Goal: Task Accomplishment & Management: Complete application form

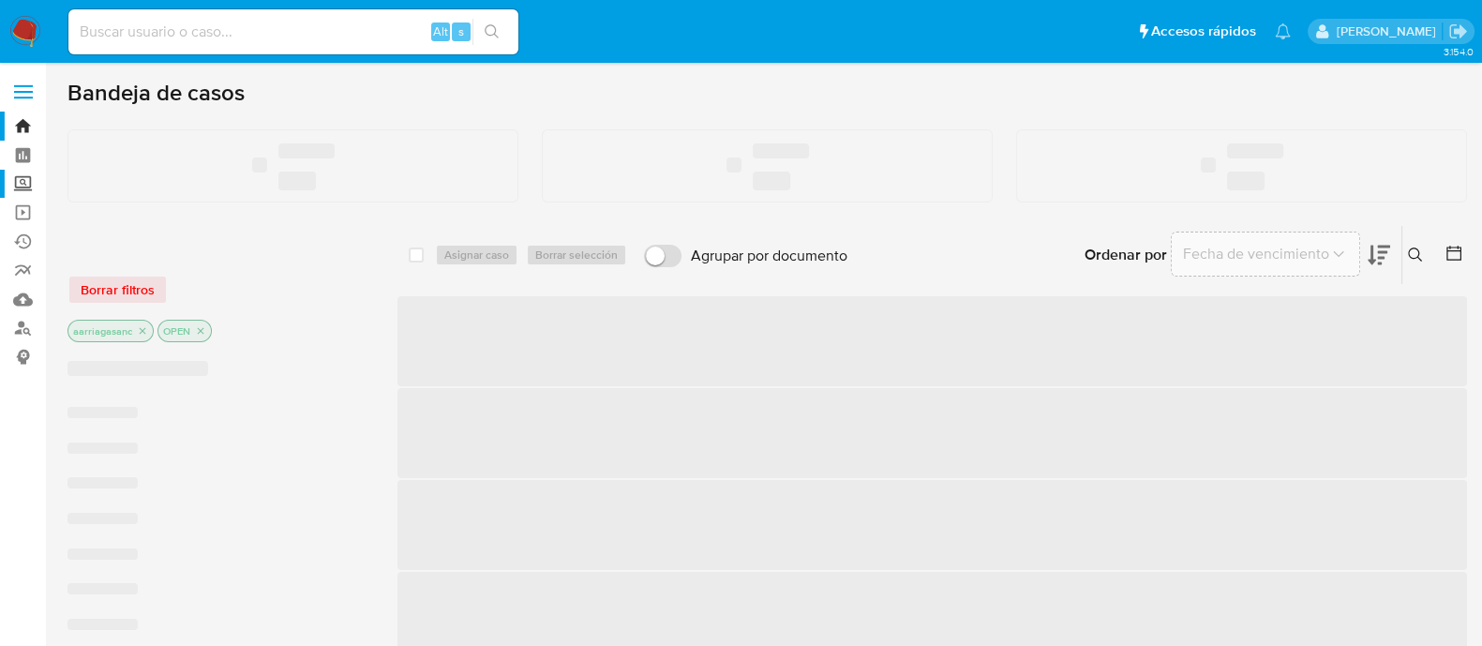
click at [18, 185] on label "Screening" at bounding box center [111, 184] width 223 height 29
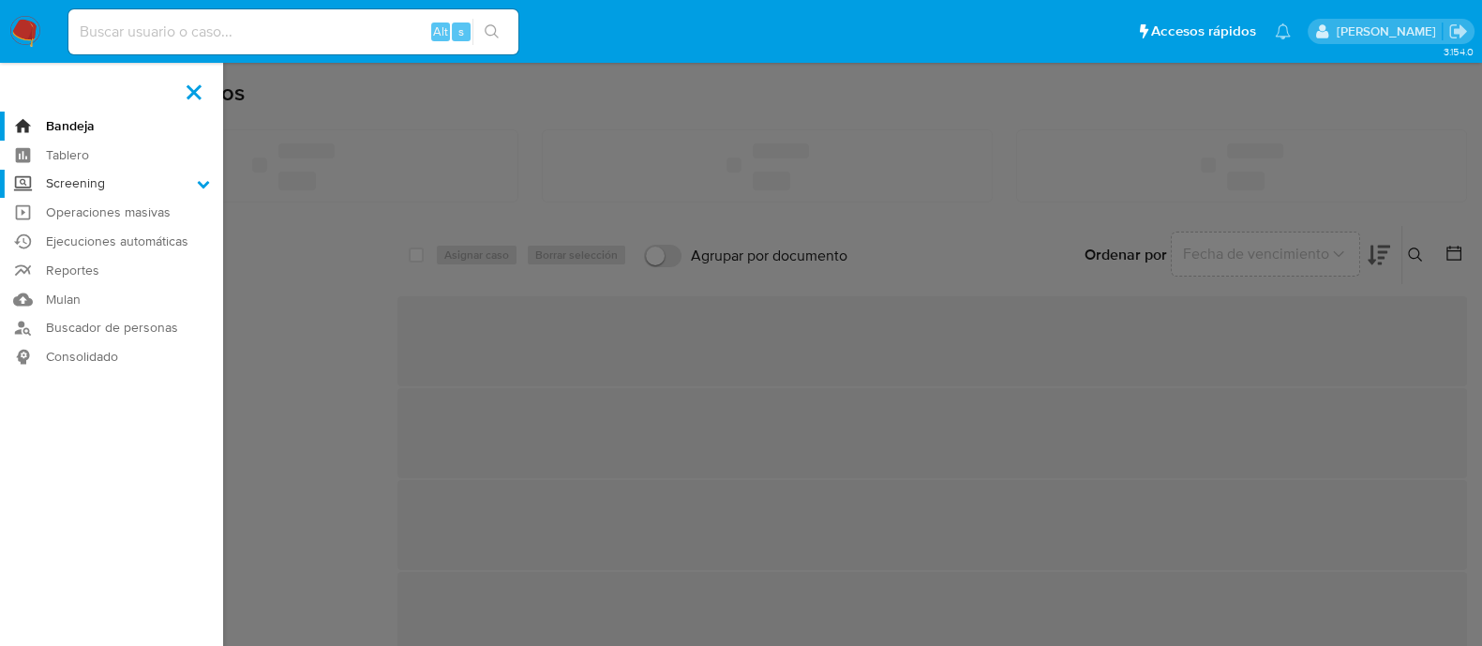
click at [0, 0] on input "Screening" at bounding box center [0, 0] width 0 height 0
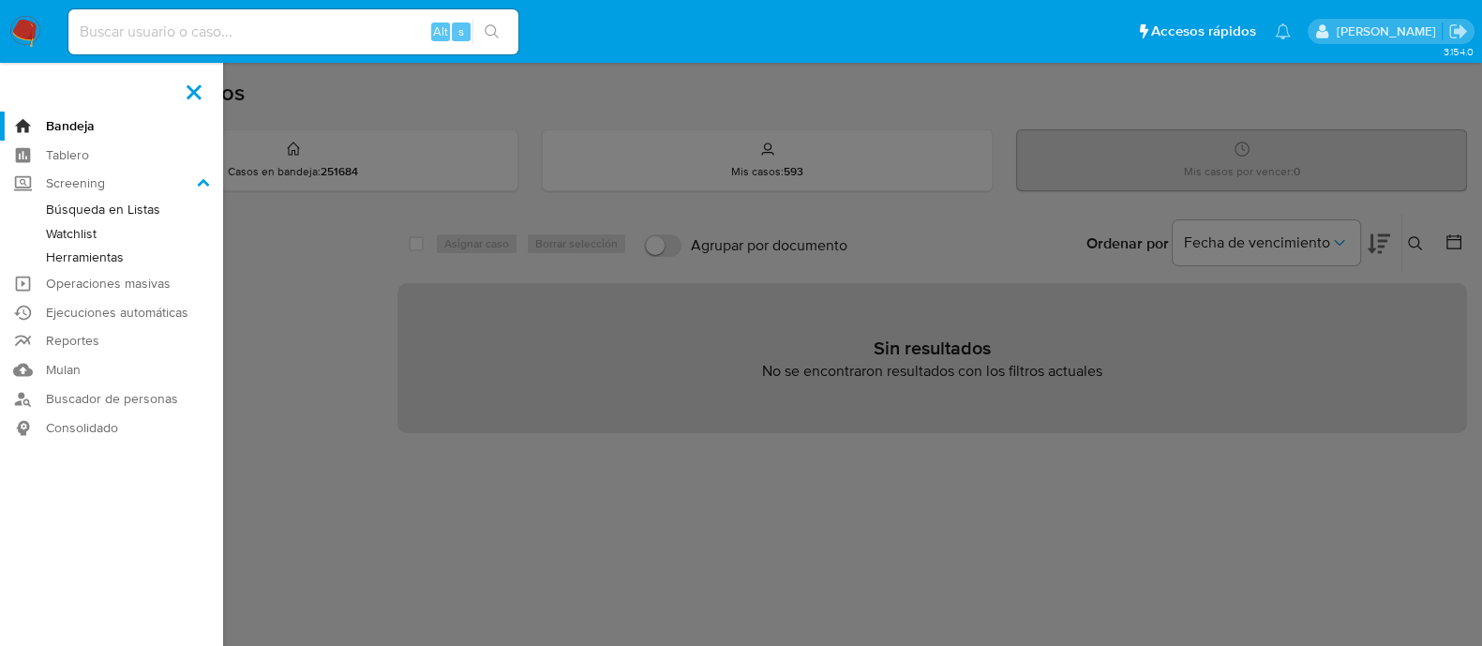
click at [83, 255] on link "Herramientas" at bounding box center [111, 257] width 223 height 23
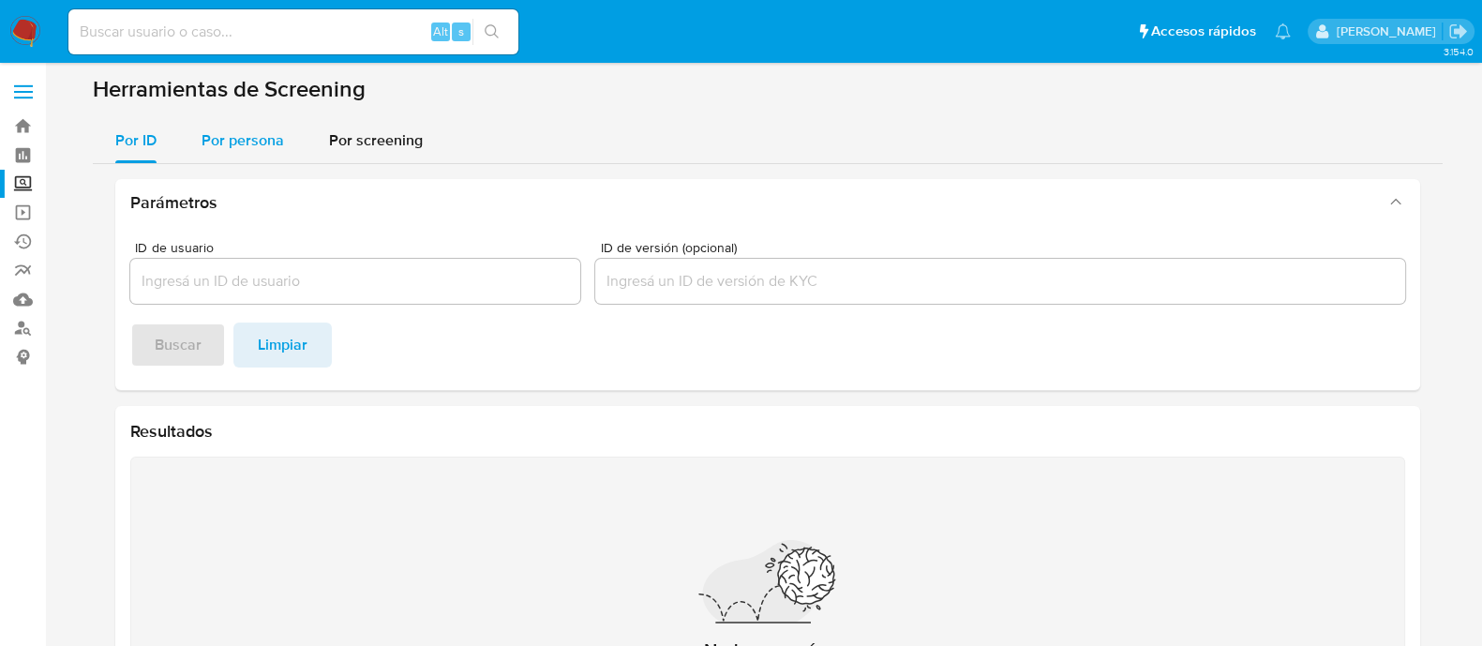
click at [261, 137] on span "Por persona" at bounding box center [243, 140] width 83 height 22
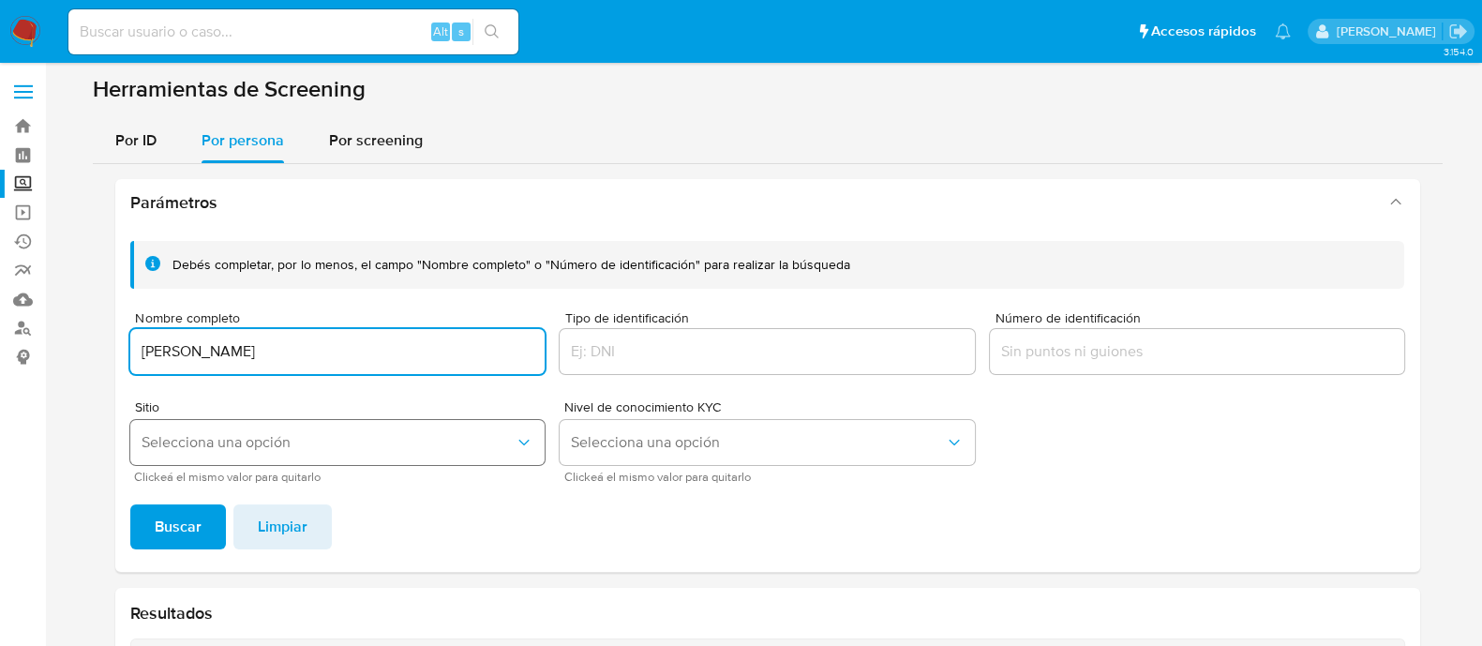
type input "[PERSON_NAME]"
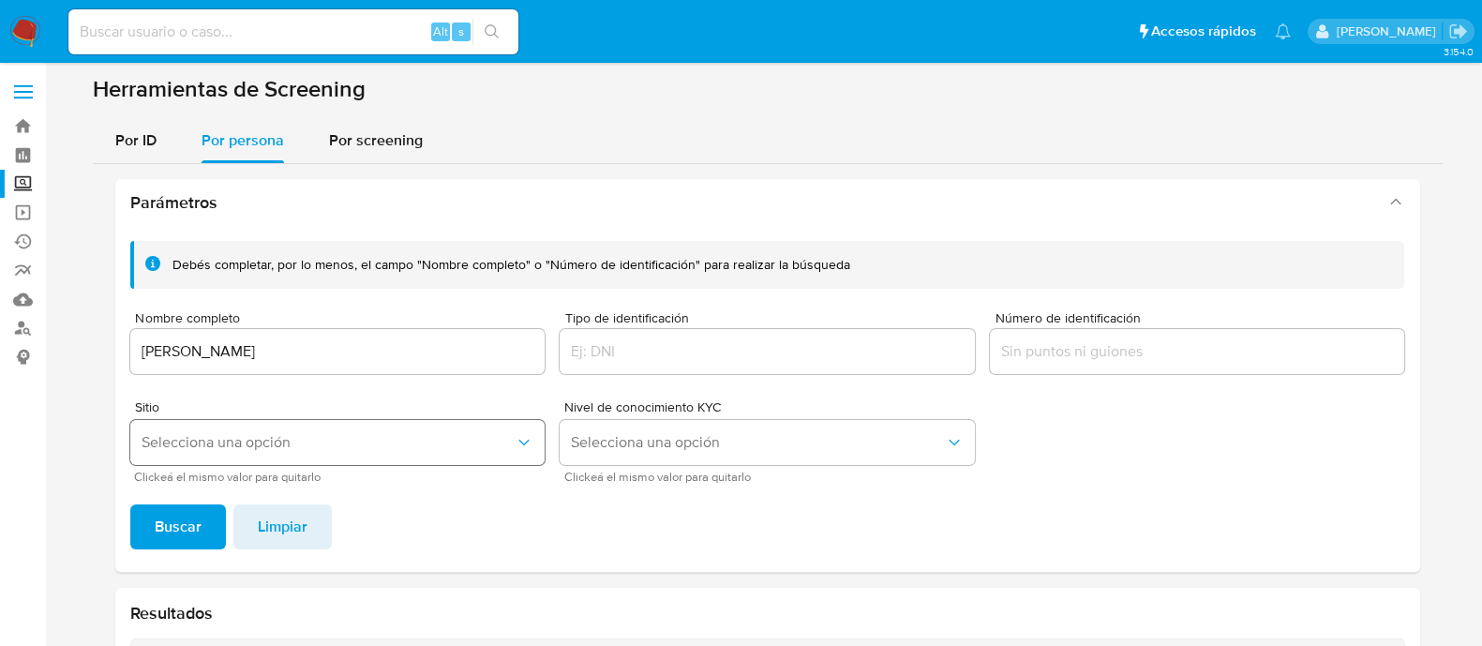
click at [211, 435] on span "Selecciona una opción" at bounding box center [329, 442] width 374 height 19
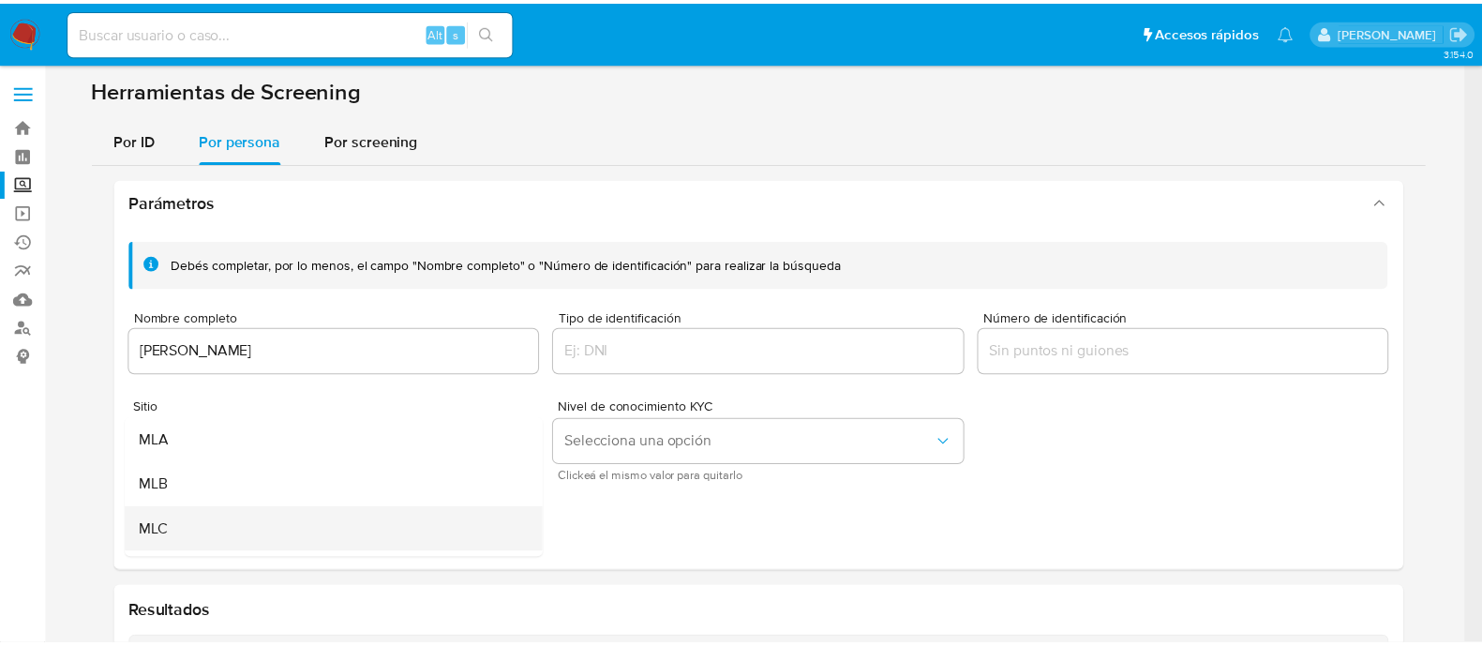
scroll to position [116, 0]
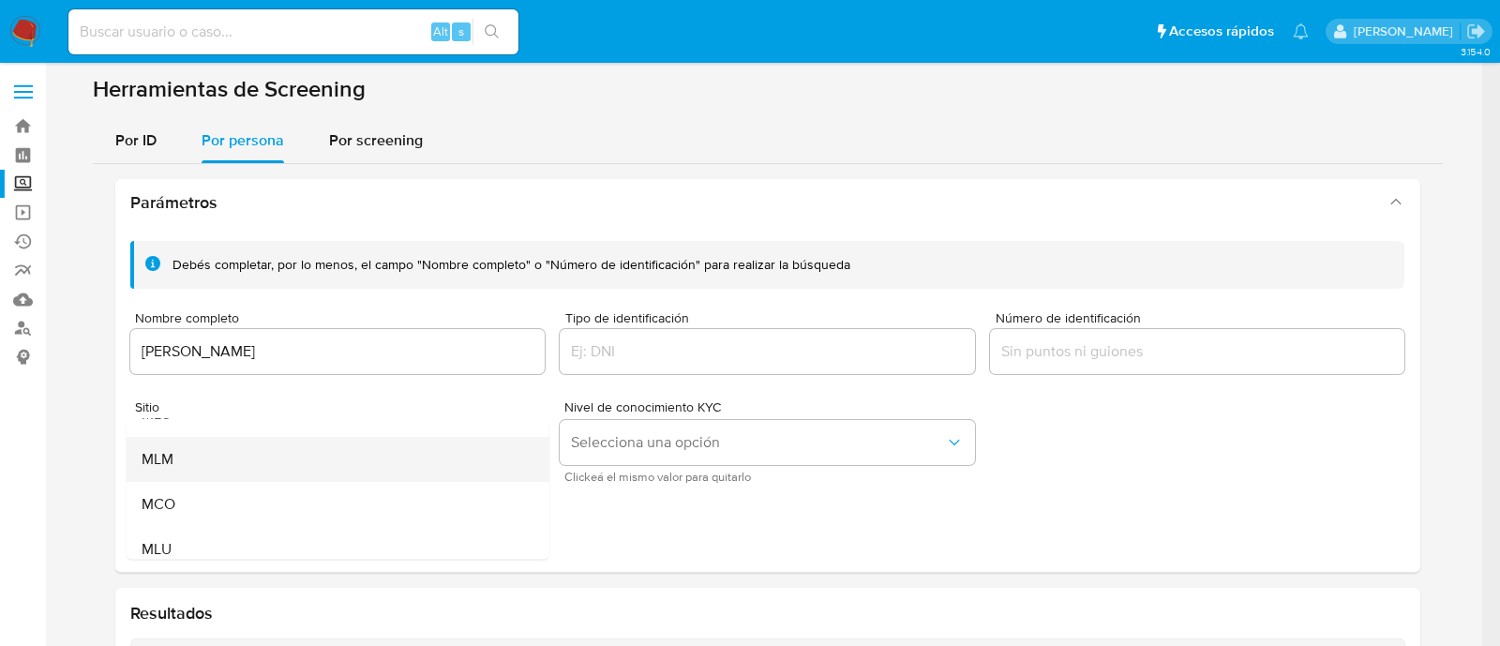
click at [180, 454] on div "MLM" at bounding box center [332, 459] width 382 height 45
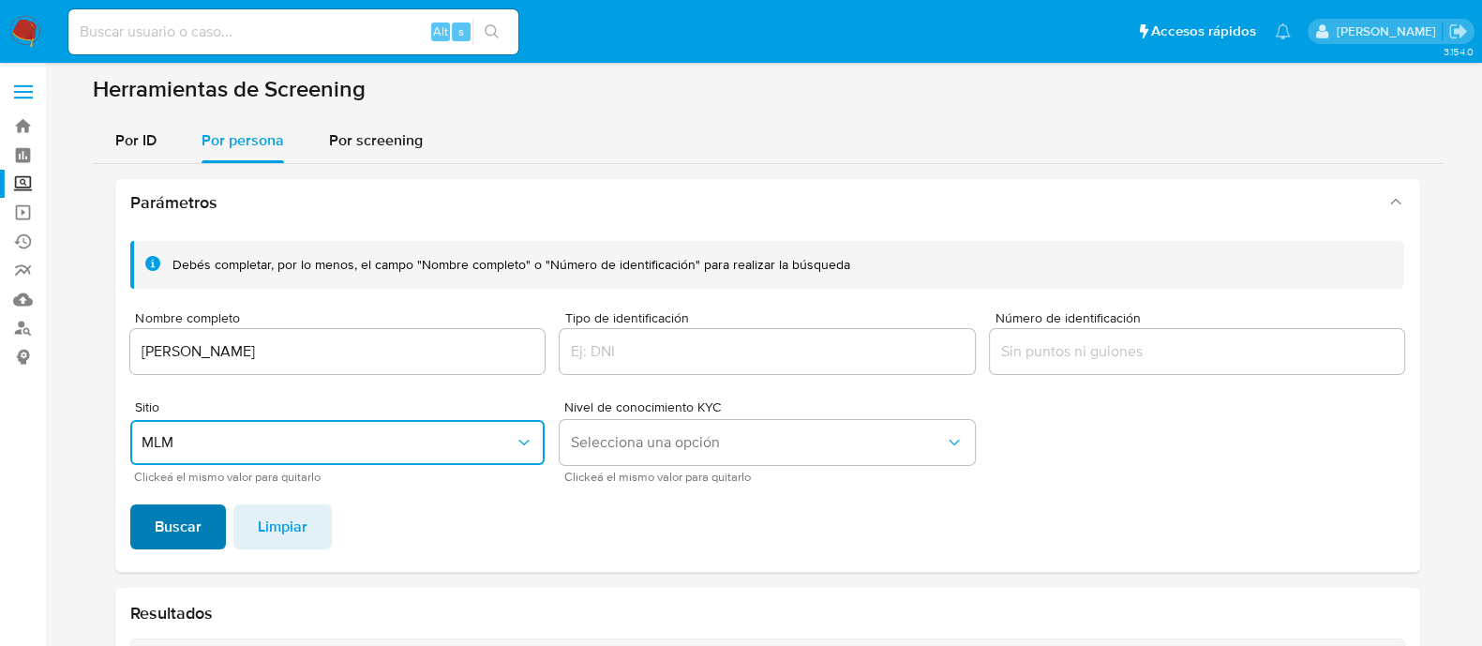
click at [158, 535] on span "Buscar" at bounding box center [178, 526] width 47 height 41
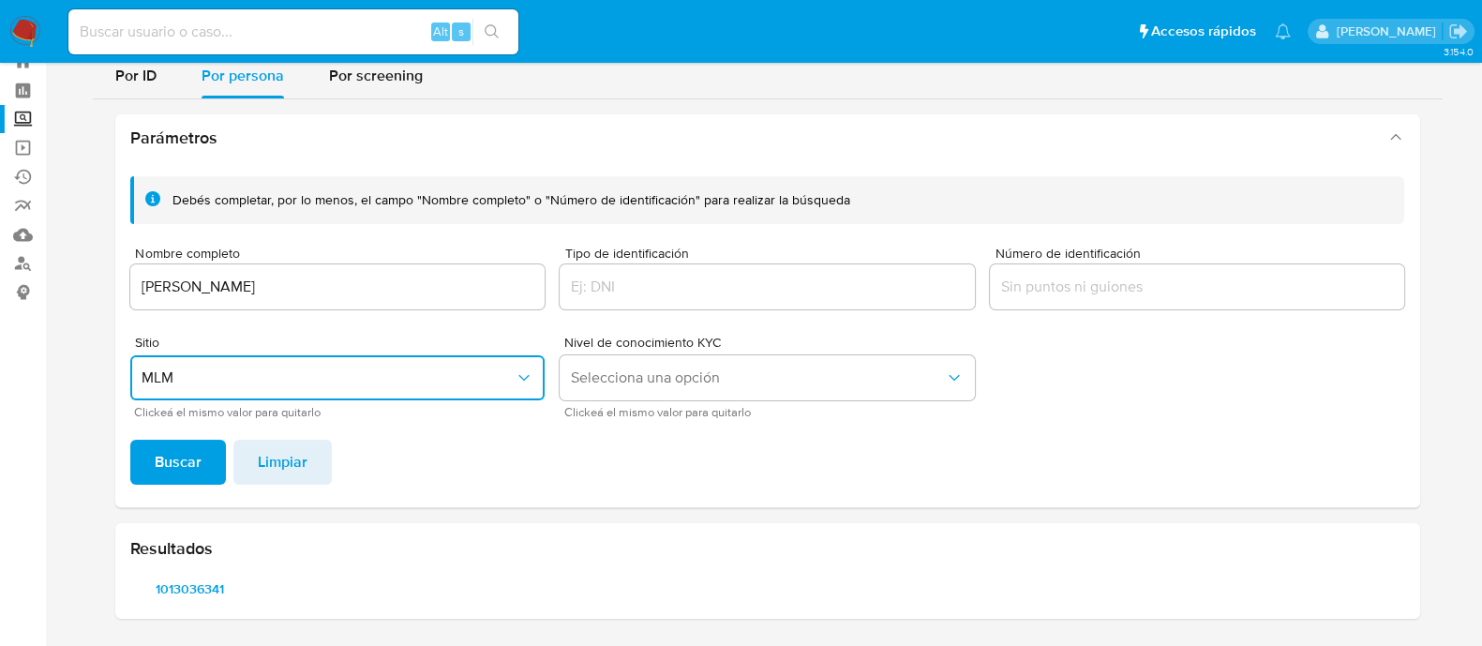
scroll to position [64, 0]
click at [173, 594] on span "1013036341" at bounding box center [190, 590] width 95 height 26
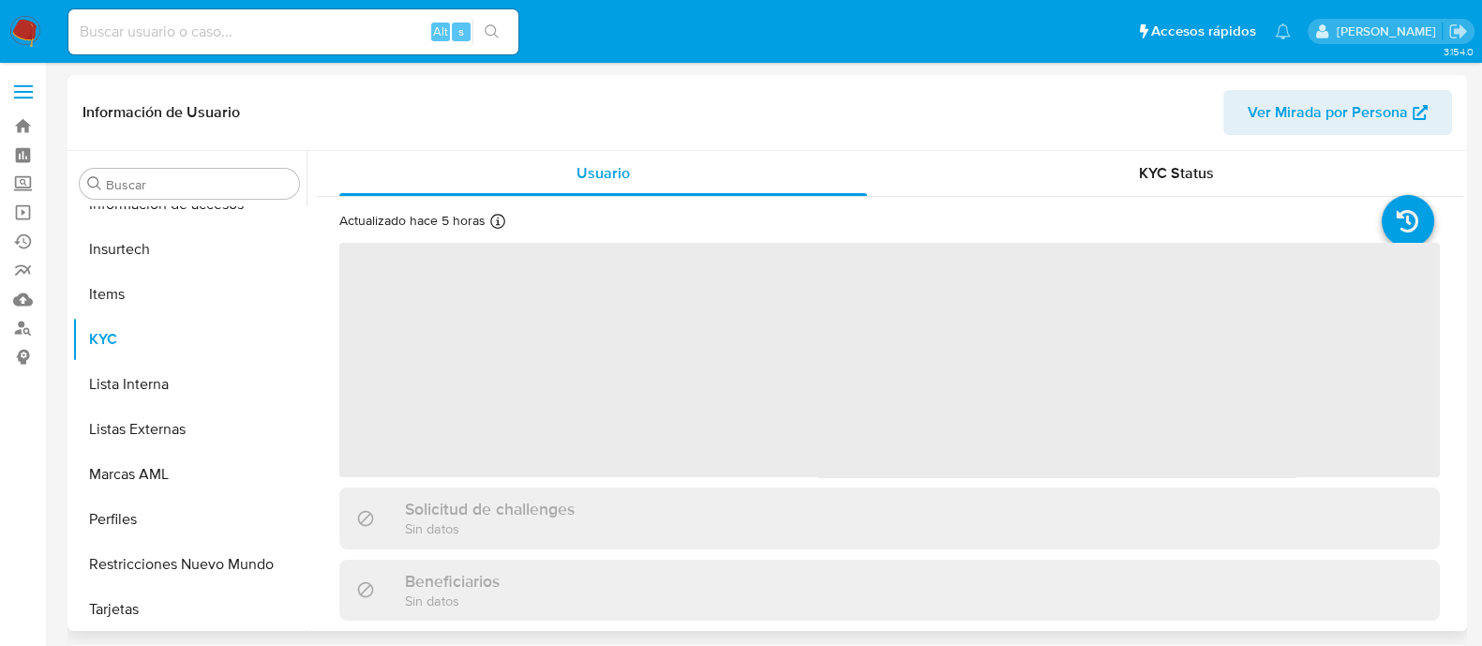
scroll to position [791, 0]
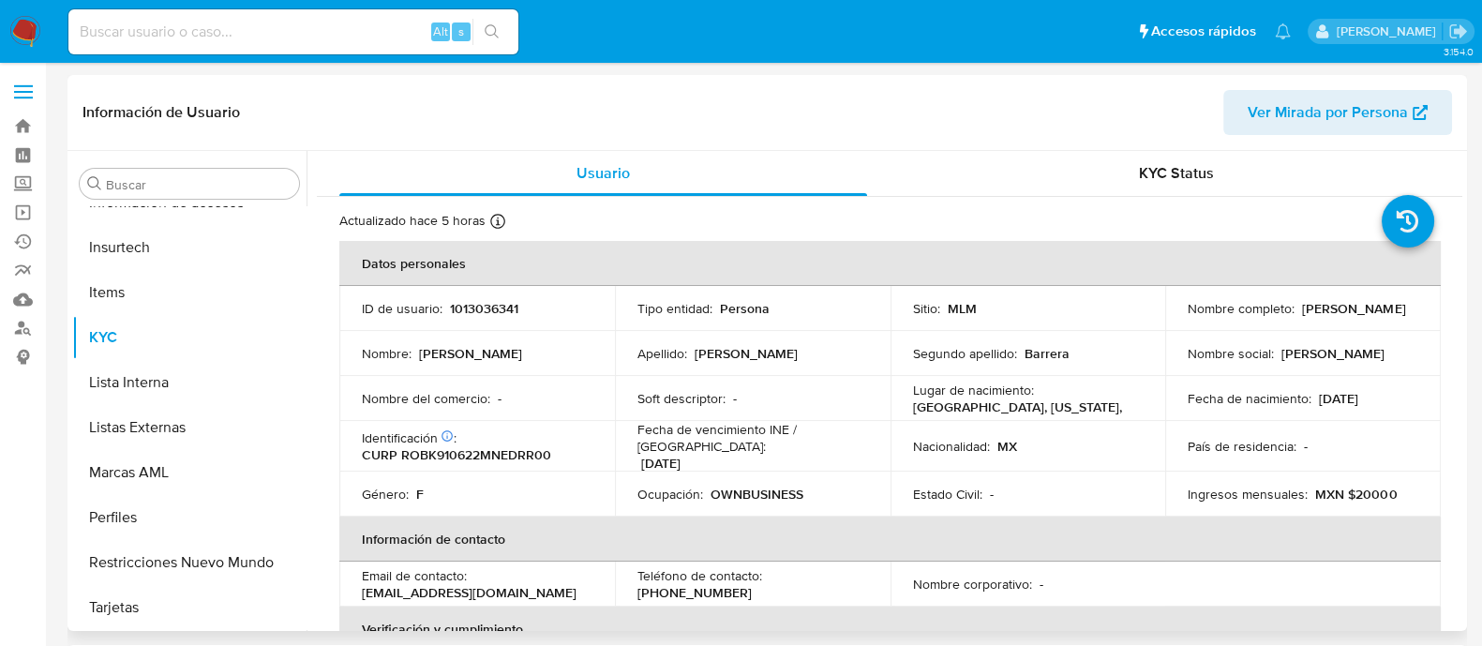
select select "10"
click at [468, 316] on p "1013036341" at bounding box center [484, 308] width 68 height 17
copy p "1013036341"
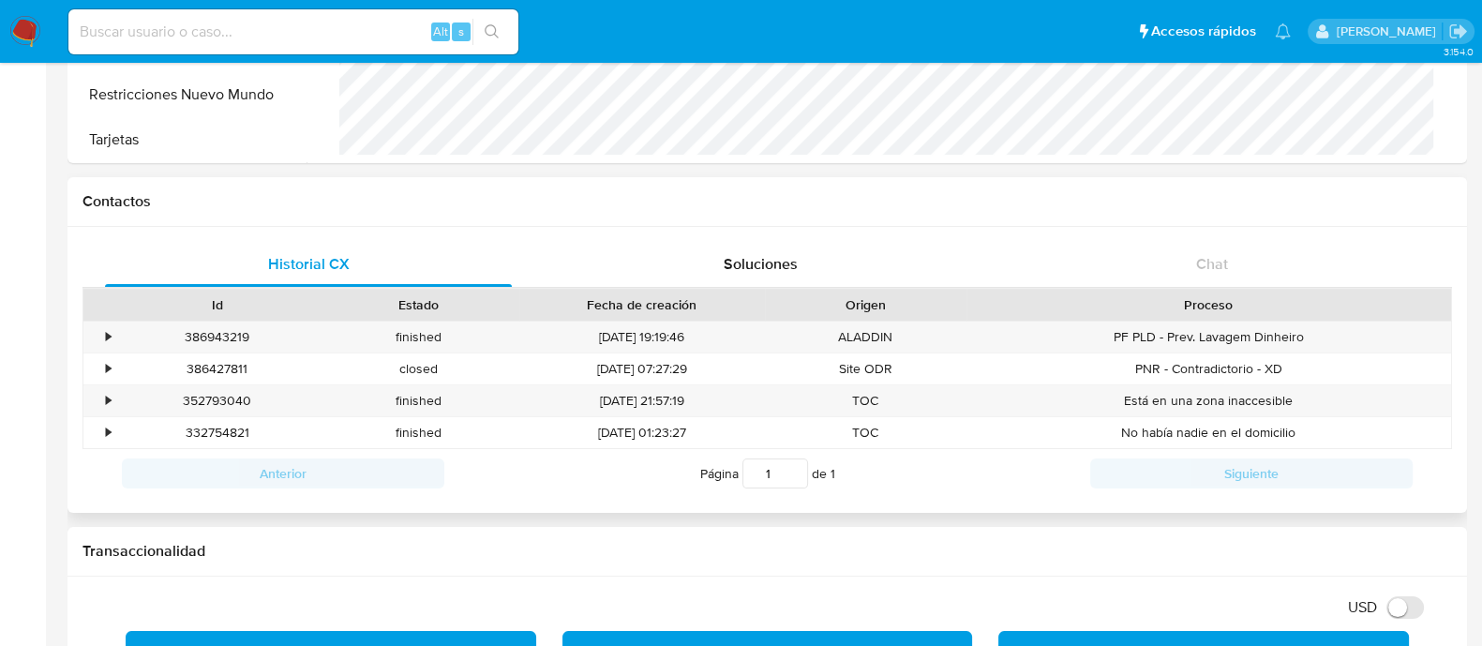
scroll to position [937, 0]
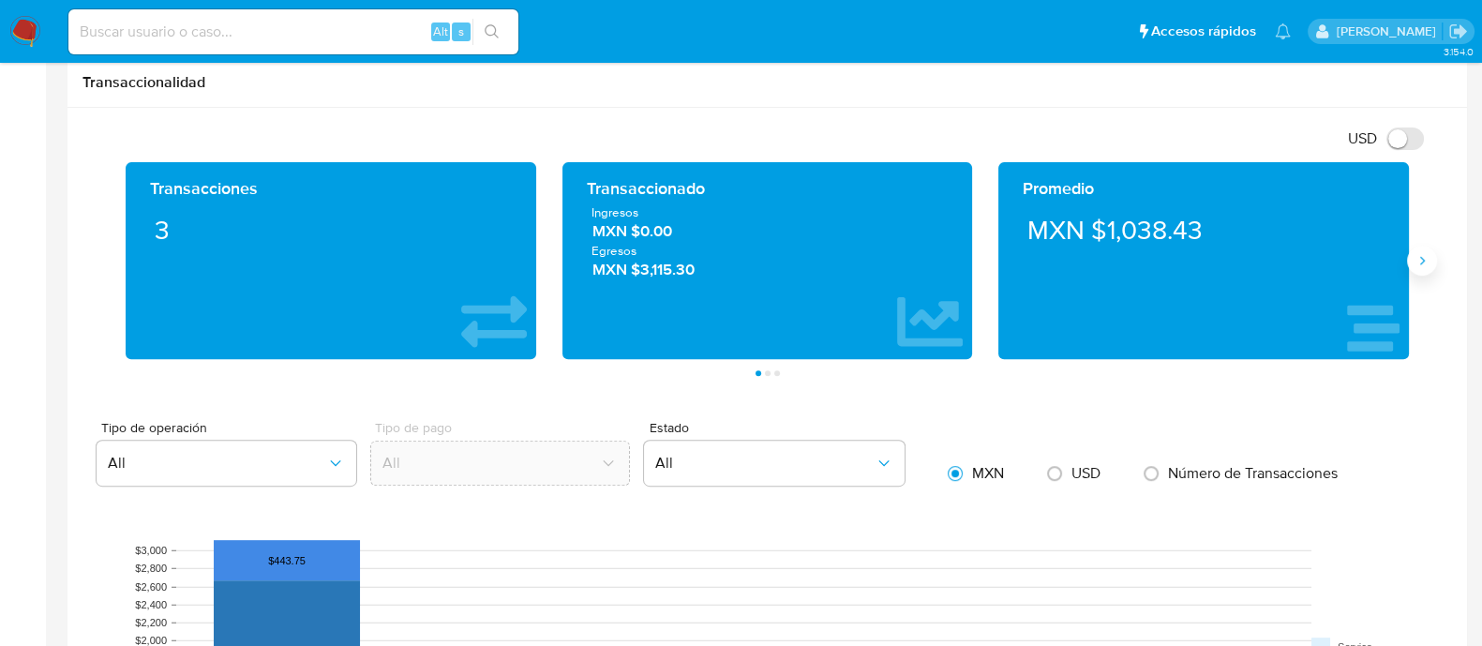
click at [1418, 262] on icon "Siguiente" at bounding box center [1422, 260] width 15 height 15
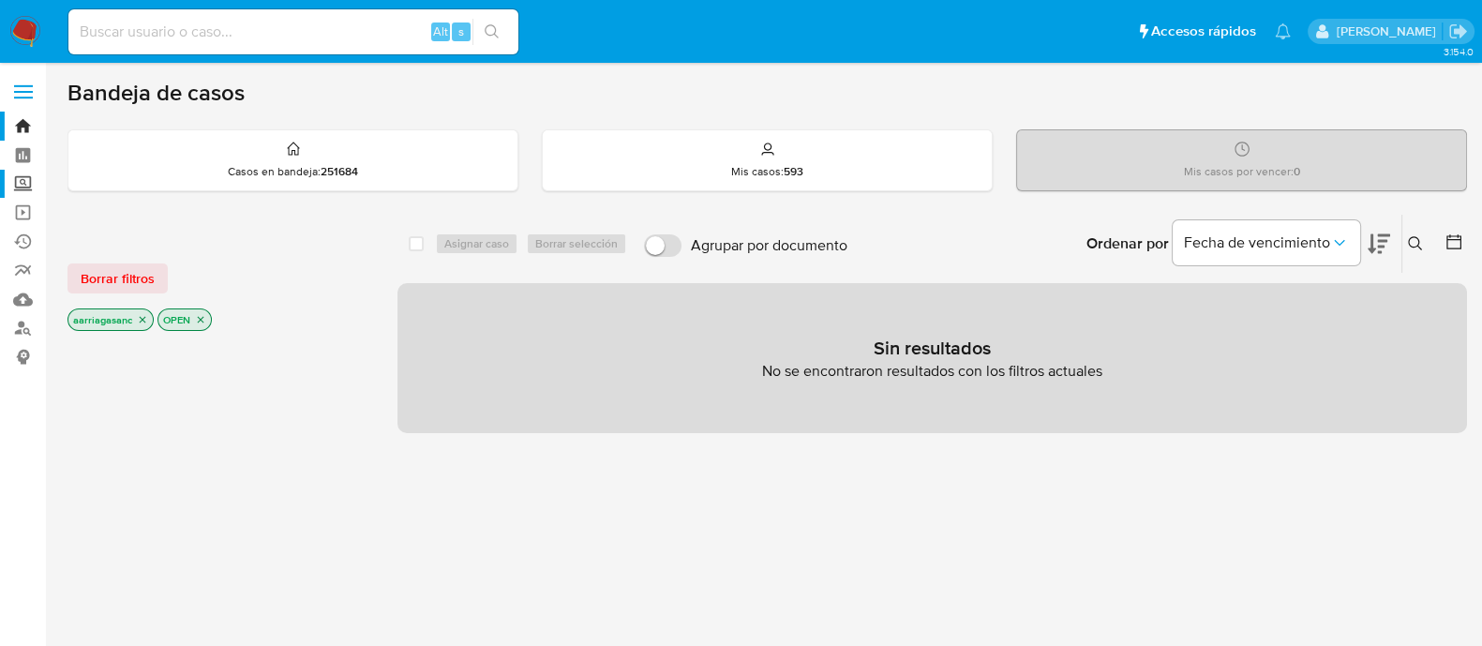
click at [15, 179] on label "Screening" at bounding box center [111, 184] width 223 height 29
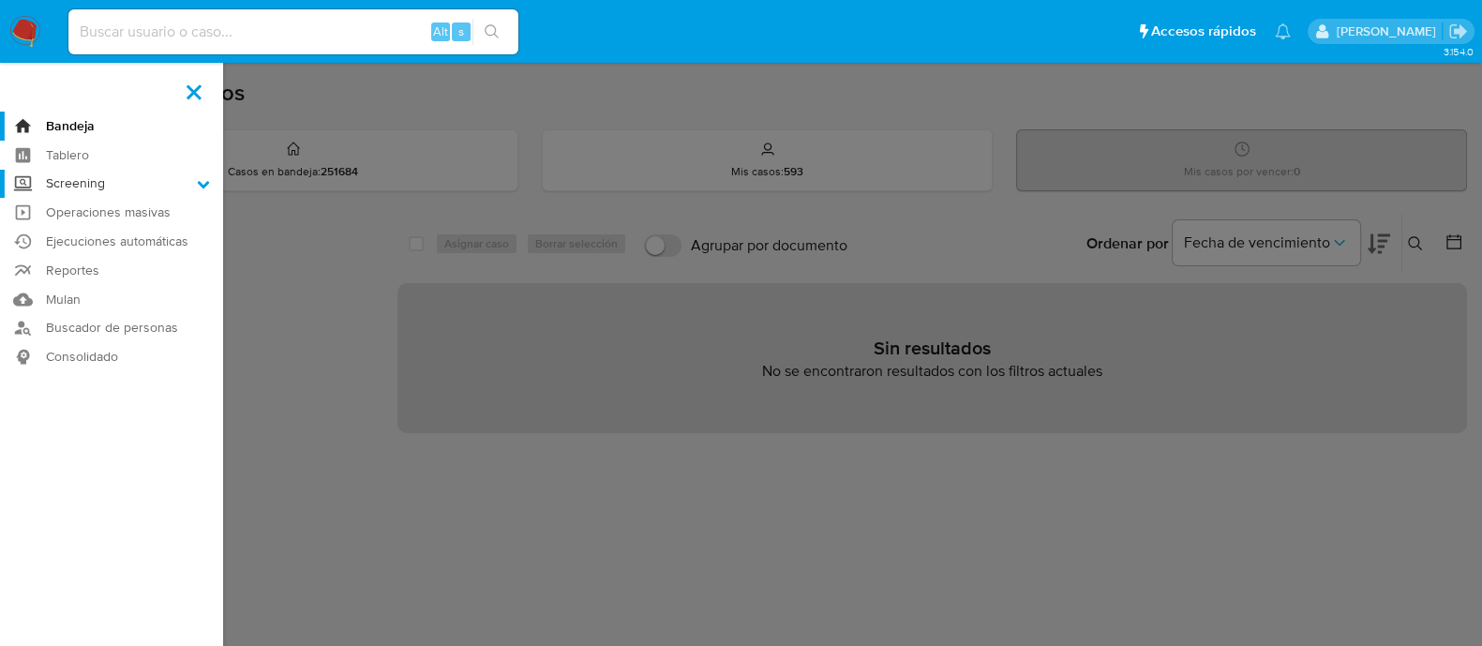
click at [0, 0] on input "Screening" at bounding box center [0, 0] width 0 height 0
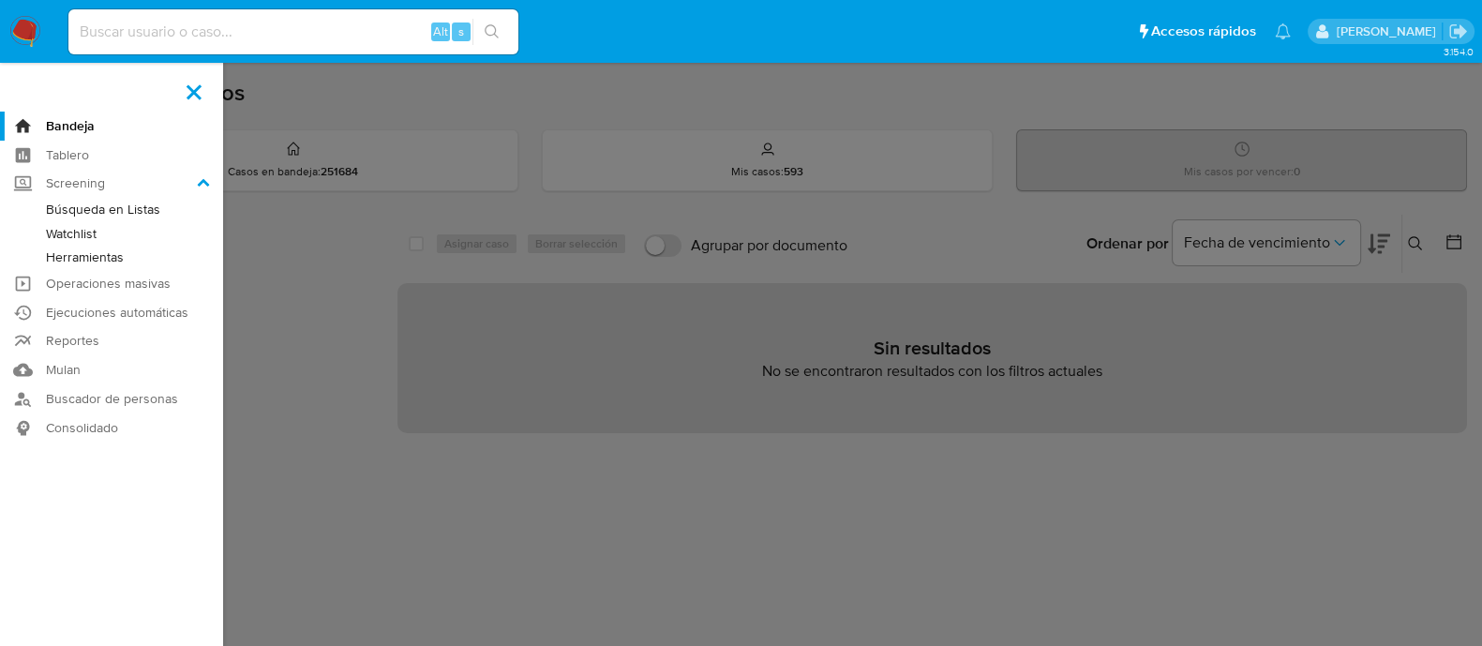
click at [90, 251] on link "Herramientas" at bounding box center [111, 257] width 223 height 23
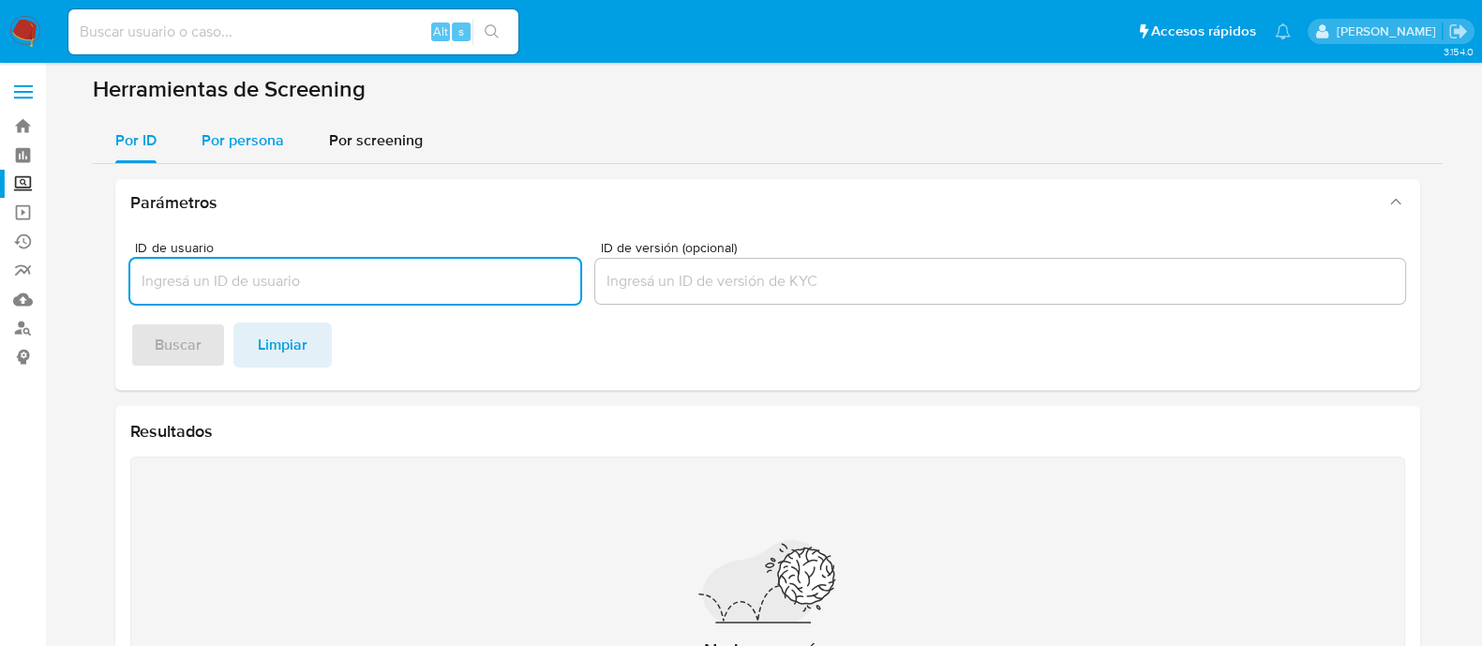
click at [254, 145] on span "Por persona" at bounding box center [243, 140] width 83 height 22
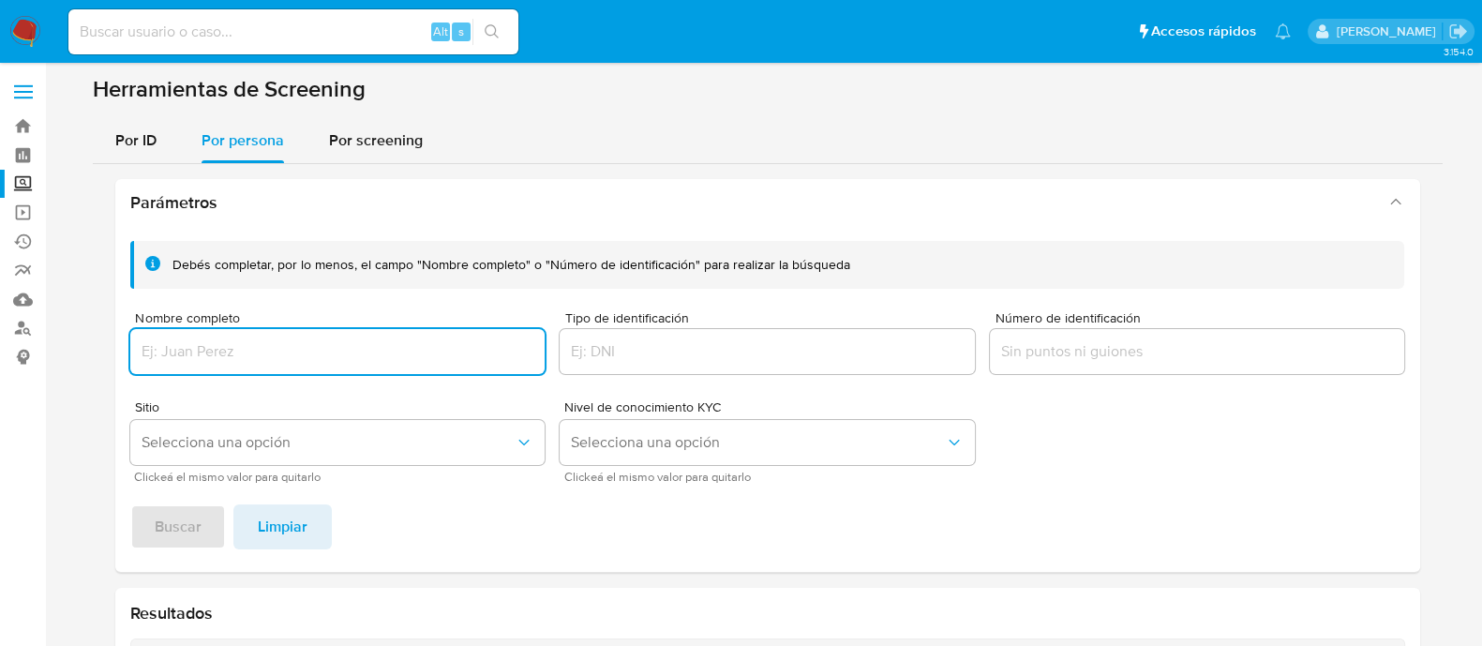
click at [216, 342] on input "Nombre completo" at bounding box center [337, 351] width 415 height 24
type input "[PERSON_NAME]"
click at [217, 439] on span "Selecciona una opción" at bounding box center [329, 442] width 374 height 19
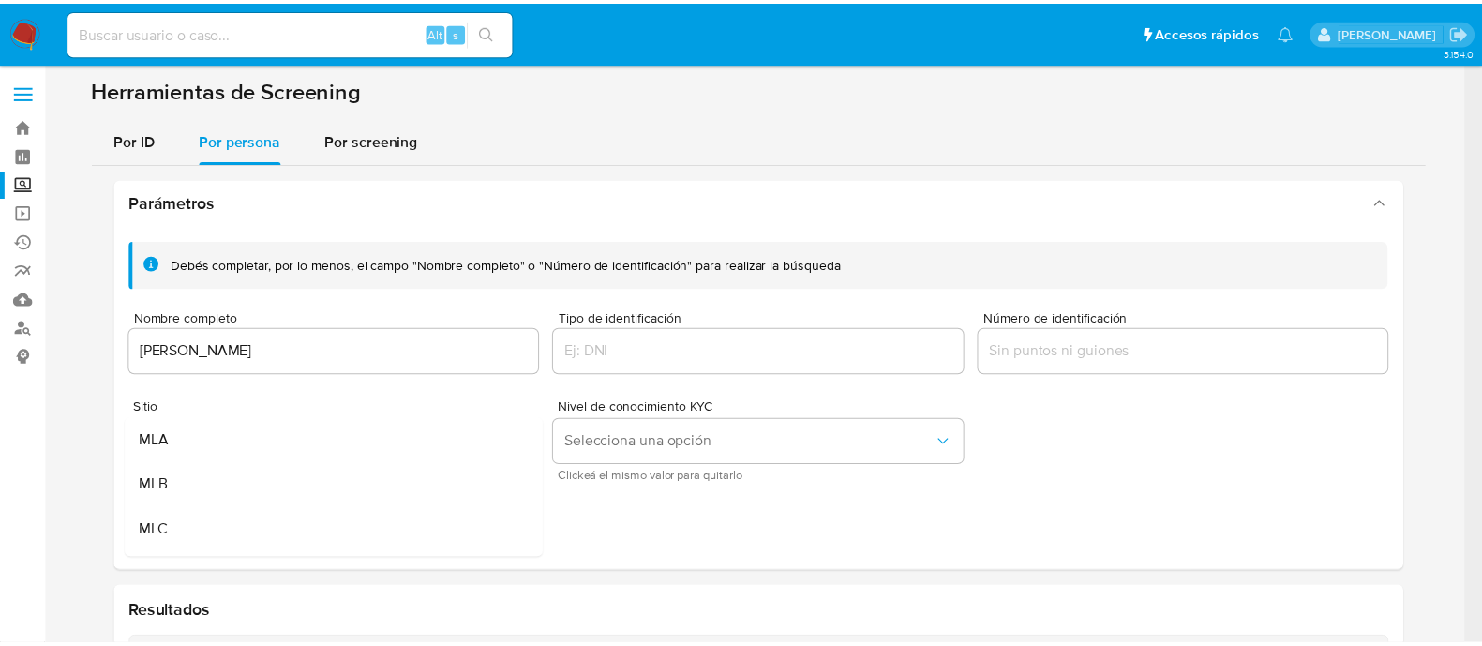
scroll to position [116, 0]
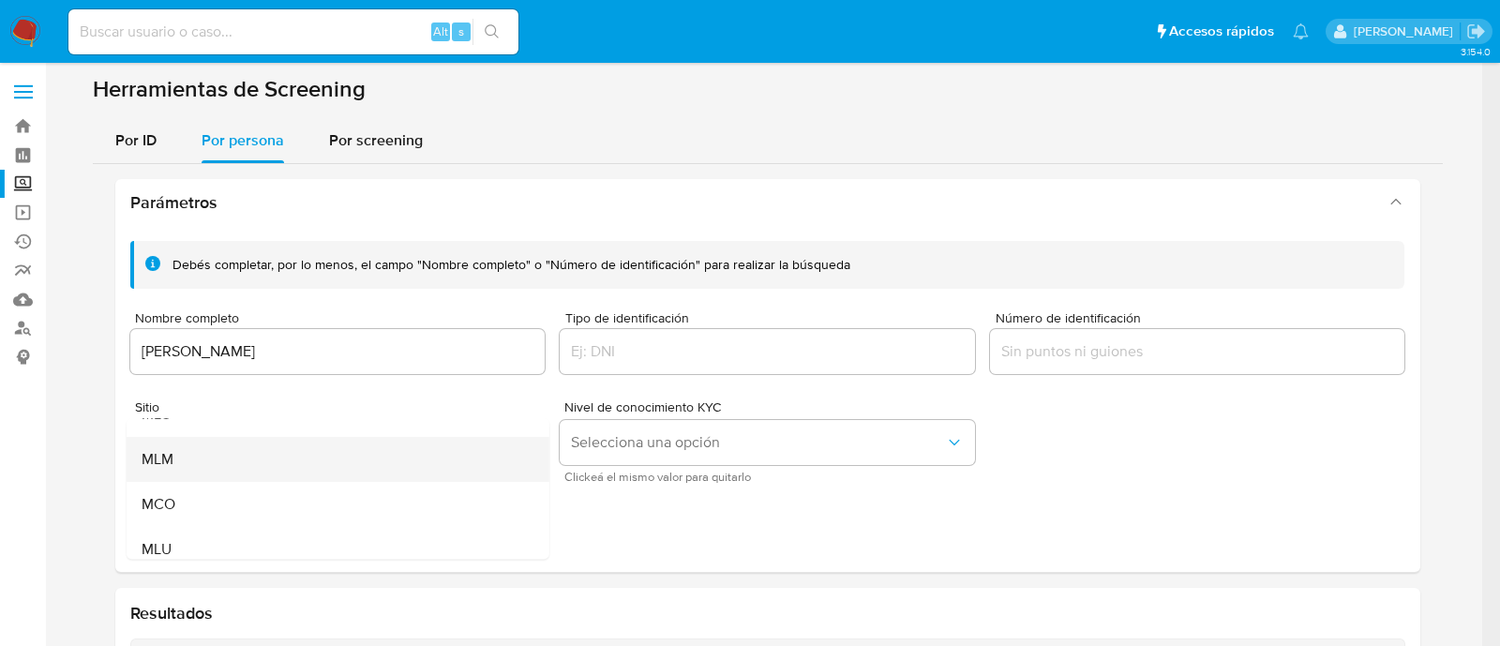
click at [194, 470] on div "MLM" at bounding box center [332, 459] width 382 height 45
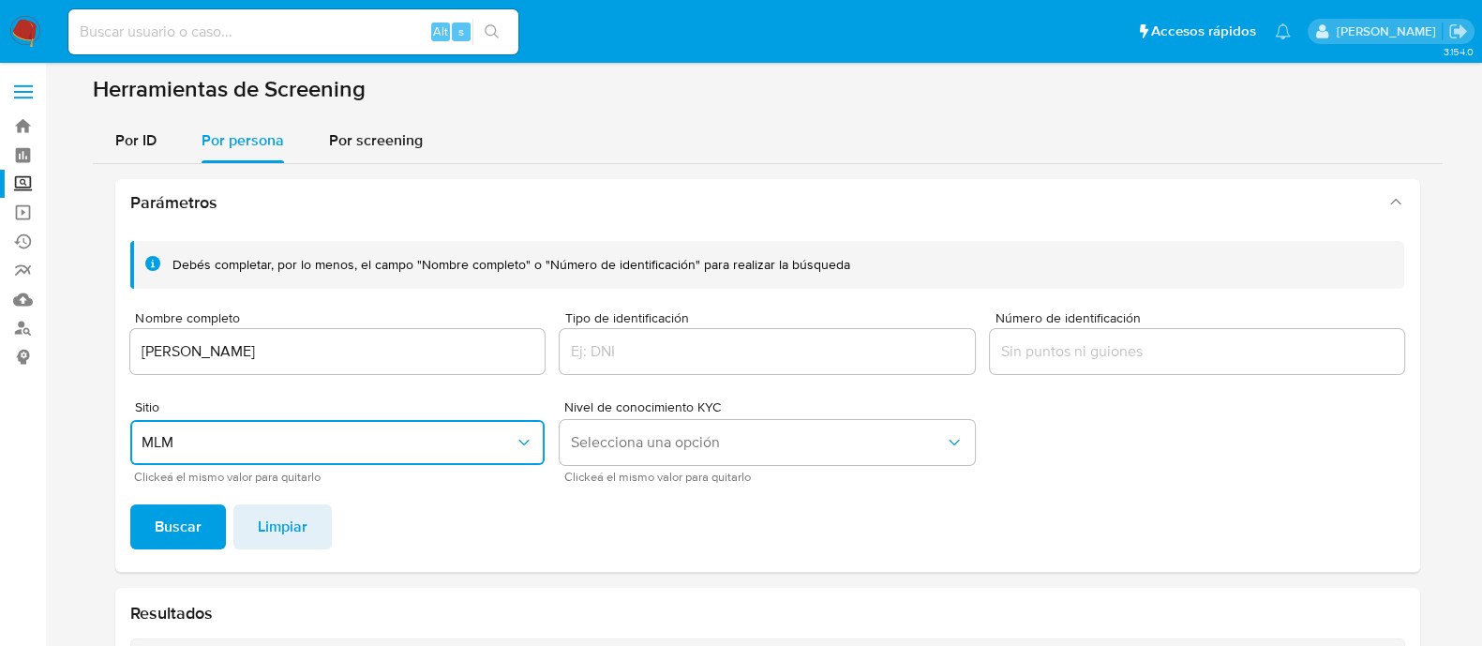
click at [182, 550] on div "Debés completar, por lo menos, el campo "Nombre completo" o "Número de identifi…" at bounding box center [767, 399] width 1305 height 346
click at [182, 514] on span "Buscar" at bounding box center [178, 526] width 47 height 41
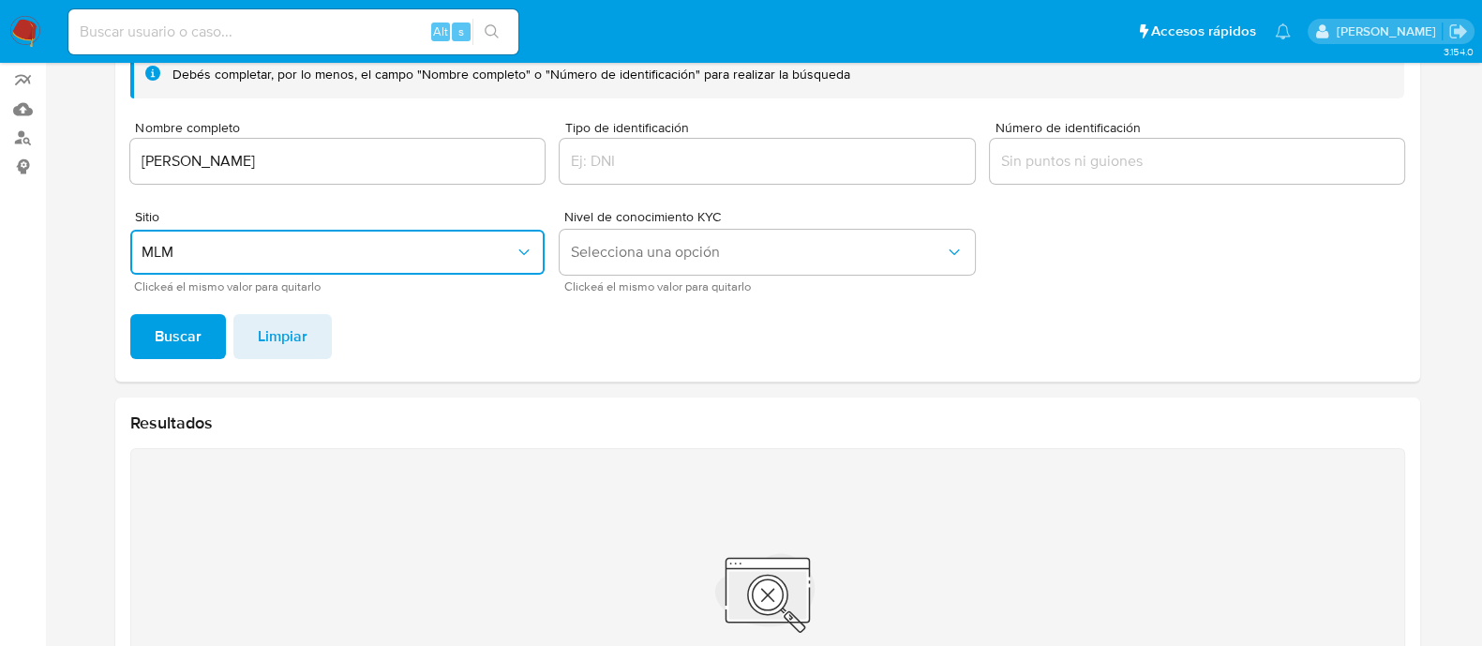
scroll to position [9, 0]
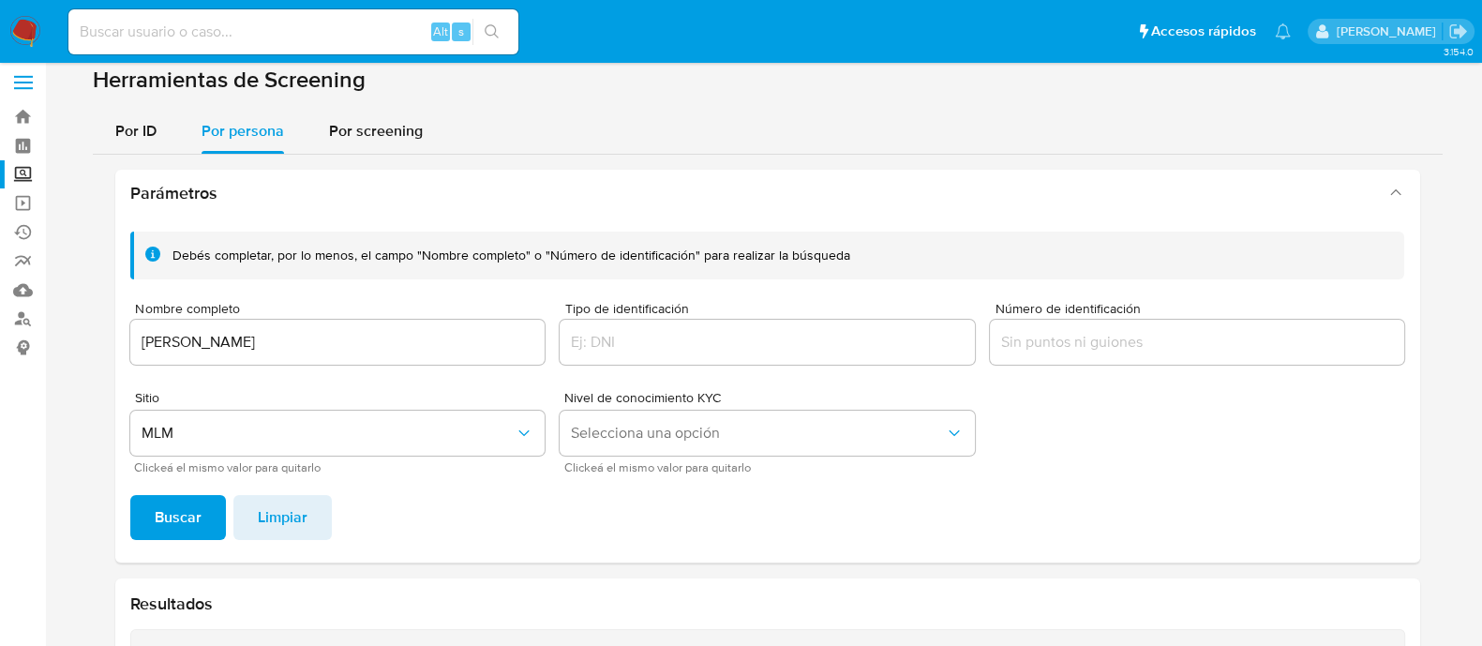
click at [308, 341] on input "MARCELA RUIZ AYMA" at bounding box center [337, 342] width 415 height 24
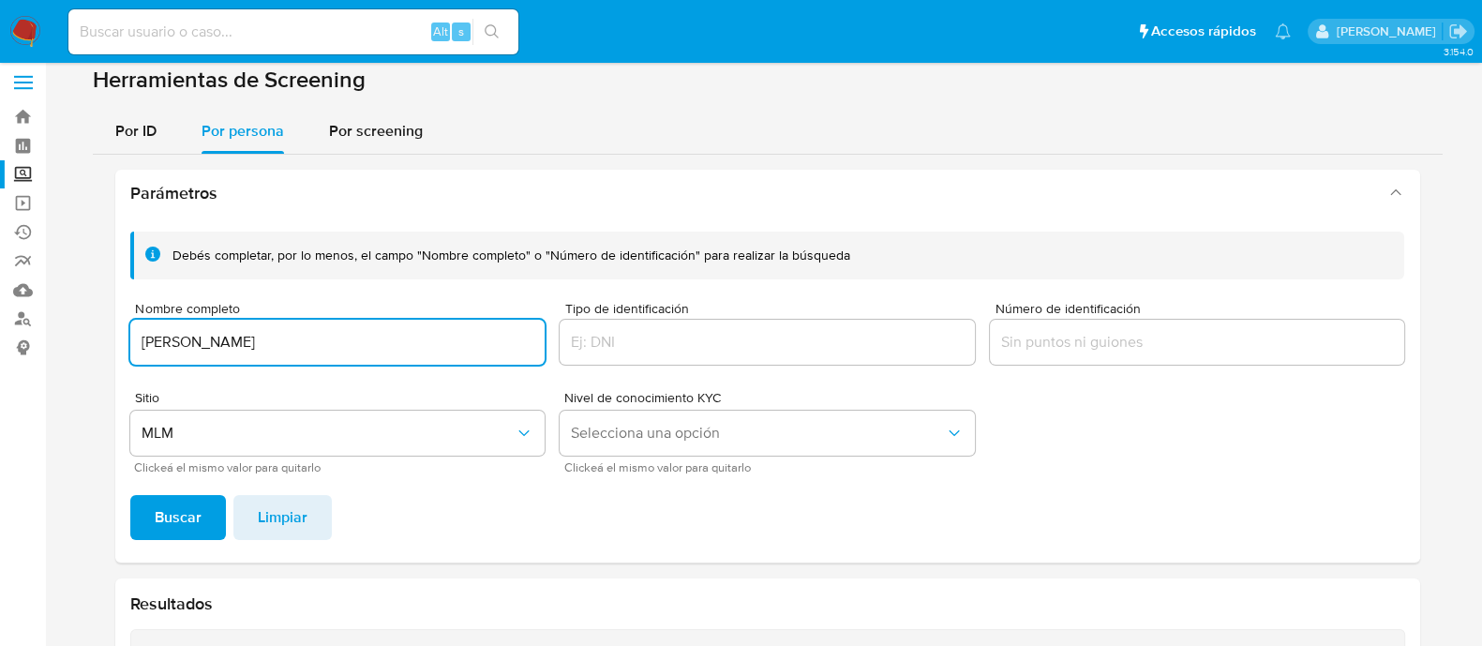
click at [308, 341] on input "MARCELA RUIZ AYMA" at bounding box center [337, 342] width 415 height 24
type input "GASPAR VILLARREAL SADA"
click at [197, 498] on span "Buscar" at bounding box center [178, 517] width 47 height 41
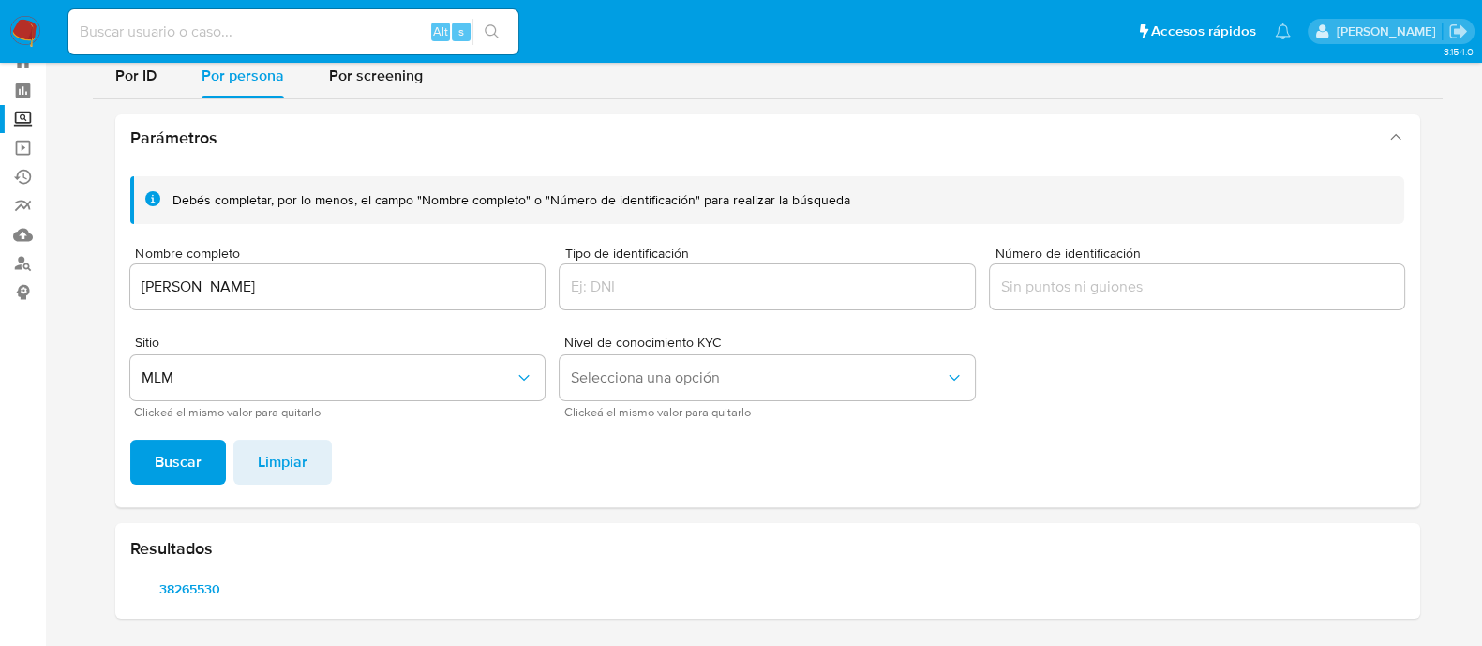
scroll to position [64, 0]
click at [197, 591] on span "38265530" at bounding box center [190, 590] width 95 height 26
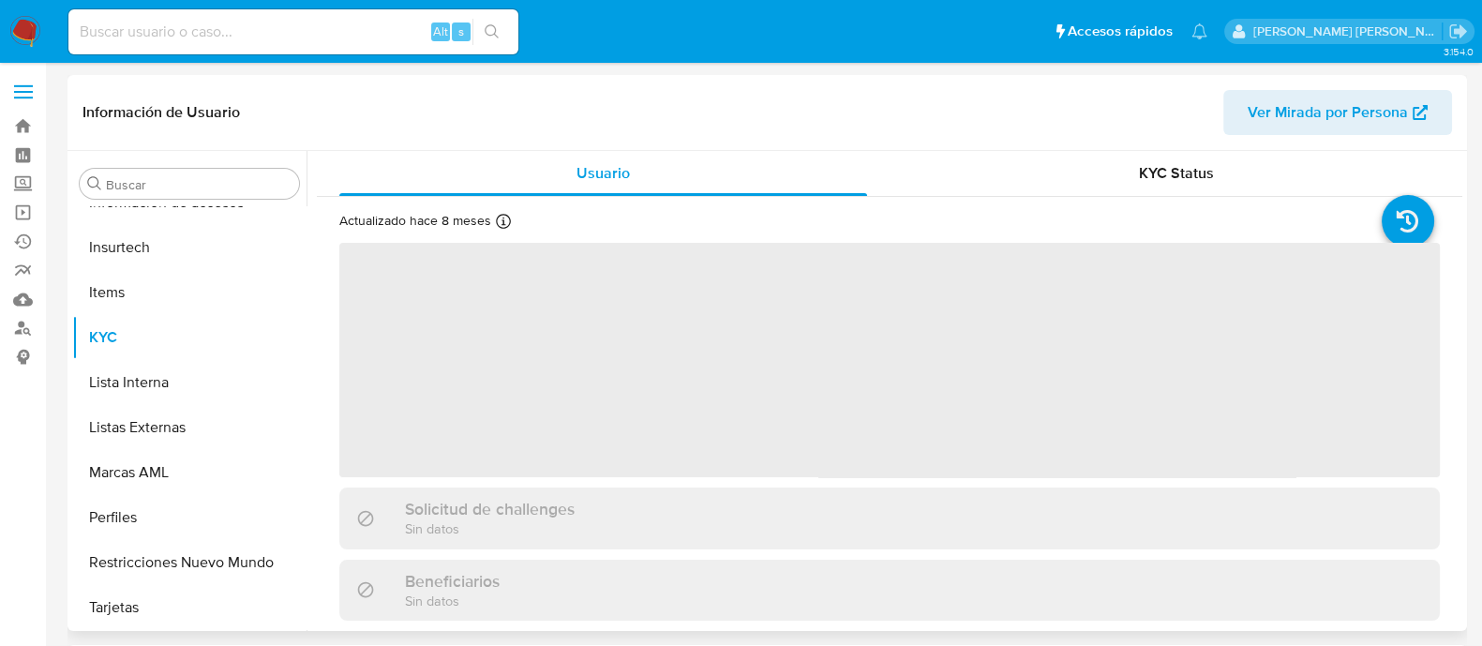
scroll to position [791, 0]
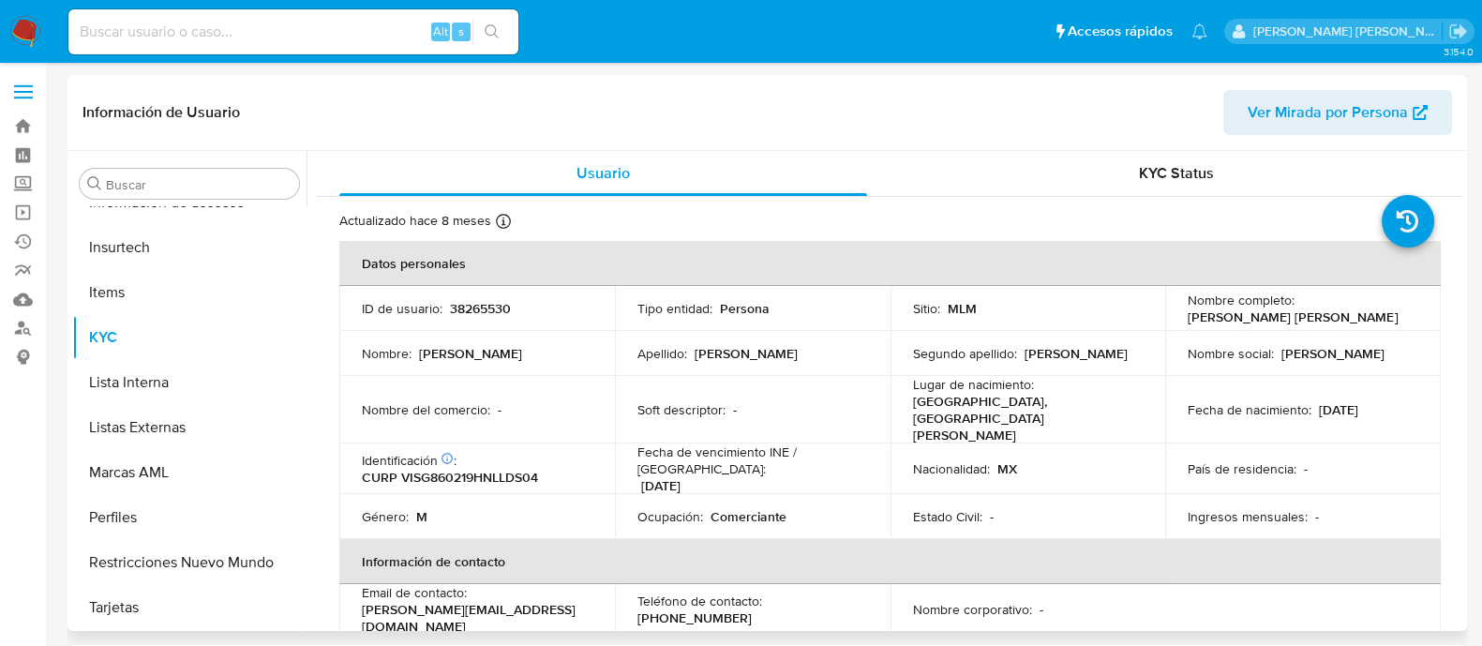
select select "10"
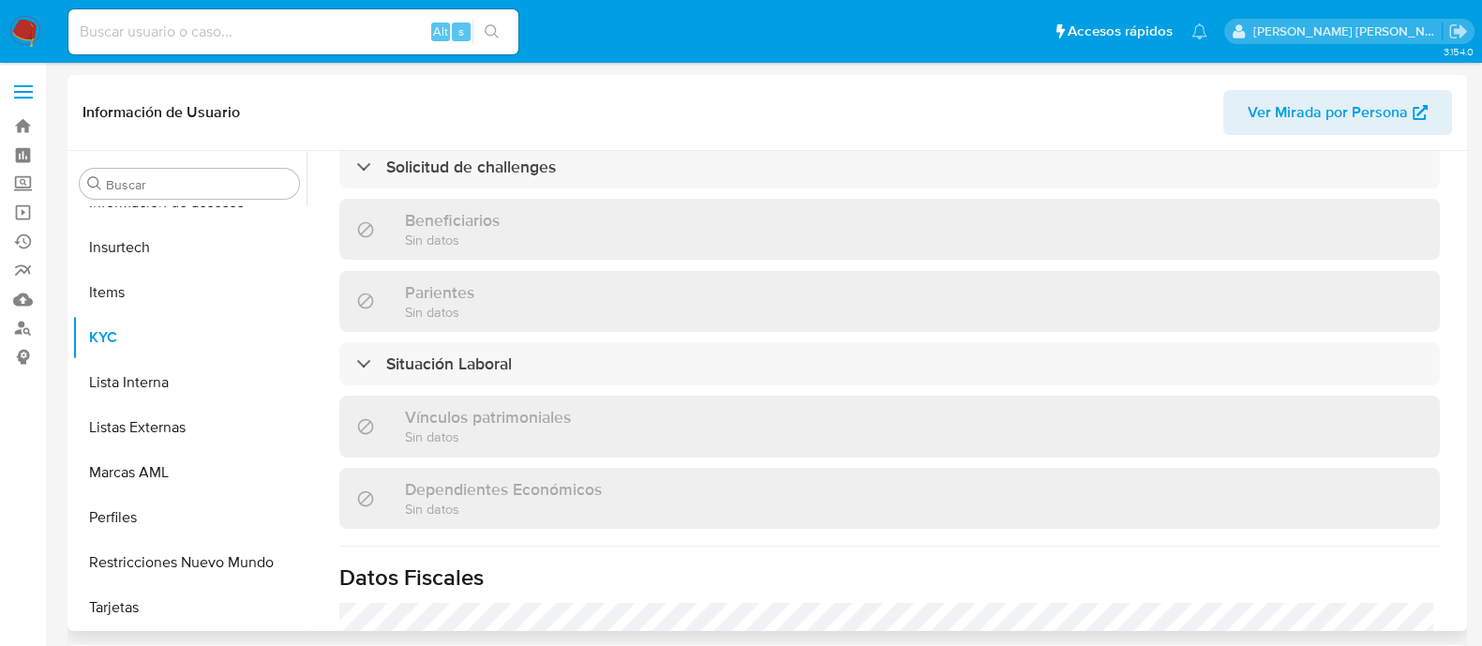
click at [1226, 398] on div "Vínculos patrimoniales Sin datos" at bounding box center [889, 426] width 1101 height 61
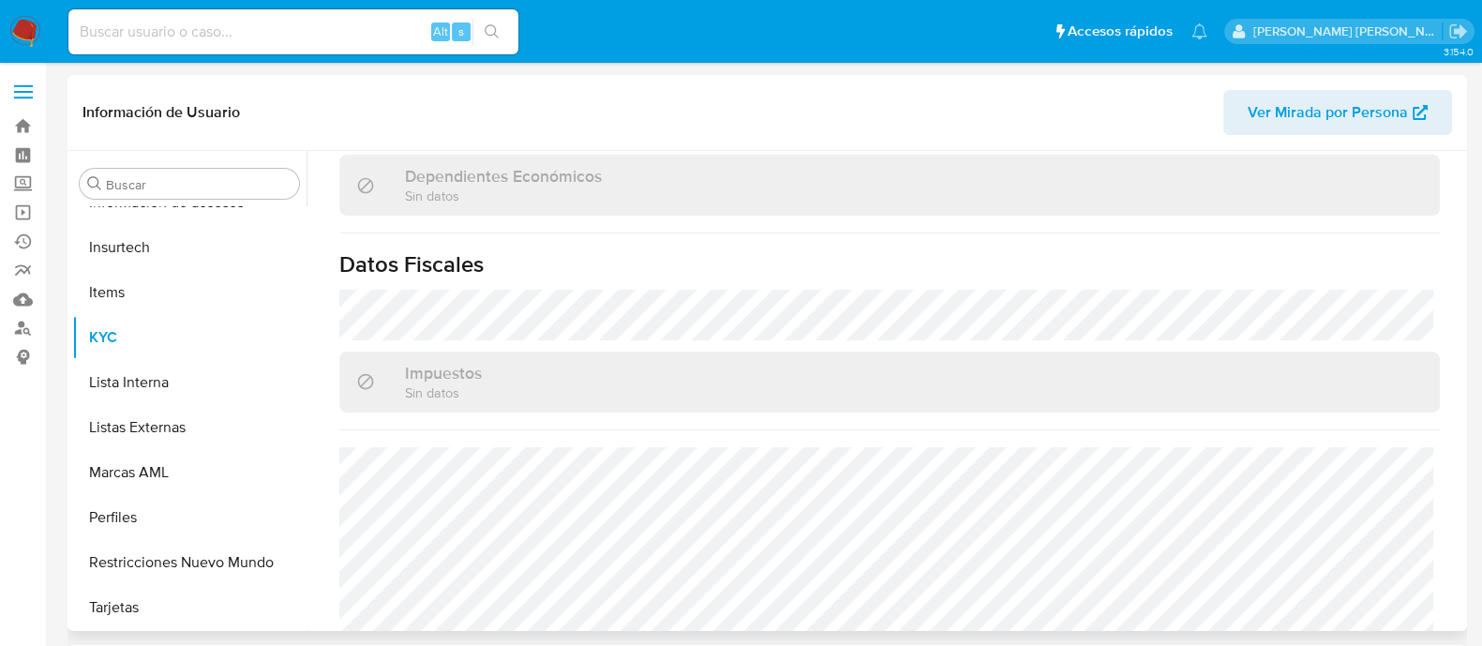
scroll to position [1160, 0]
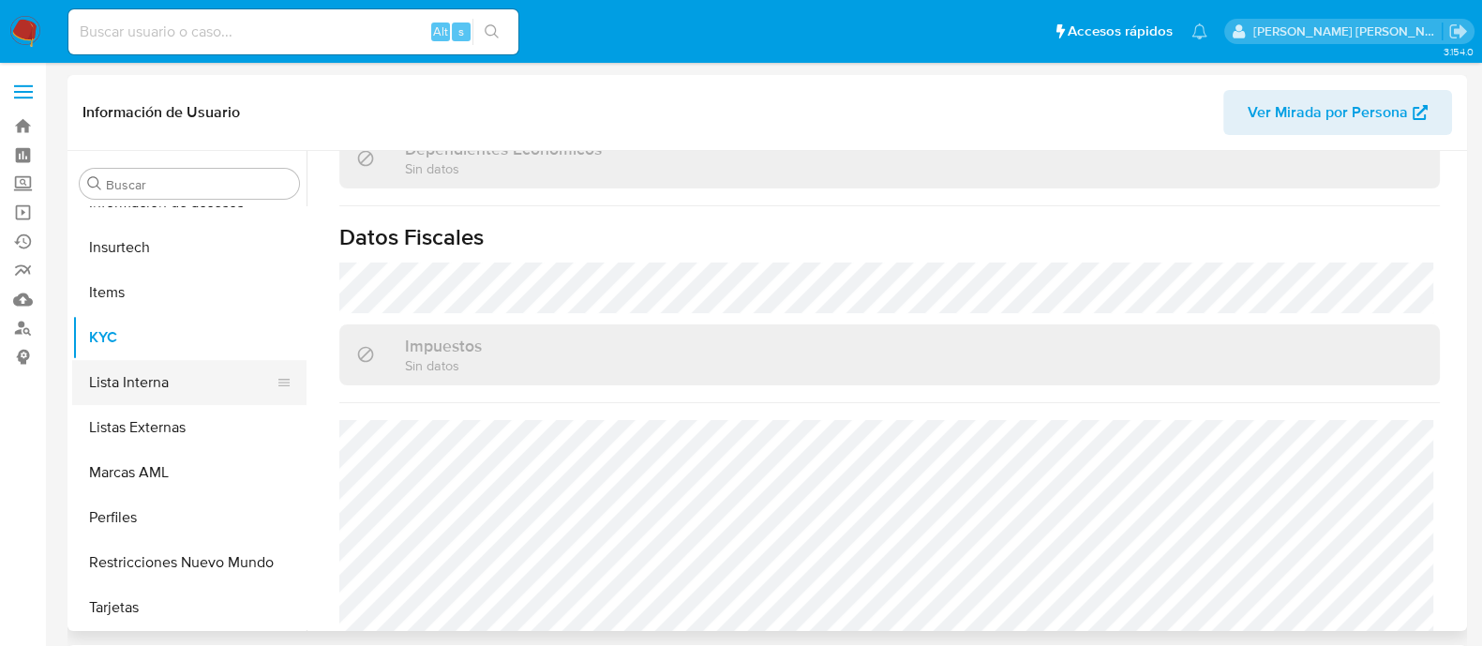
click at [152, 400] on button "Lista Interna" at bounding box center [181, 382] width 219 height 45
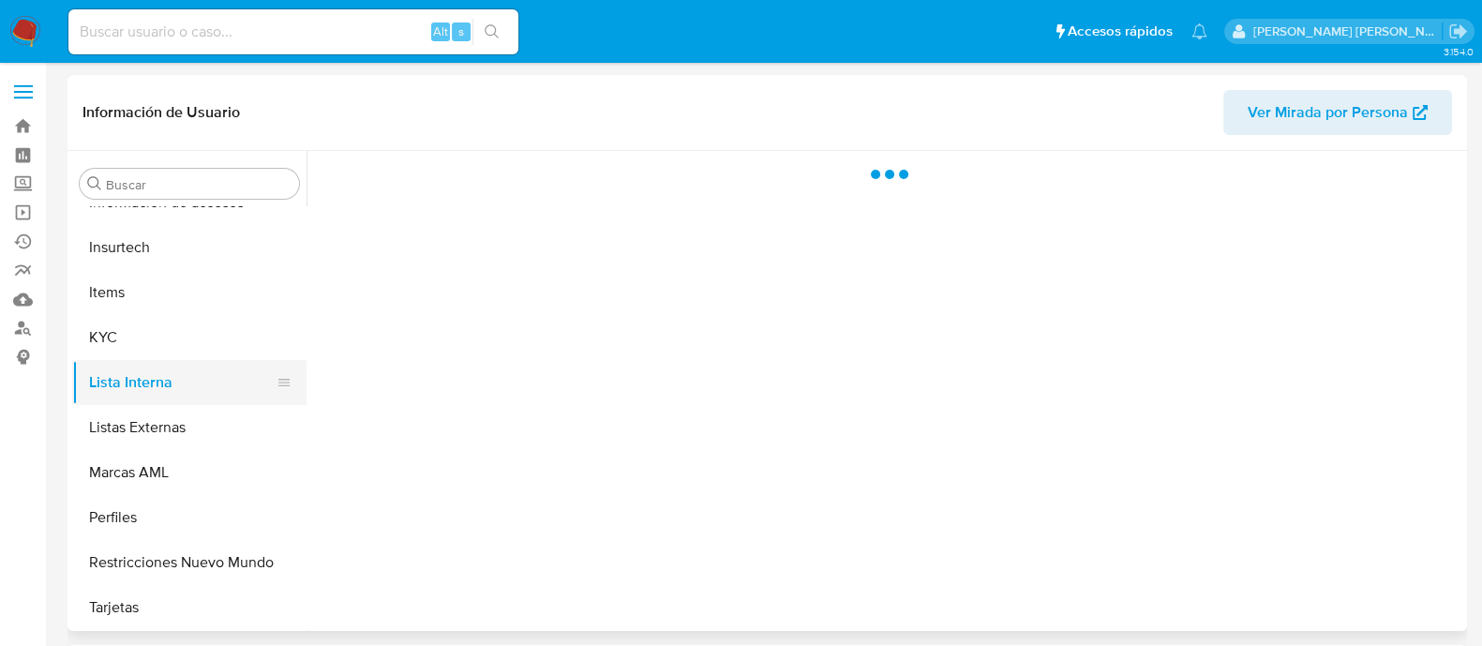
scroll to position [0, 0]
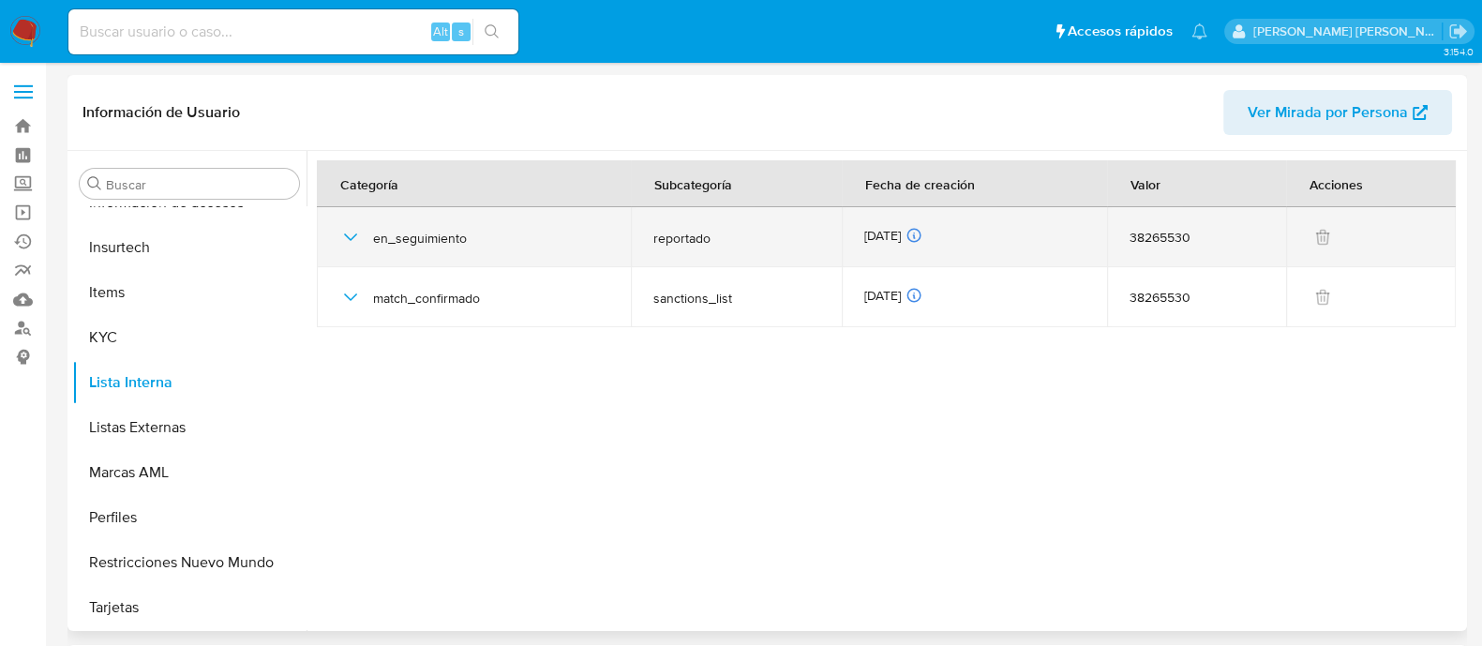
click at [341, 252] on div "en_seguimiento" at bounding box center [473, 237] width 269 height 60
click at [349, 245] on icon "button" at bounding box center [350, 237] width 23 height 23
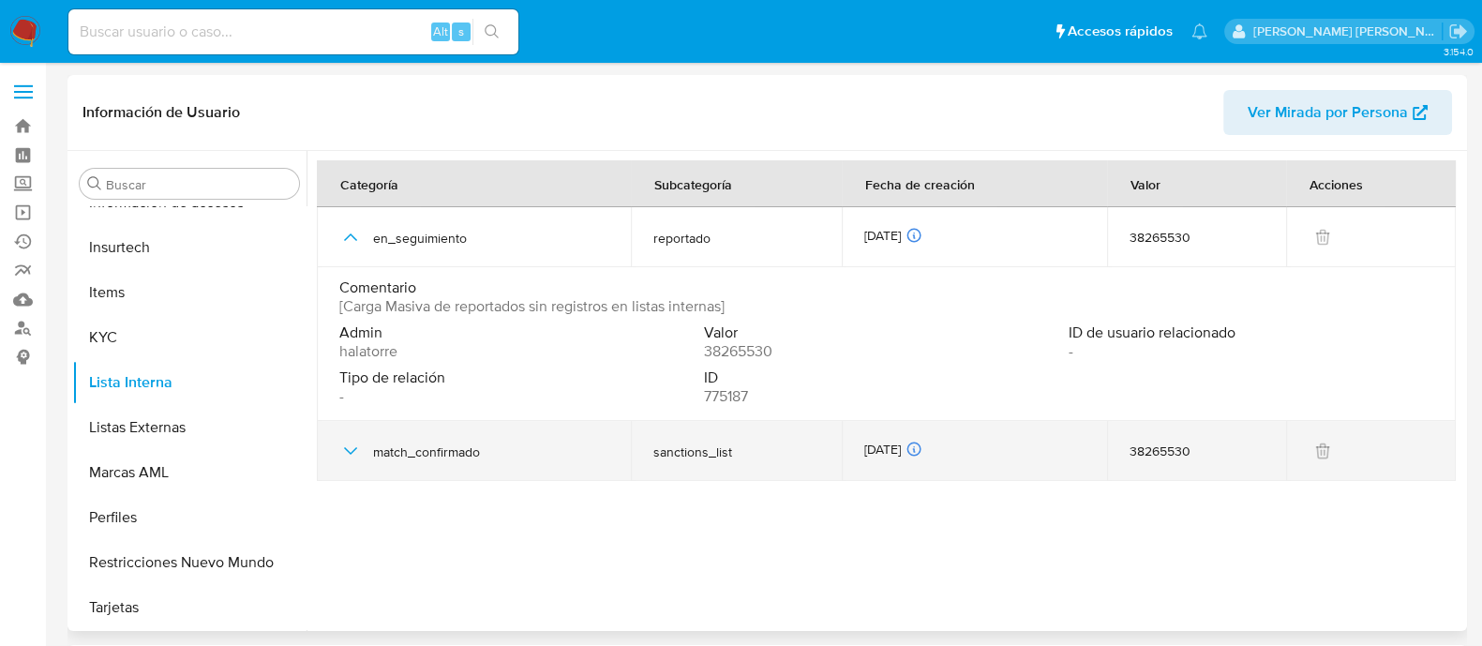
click at [351, 452] on icon "button" at bounding box center [350, 451] width 23 height 23
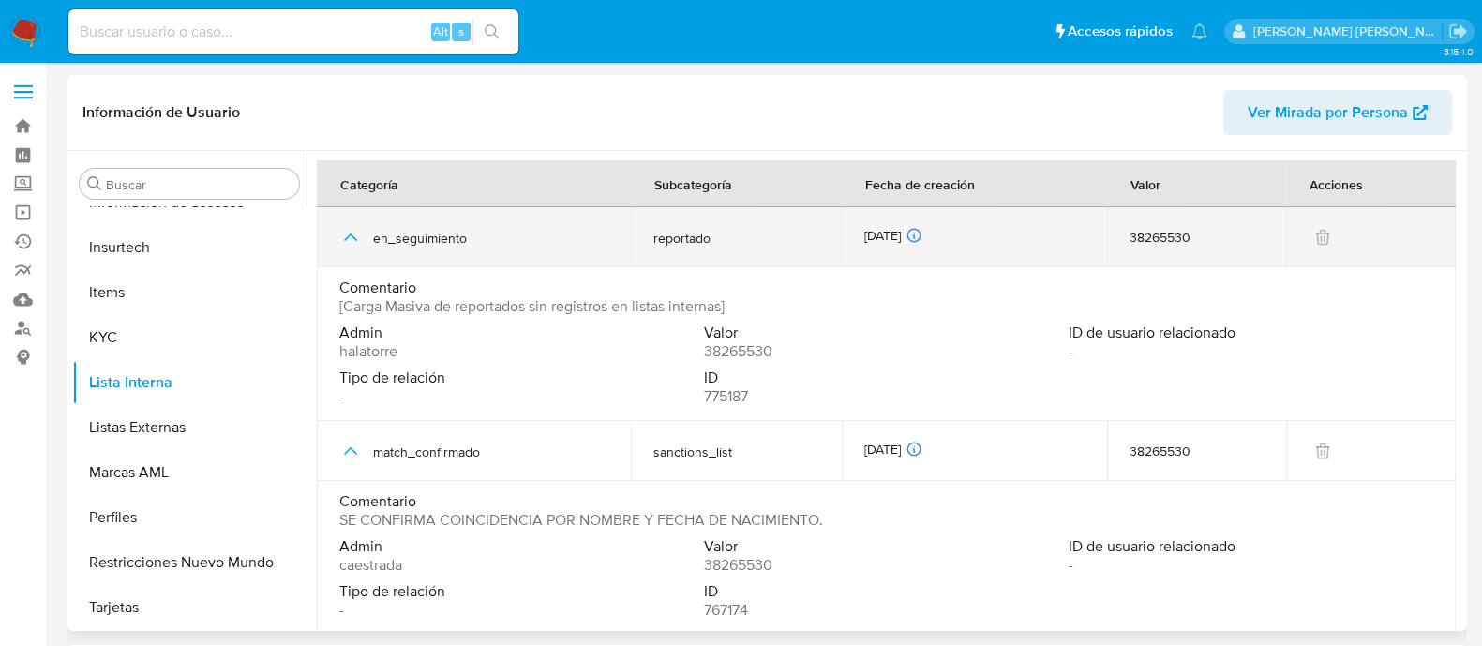
click at [356, 232] on icon "button" at bounding box center [350, 237] width 23 height 23
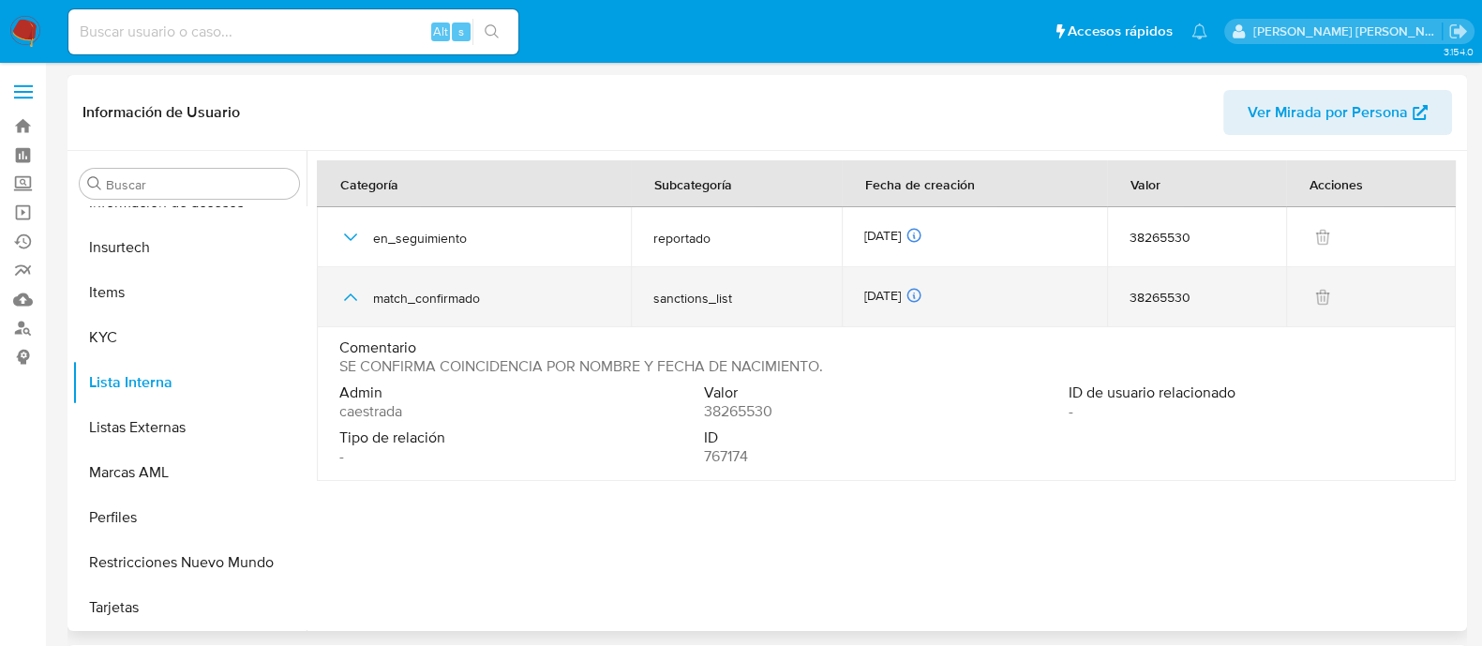
click at [360, 305] on icon "button" at bounding box center [350, 297] width 23 height 23
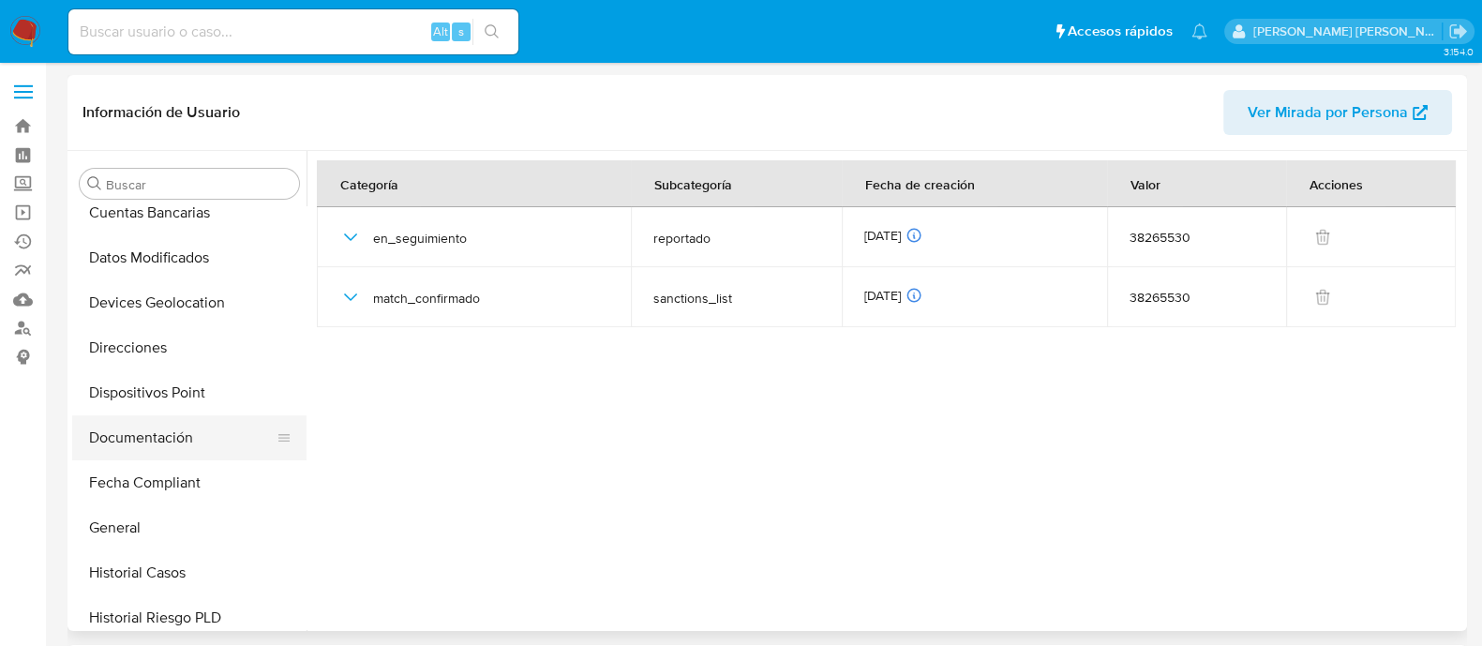
scroll to position [205, 0]
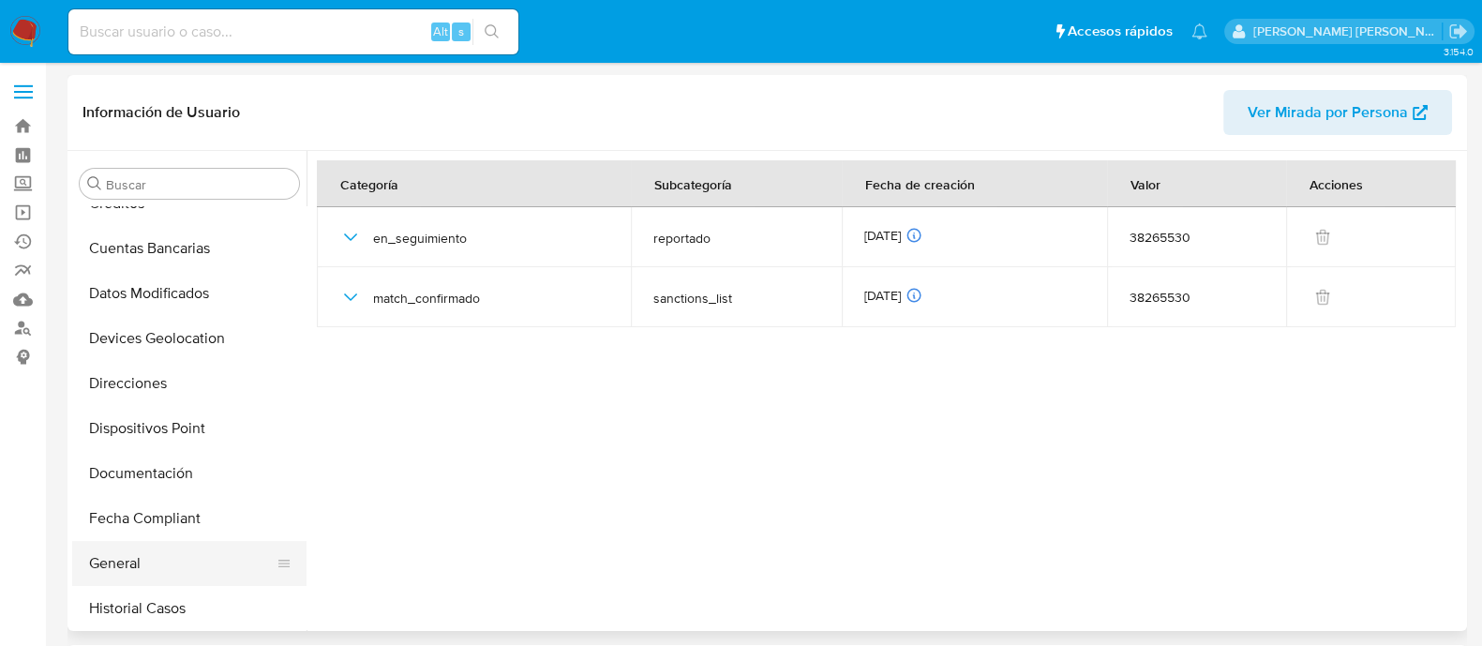
click at [125, 558] on button "General" at bounding box center [181, 563] width 219 height 45
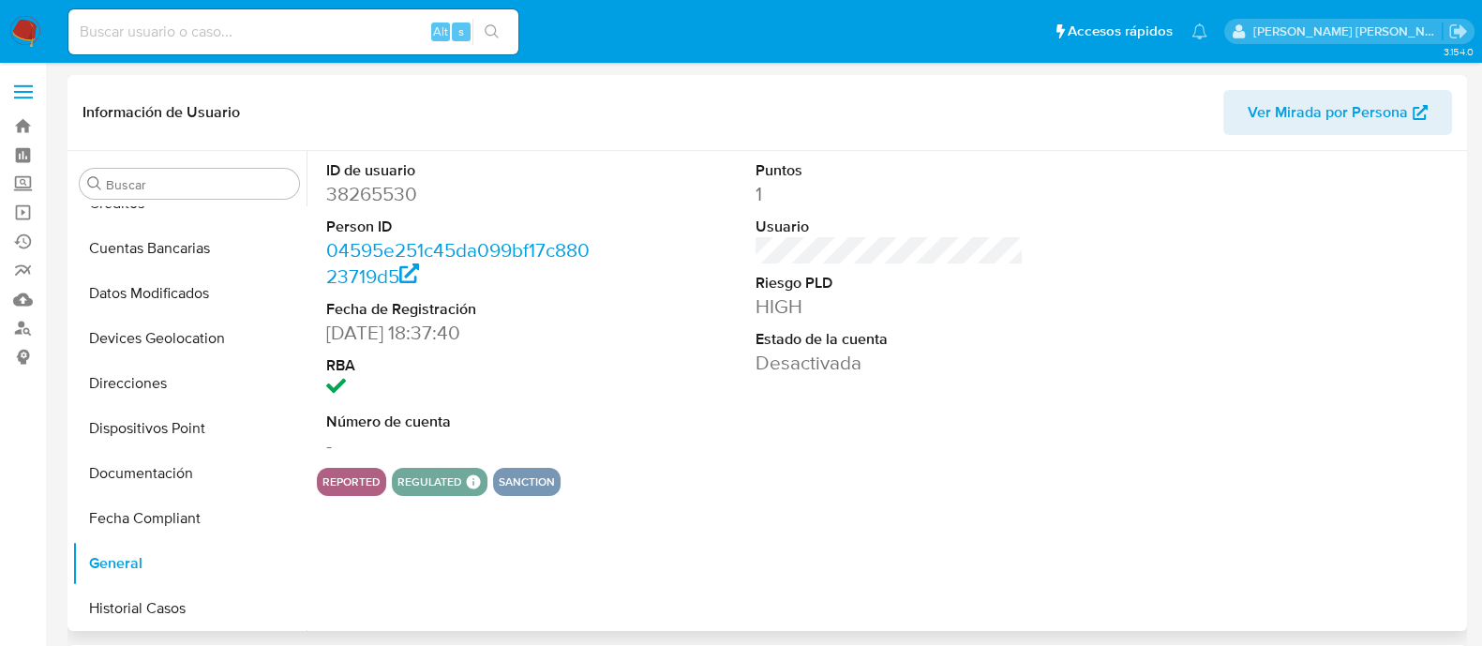
click at [368, 203] on dd "38265530" at bounding box center [460, 194] width 268 height 26
copy dd "38265530"
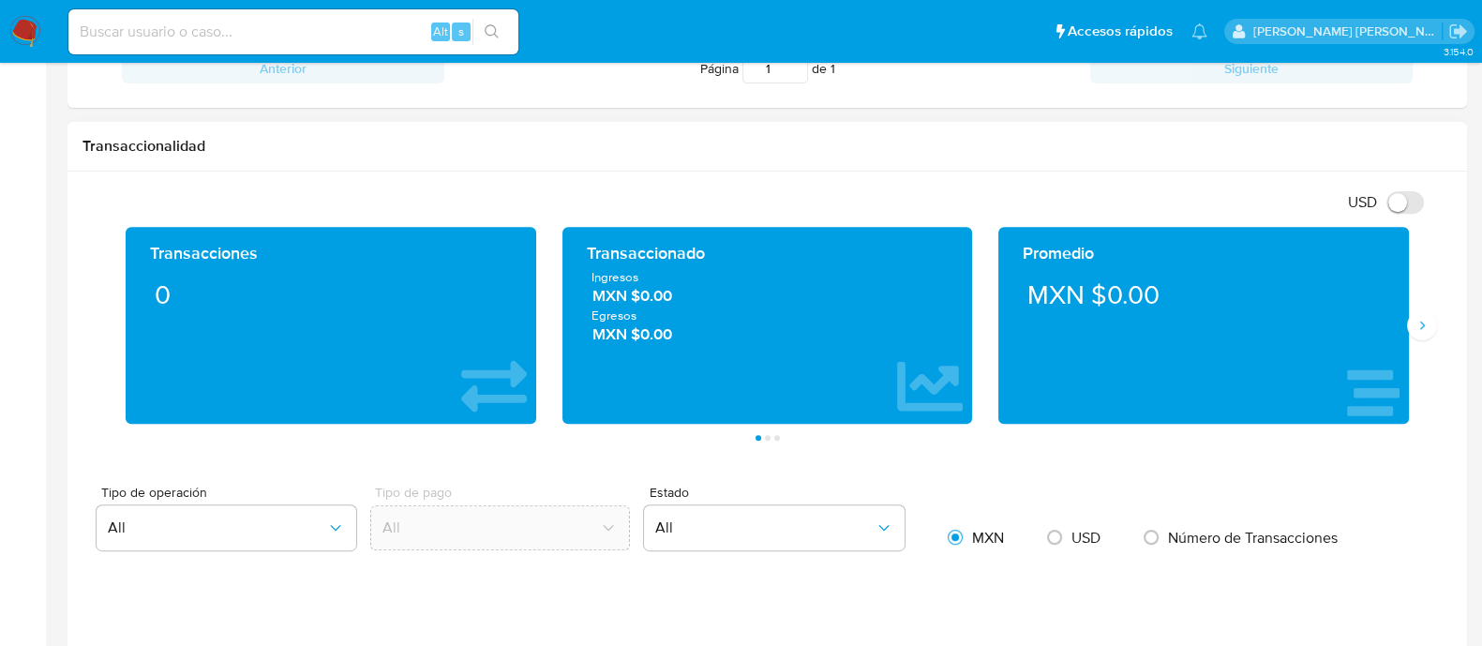
scroll to position [937, 0]
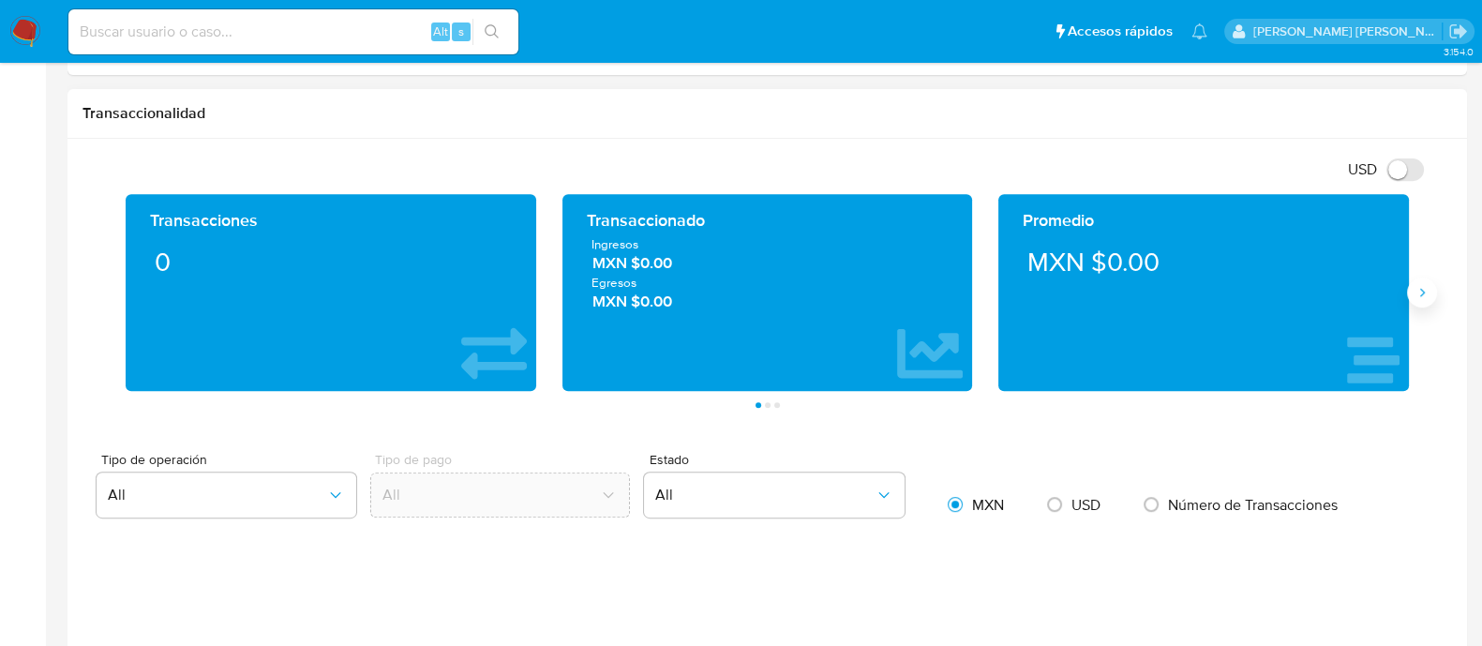
click at [1409, 298] on button "Siguiente" at bounding box center [1422, 293] width 30 height 30
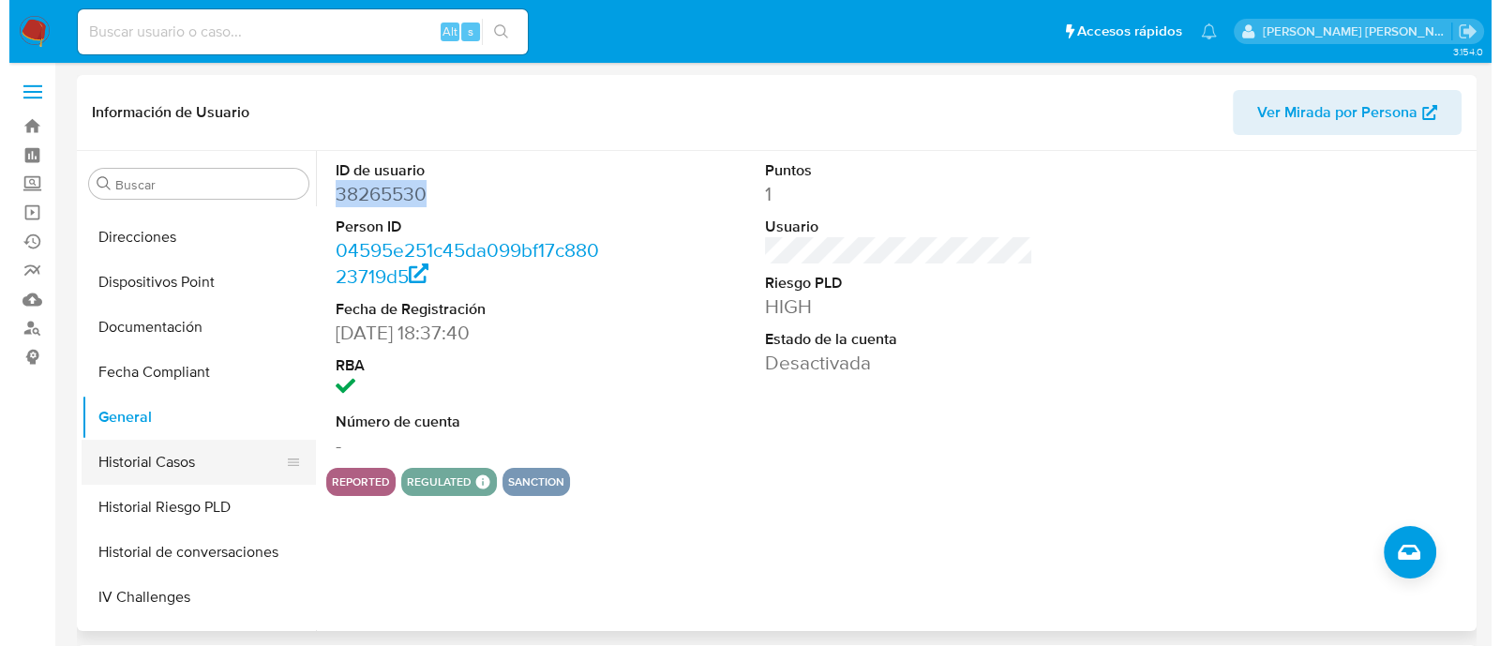
scroll to position [233, 0]
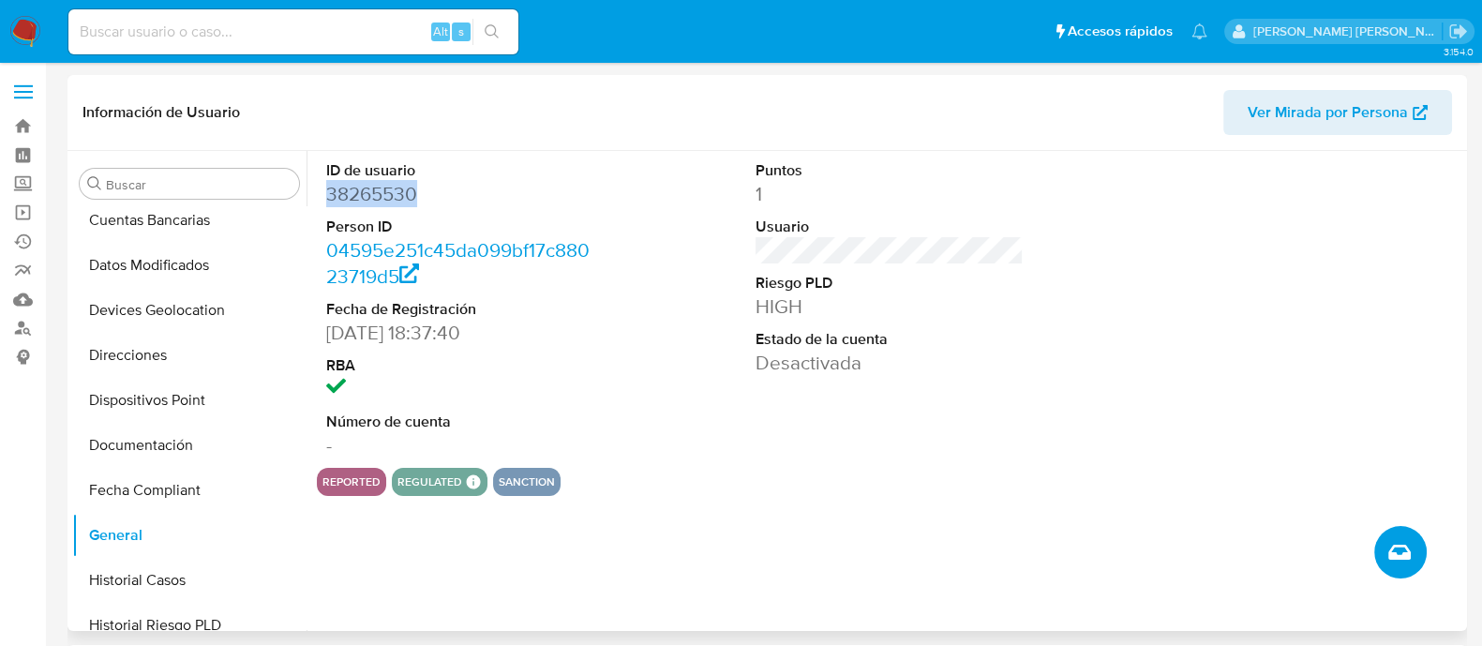
click at [1407, 550] on icon "Crear caso manual" at bounding box center [1399, 552] width 23 height 15
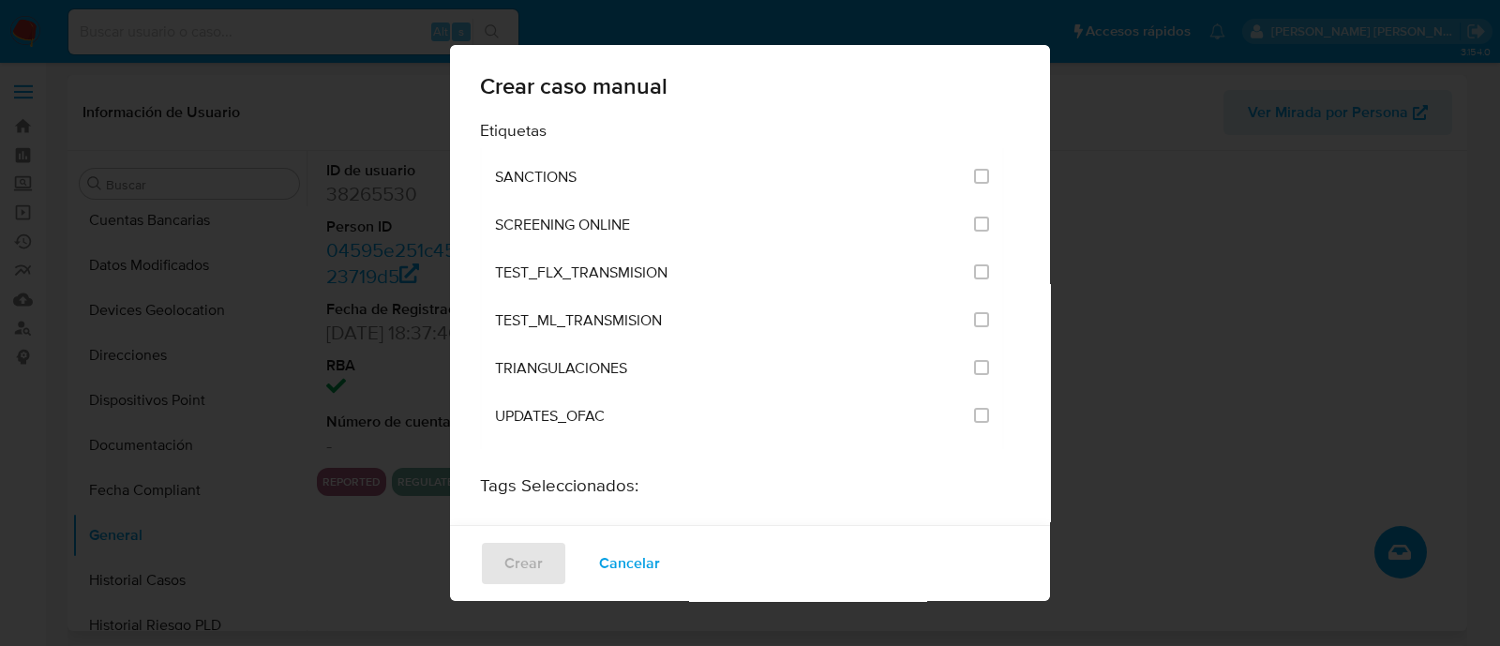
scroll to position [2461, 0]
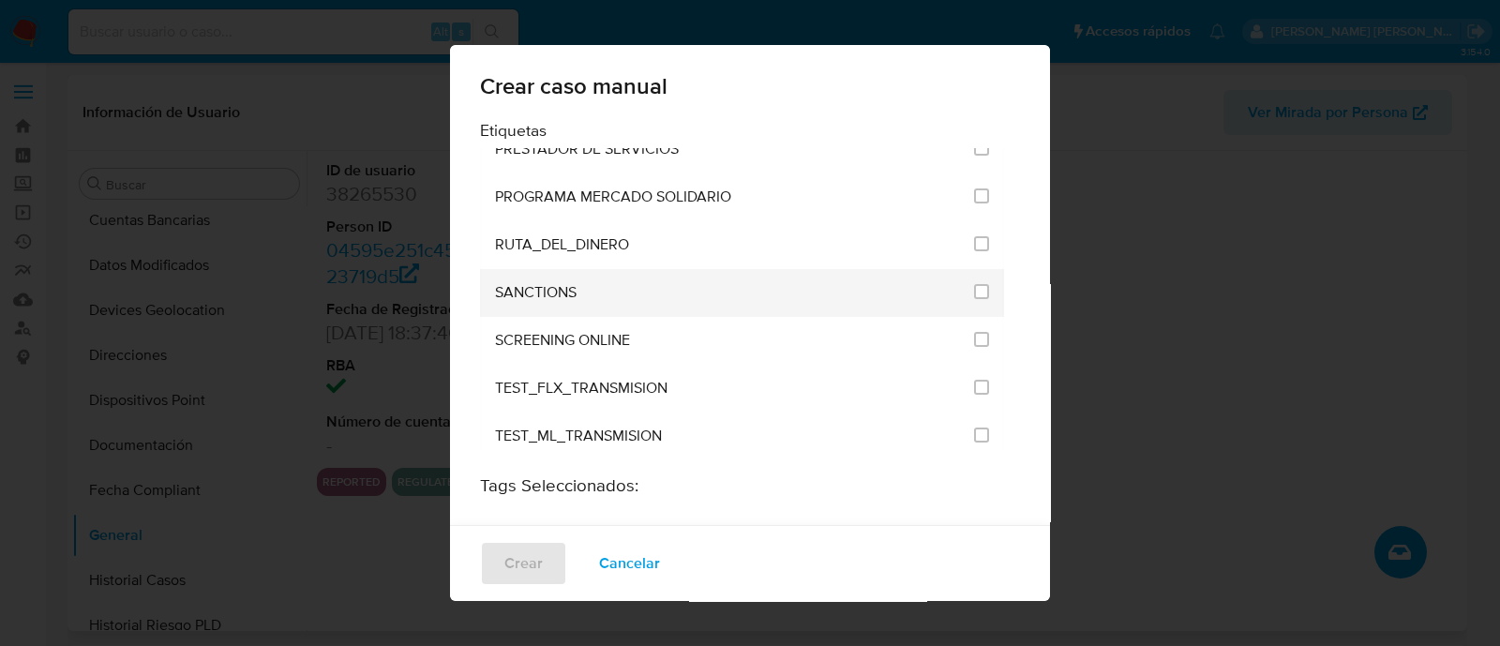
click at [976, 269] on li "SANCTIONS" at bounding box center [742, 293] width 524 height 48
click at [974, 284] on input "2615" at bounding box center [981, 291] width 15 height 15
checkbox input "true"
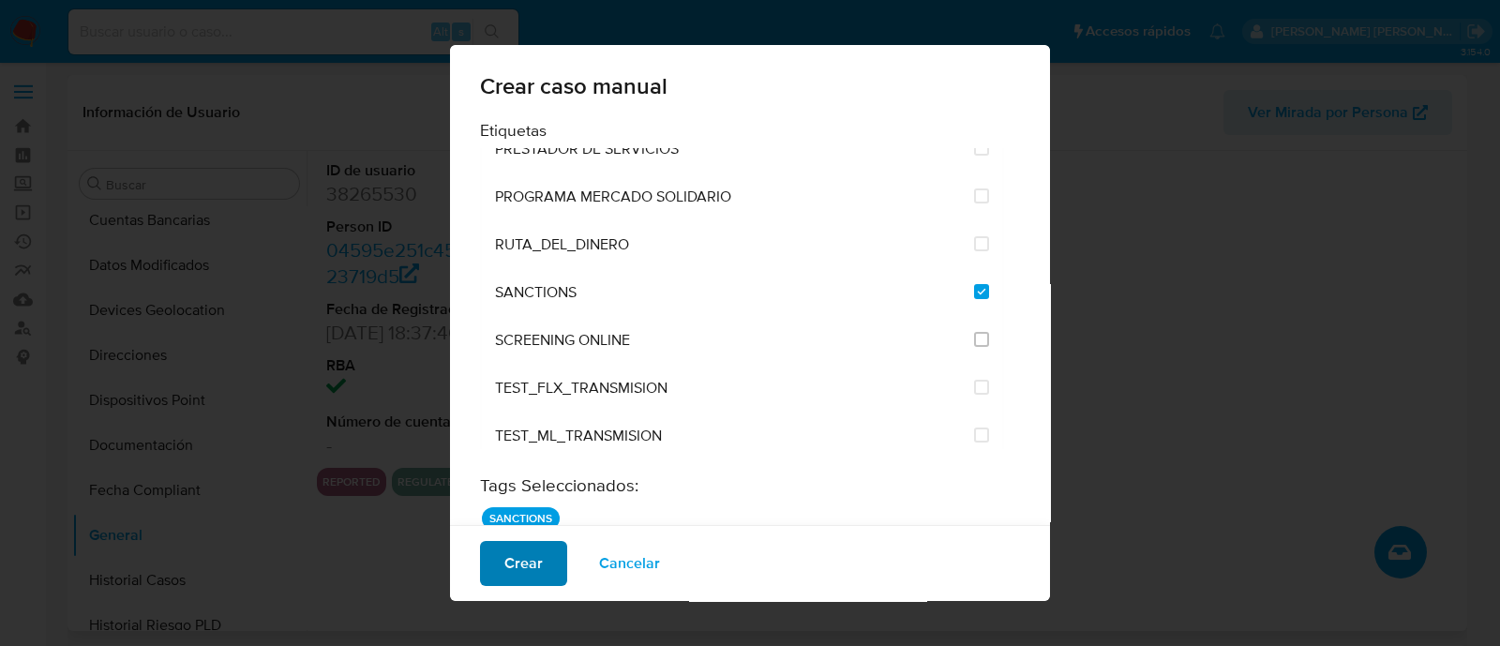
click at [519, 572] on span "Crear" at bounding box center [523, 563] width 38 height 41
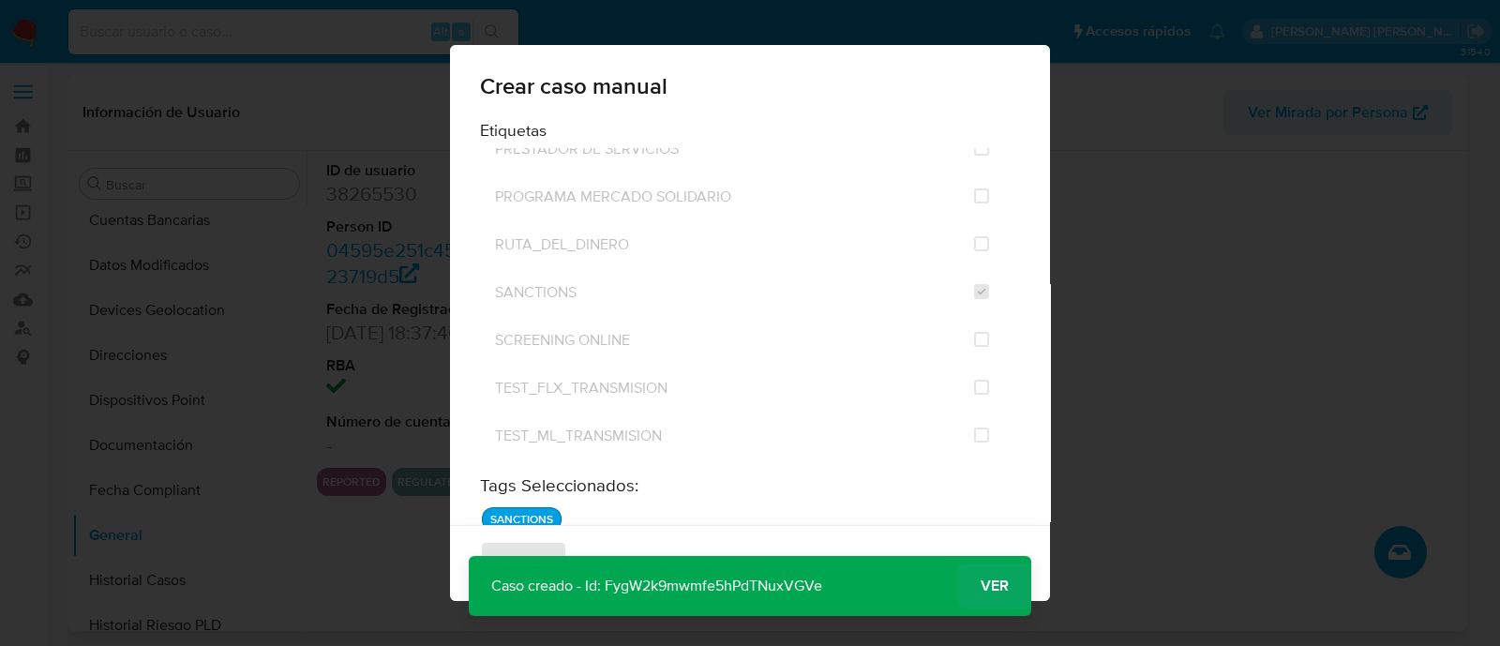
click at [985, 586] on span "Ver" at bounding box center [995, 586] width 28 height 0
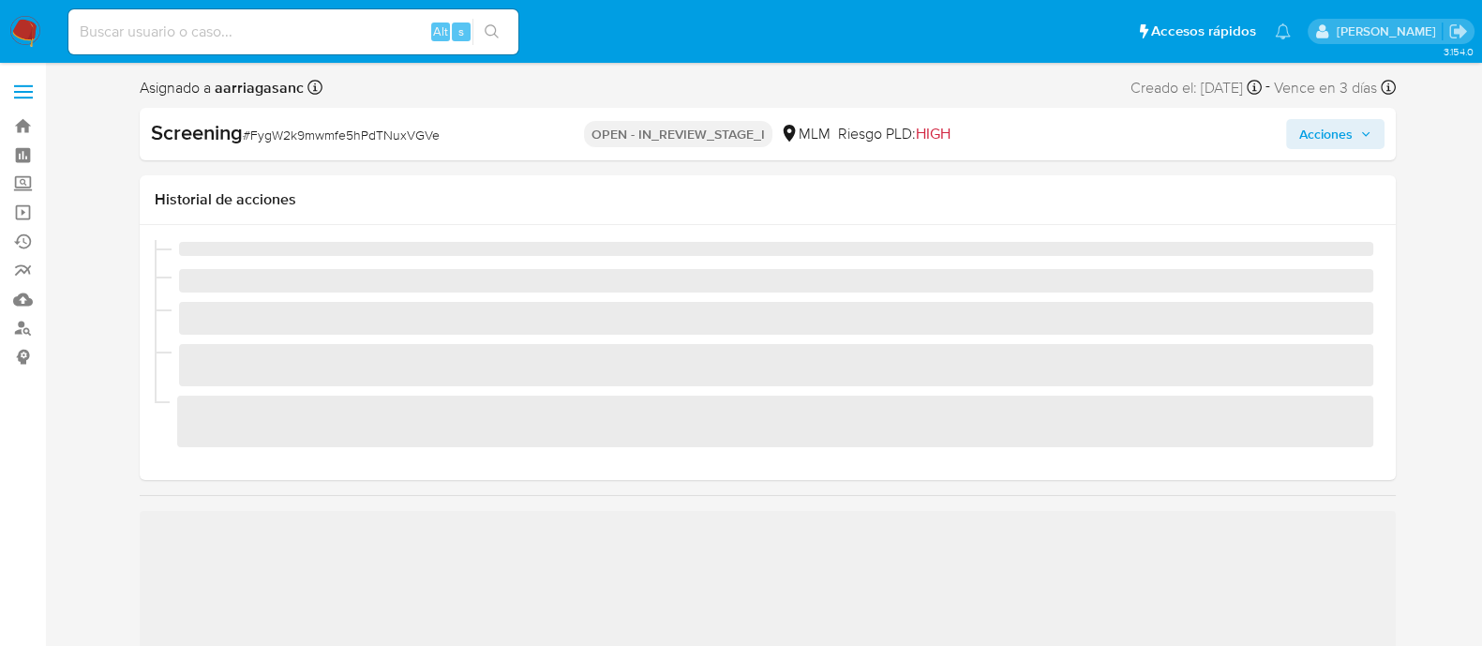
scroll to position [791, 0]
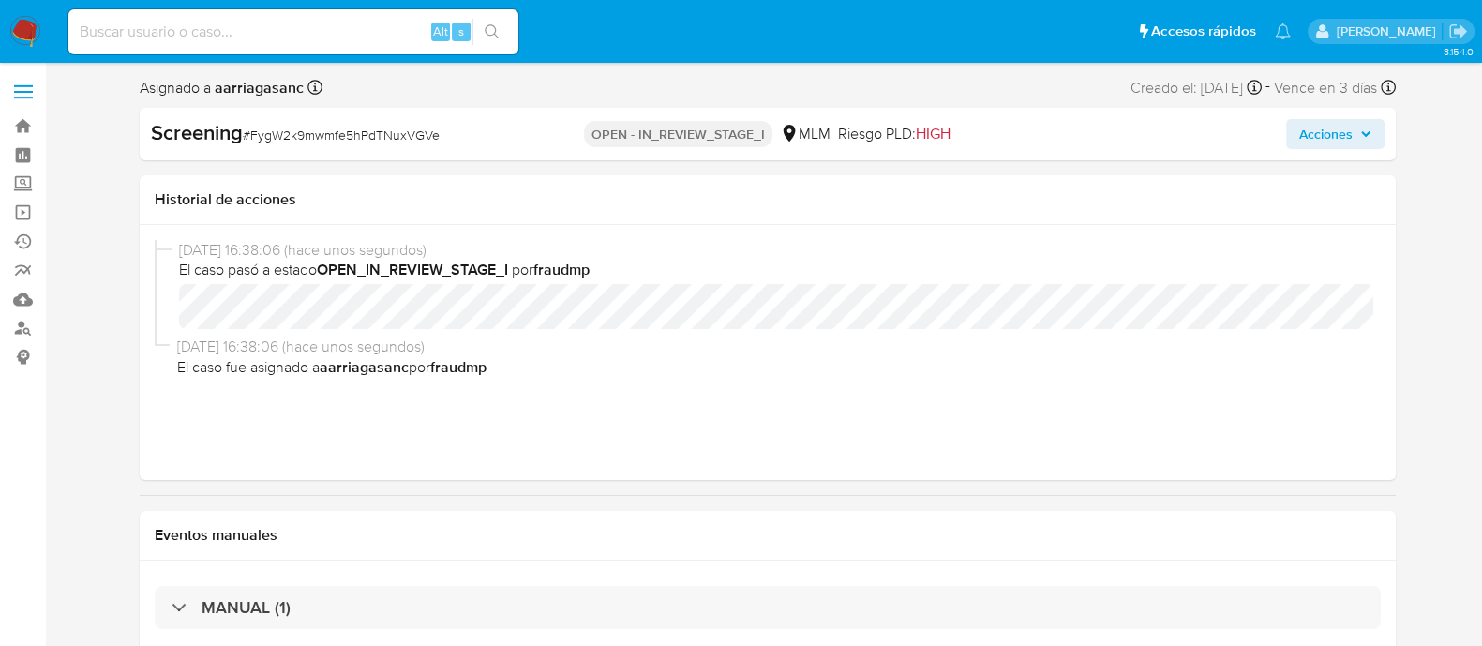
select select "10"
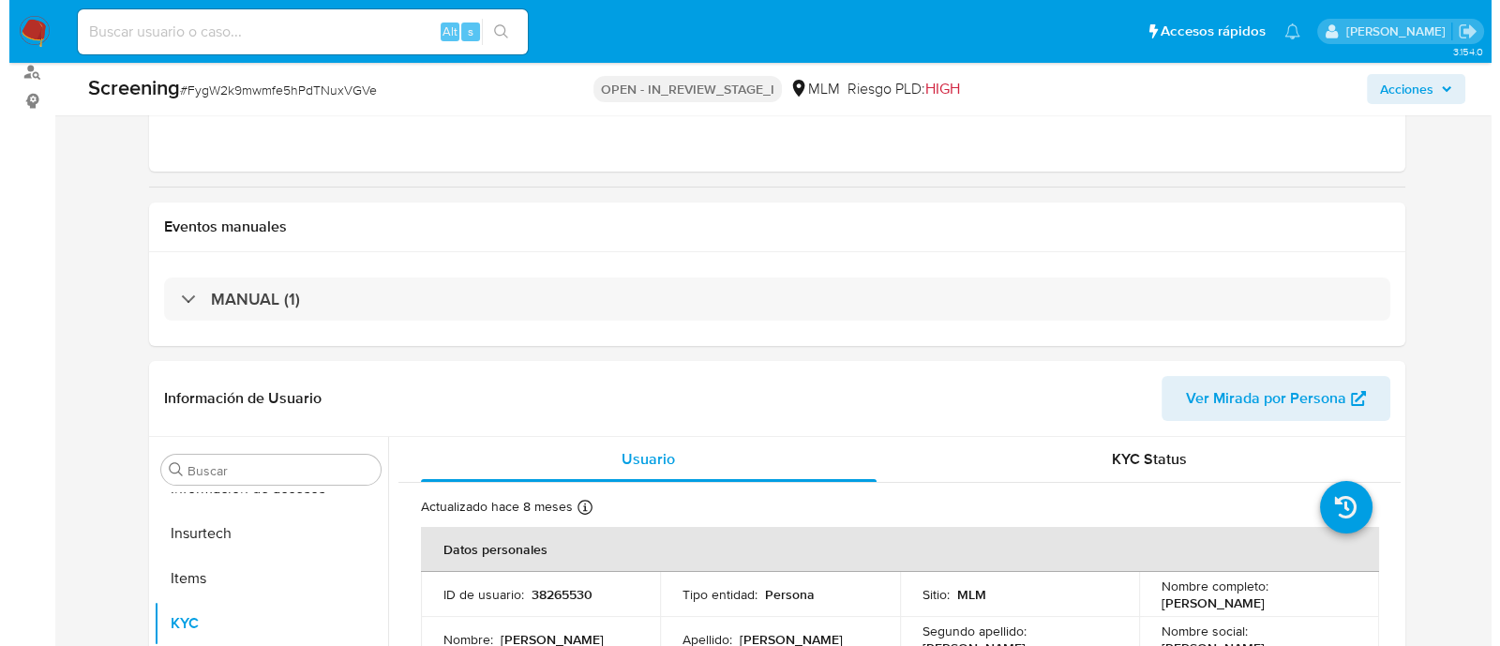
scroll to position [586, 0]
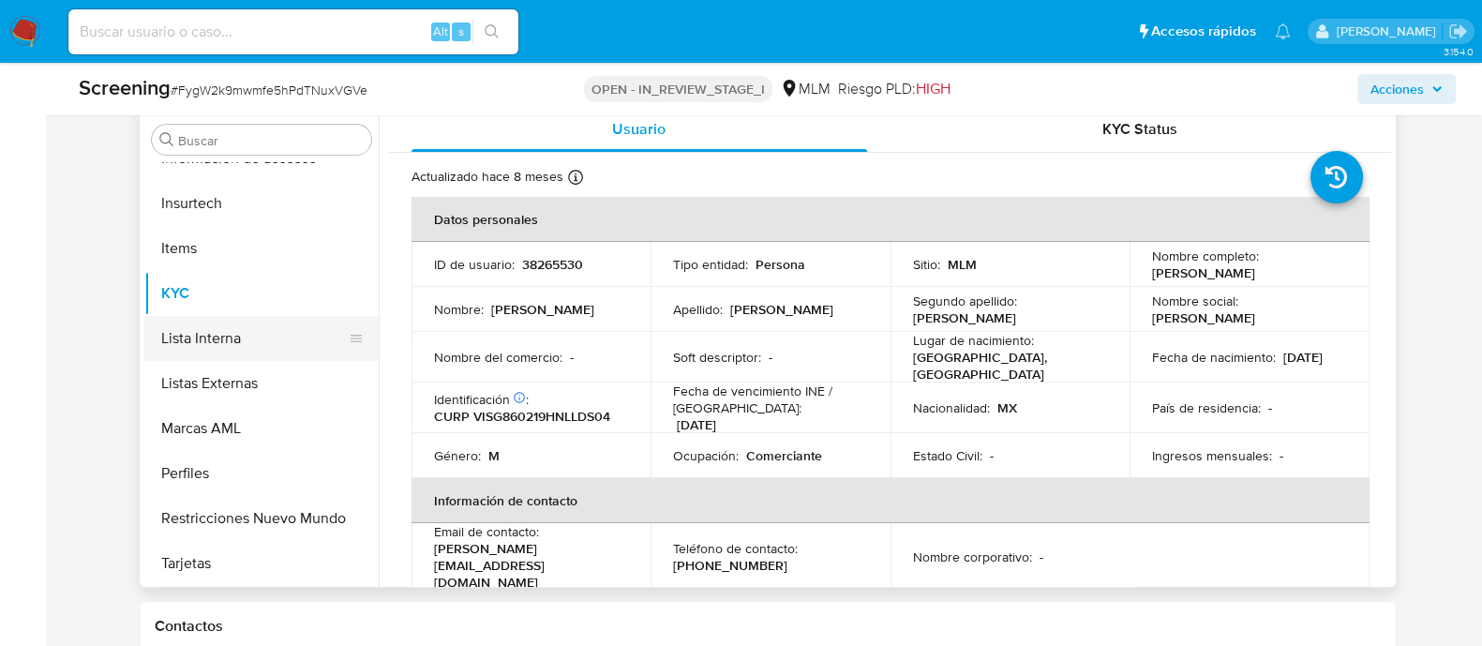
click at [219, 340] on button "Lista Interna" at bounding box center [253, 338] width 219 height 45
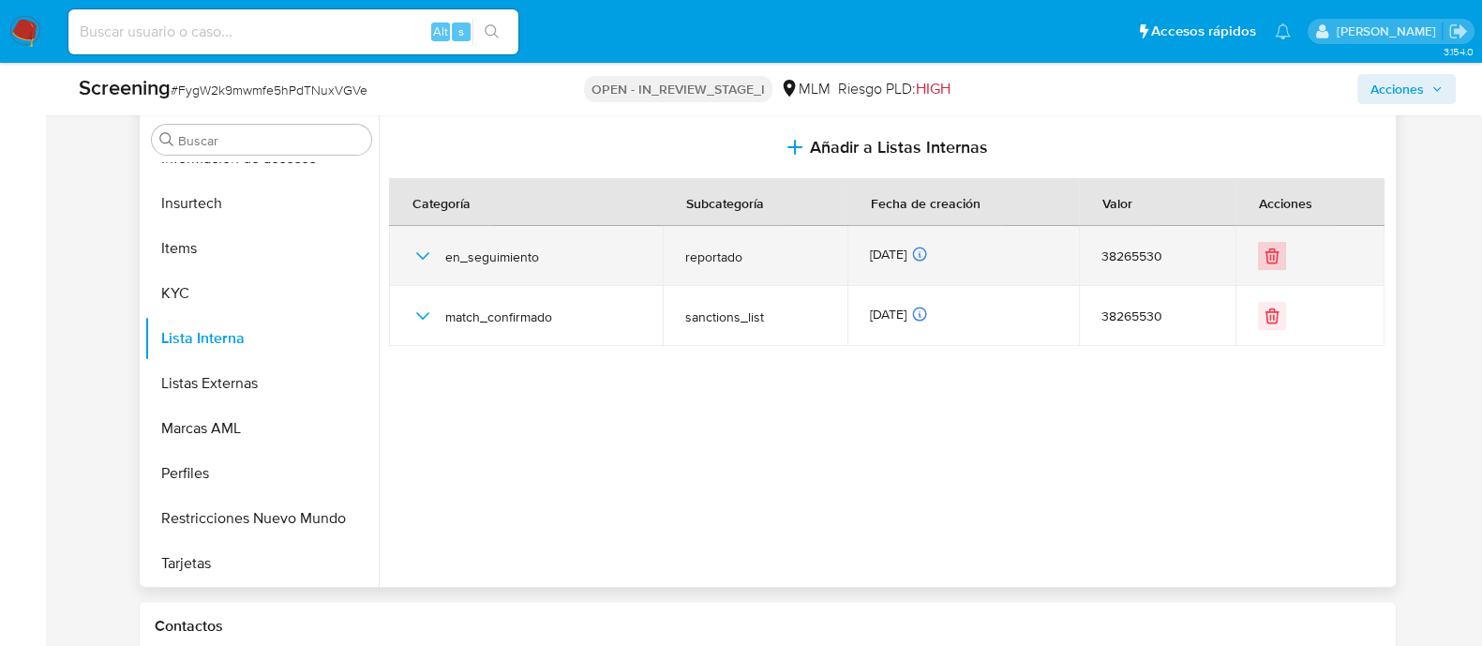
click at [1263, 259] on icon "Eliminar" at bounding box center [1272, 256] width 19 height 19
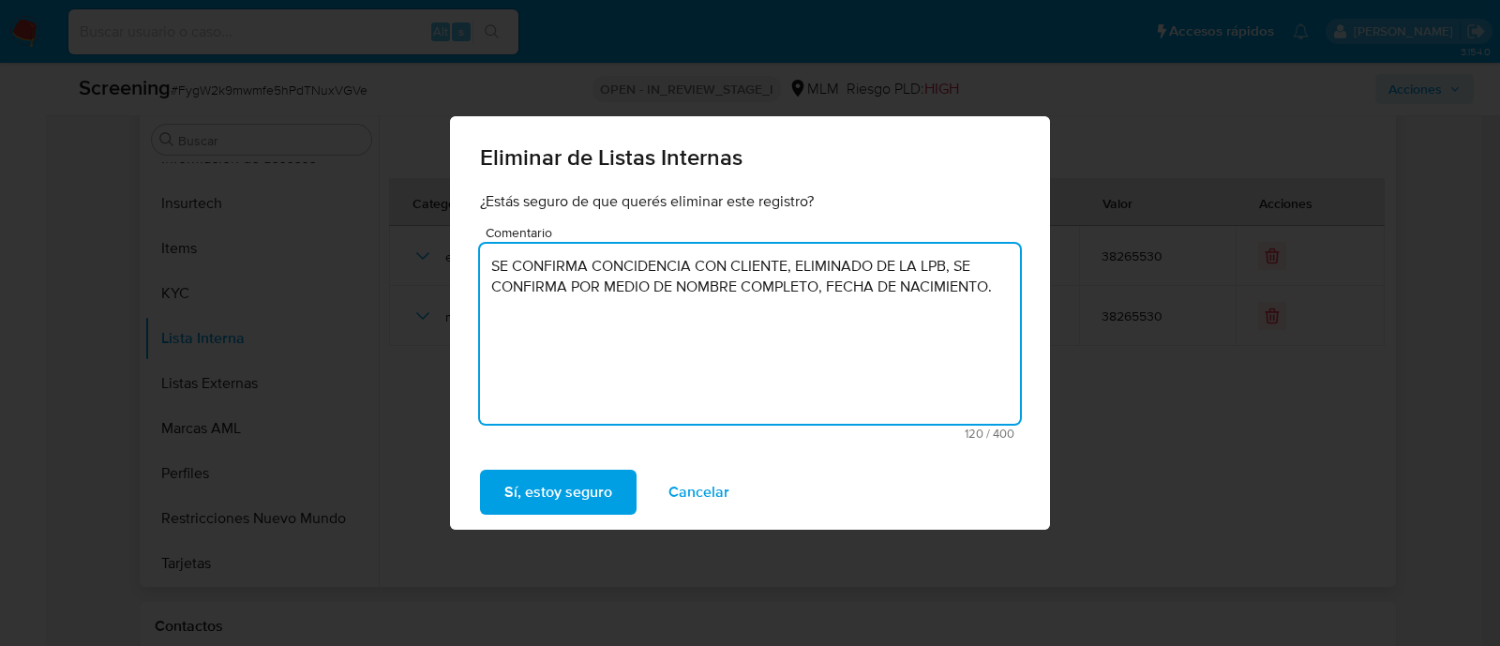
drag, startPoint x: 993, startPoint y: 291, endPoint x: 573, endPoint y: 283, distance: 420.1
click at [573, 283] on textarea "SE CONFIRMA CONCIDENCIA CON CLIENTE, ELIMINADO DE LA LPB, SE CONFIRMA POR MEDIO…" at bounding box center [750, 334] width 540 height 180
click at [589, 362] on textarea "SE CONFIRMA CONCIDENCIA CON CLIENTE, ELIMINADO DE LA LPB, SE CONFIRMA POR MEDIO…" at bounding box center [750, 334] width 540 height 180
click at [568, 292] on textarea "SE CONFIRMA CONCIDENCIA CON CLIENTE, ELIMINADO DE LA LPB, SE CONFIRMA POR MEDIO…" at bounding box center [750, 334] width 540 height 180
drag, startPoint x: 570, startPoint y: 290, endPoint x: 992, endPoint y: 294, distance: 421.9
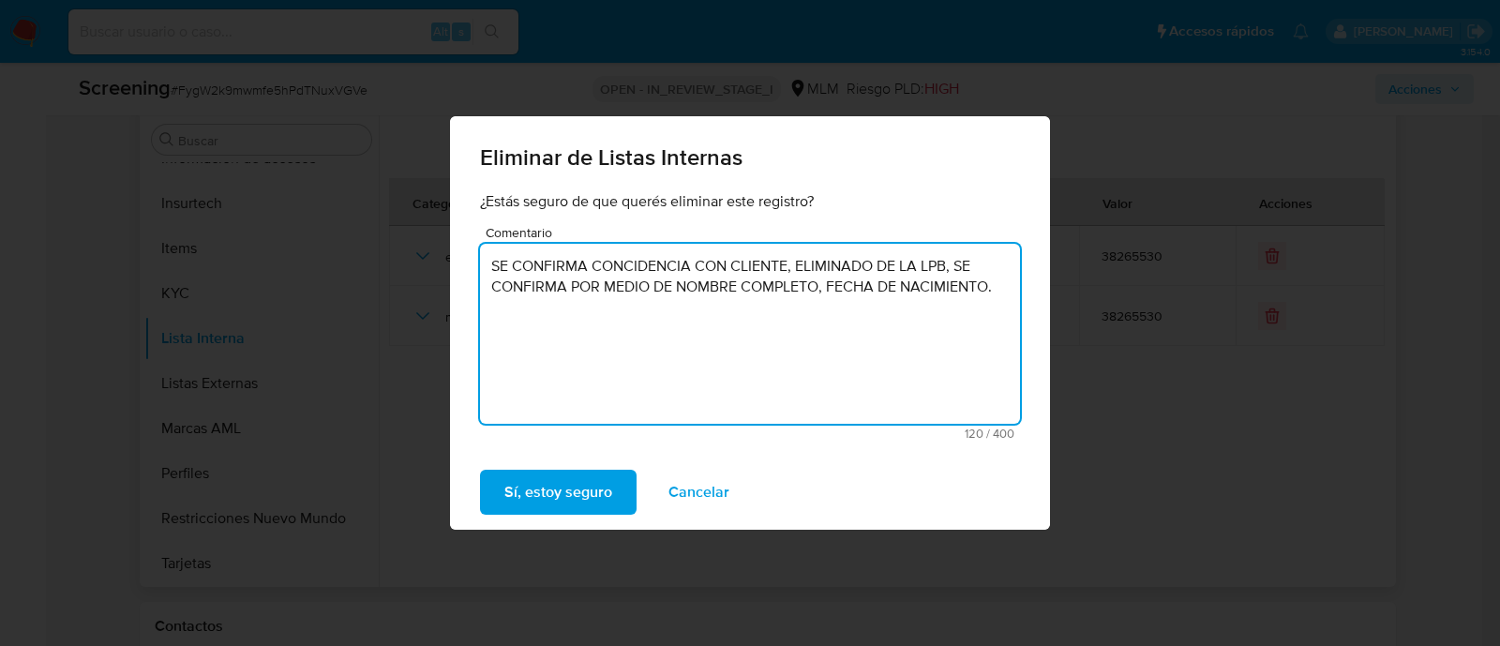
click at [992, 294] on textarea "SE CONFIRMA CONCIDENCIA CON CLIENTE, ELIMINADO DE LA LPB, SE CONFIRMA POR MEDIO…" at bounding box center [750, 334] width 540 height 180
click at [694, 265] on textarea "SE CONFIRMA CONCIDENCIA CON CLIENTE, ELIMINADO DE LA LPB, SE CONFIRMA POR MEDIO…" at bounding box center [750, 334] width 540 height 180
click at [792, 264] on textarea "SE CONFIRMA CONCIDENCIA CON CLIENTE, ELIMINADO DE LA LPB, SE CONFIRMA POR MEDIO…" at bounding box center [750, 334] width 540 height 180
paste textarea "POR MEDIO DE NOMBRE COMPLETO, FECHA DE NACIMIENTO."
drag, startPoint x: 491, startPoint y: 308, endPoint x: 1045, endPoint y: 349, distance: 555.6
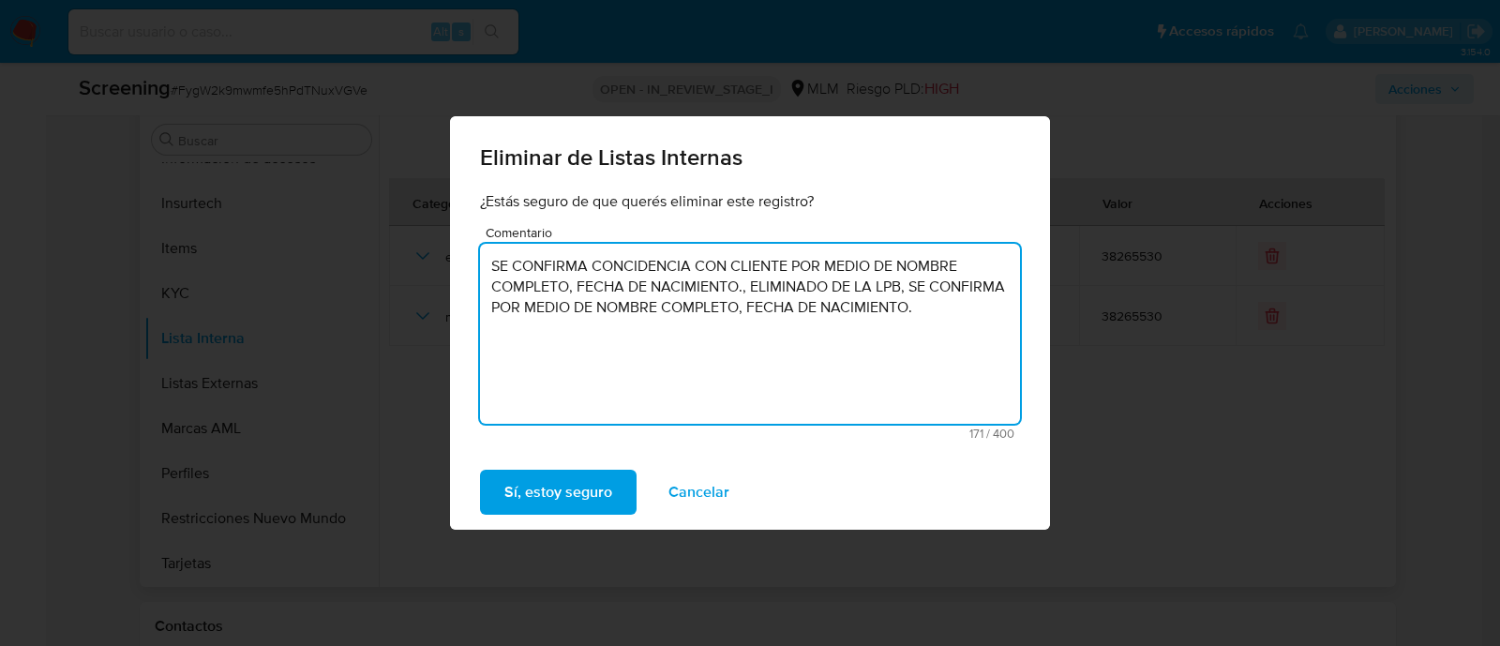
click at [1045, 349] on div "¿Estás seguro de que querés eliminar este registro? Comentario SE CONFIRMA CONC…" at bounding box center [750, 323] width 600 height 264
paste textarea "214-4/29267873/2025"
drag, startPoint x: 745, startPoint y: 291, endPoint x: 750, endPoint y: 309, distance: 19.3
click at [745, 290] on textarea "SE CONFIRMA CONCIDENCIA CON CLIENTE POR MEDIO DE NOMBRE COMPLETO, FECHA DE NACI…" at bounding box center [750, 334] width 540 height 180
drag, startPoint x: 708, startPoint y: 313, endPoint x: 464, endPoint y: 261, distance: 249.3
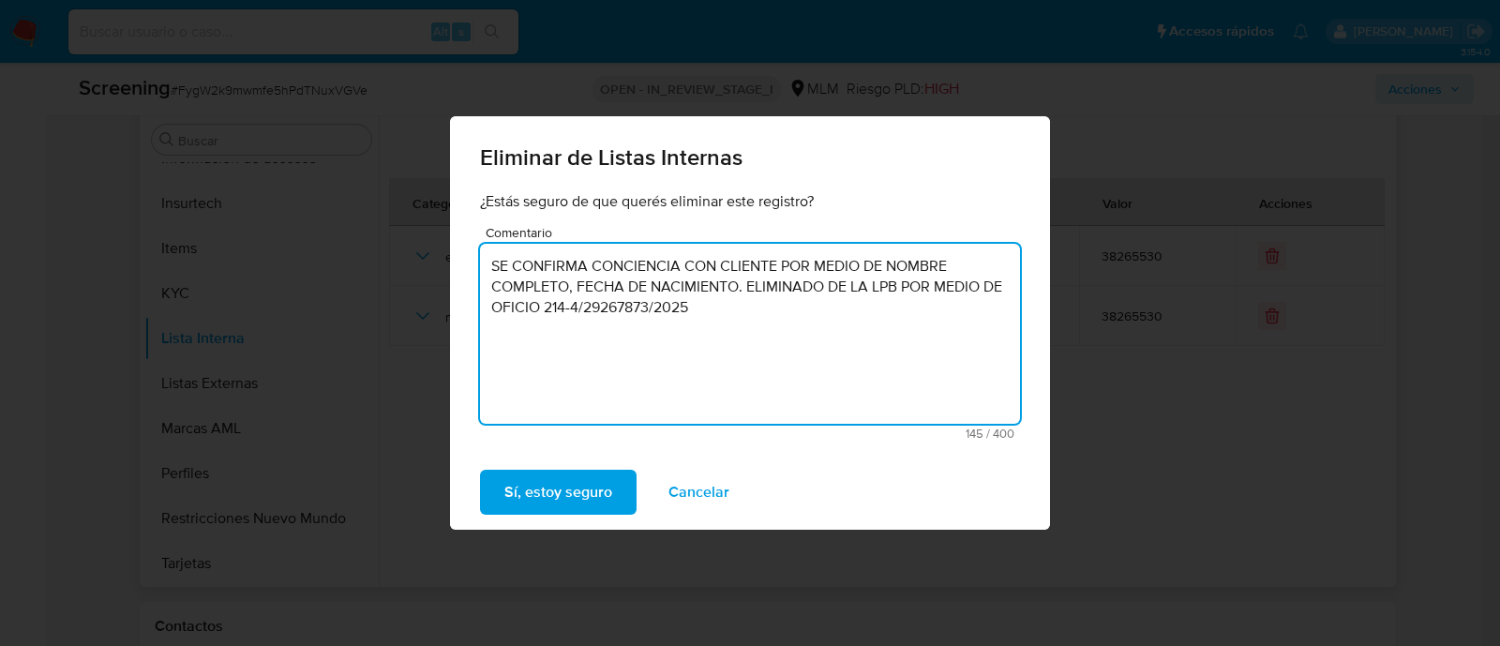
click at [464, 261] on div "¿Estás seguro de que querés eliminar este registro? Comentario SE CONFIRMA CONC…" at bounding box center [750, 323] width 600 height 264
type textarea "SE CONFIRMA CONCIENCIA CON CLIENTE POR MEDIO DE NOMBRE COMPLETO, FECHA DE NACIM…"
click at [588, 486] on span "Sí, estoy seguro" at bounding box center [558, 492] width 108 height 41
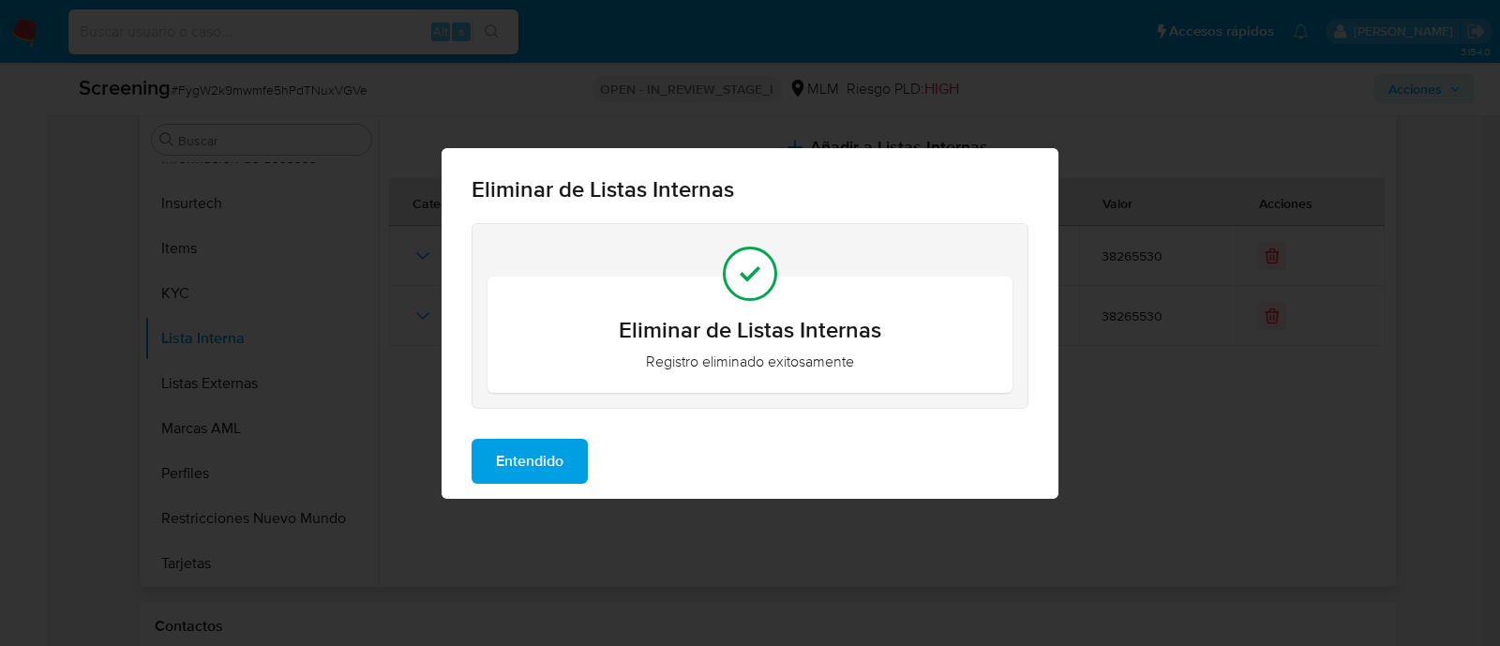
click at [530, 443] on span "Entendido" at bounding box center [530, 461] width 68 height 41
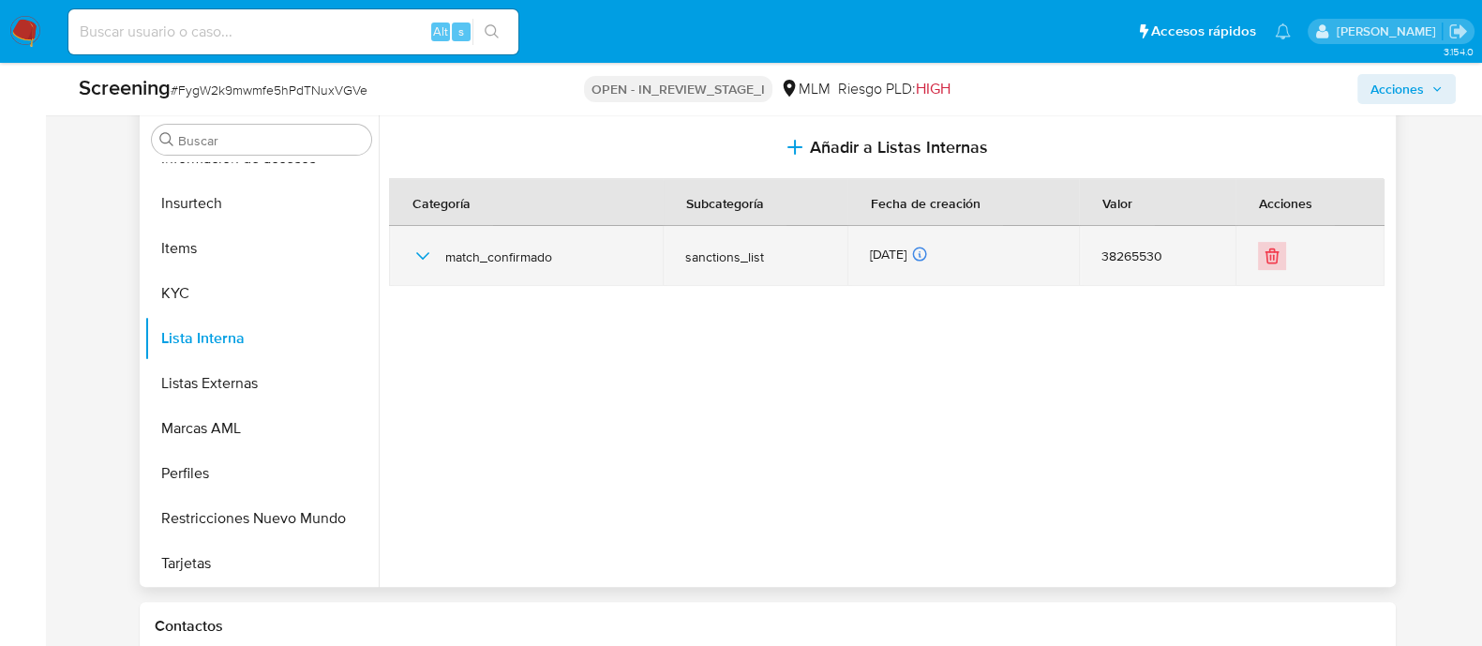
click at [1266, 249] on icon "Eliminar" at bounding box center [1272, 256] width 19 height 19
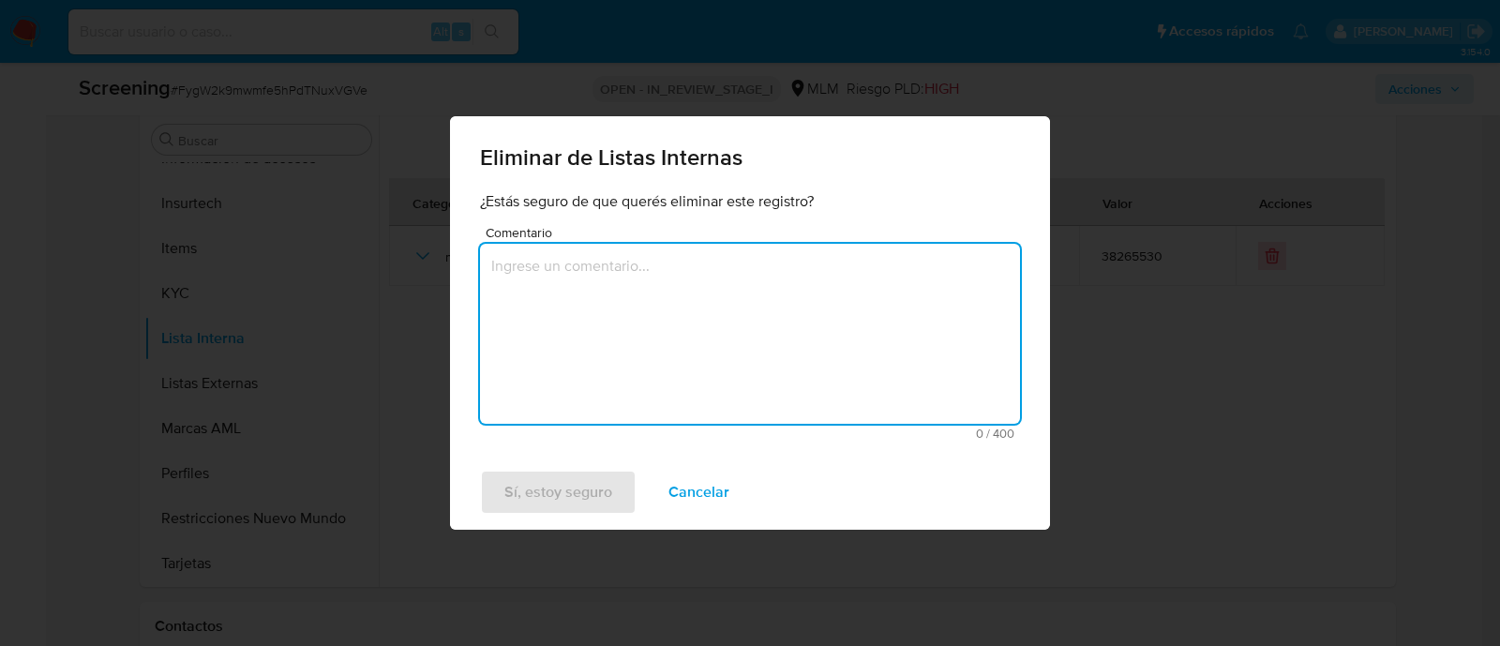
click at [755, 304] on textarea "Comentario" at bounding box center [750, 334] width 540 height 180
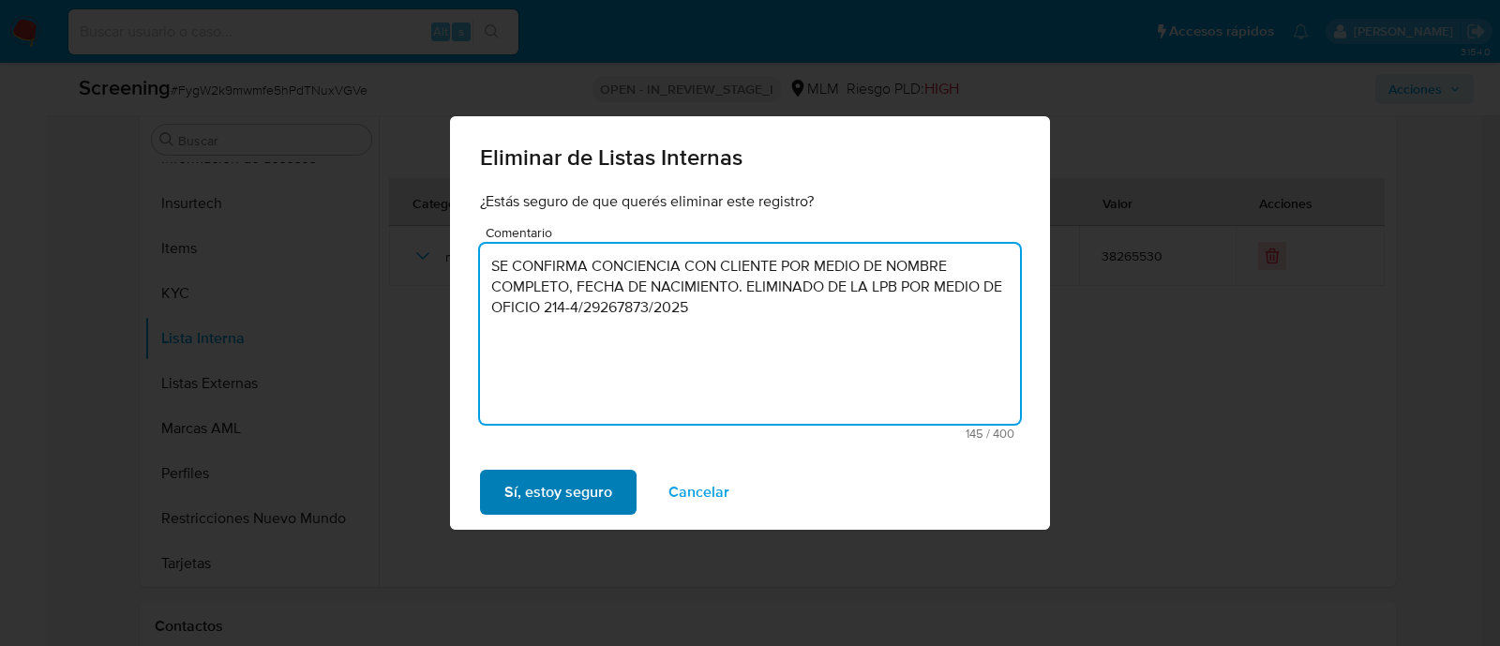
type textarea "SE CONFIRMA CONCIENCIA CON CLIENTE POR MEDIO DE NOMBRE COMPLETO, FECHA DE NACIM…"
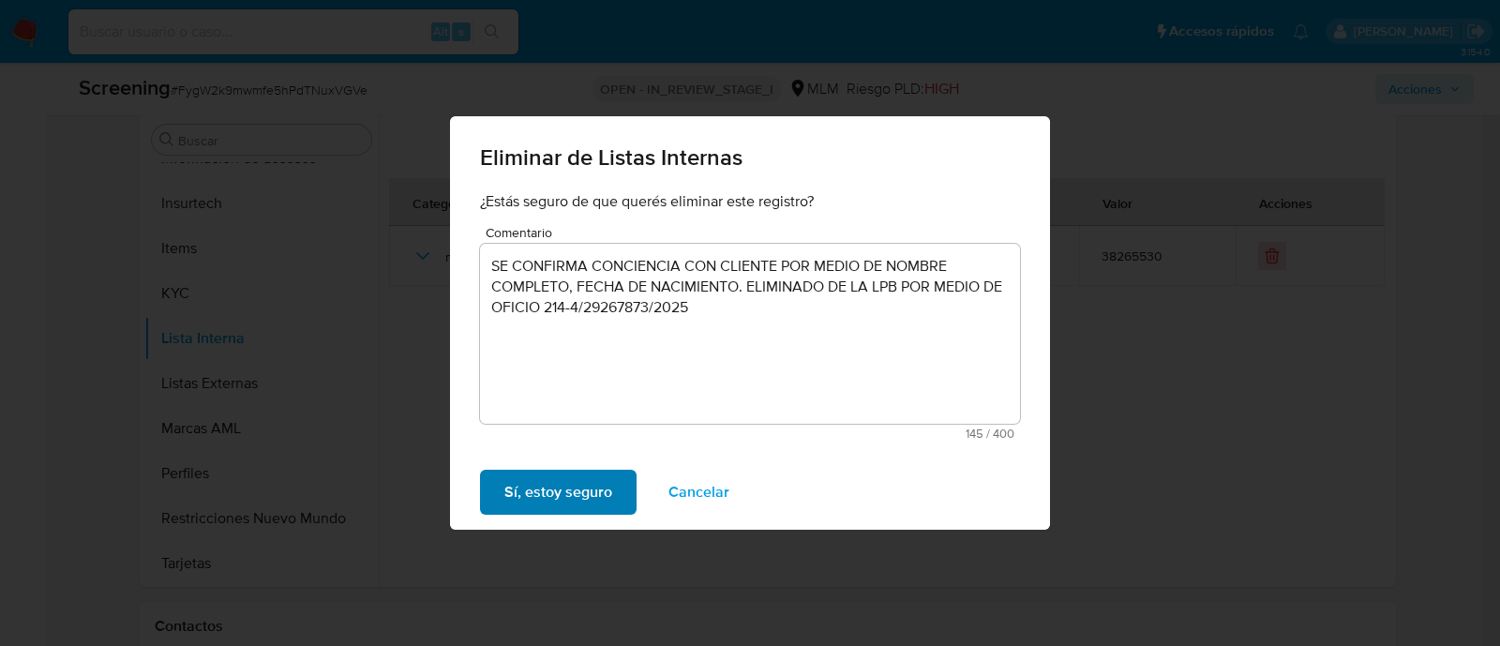
click at [580, 486] on span "Sí, estoy seguro" at bounding box center [558, 492] width 108 height 41
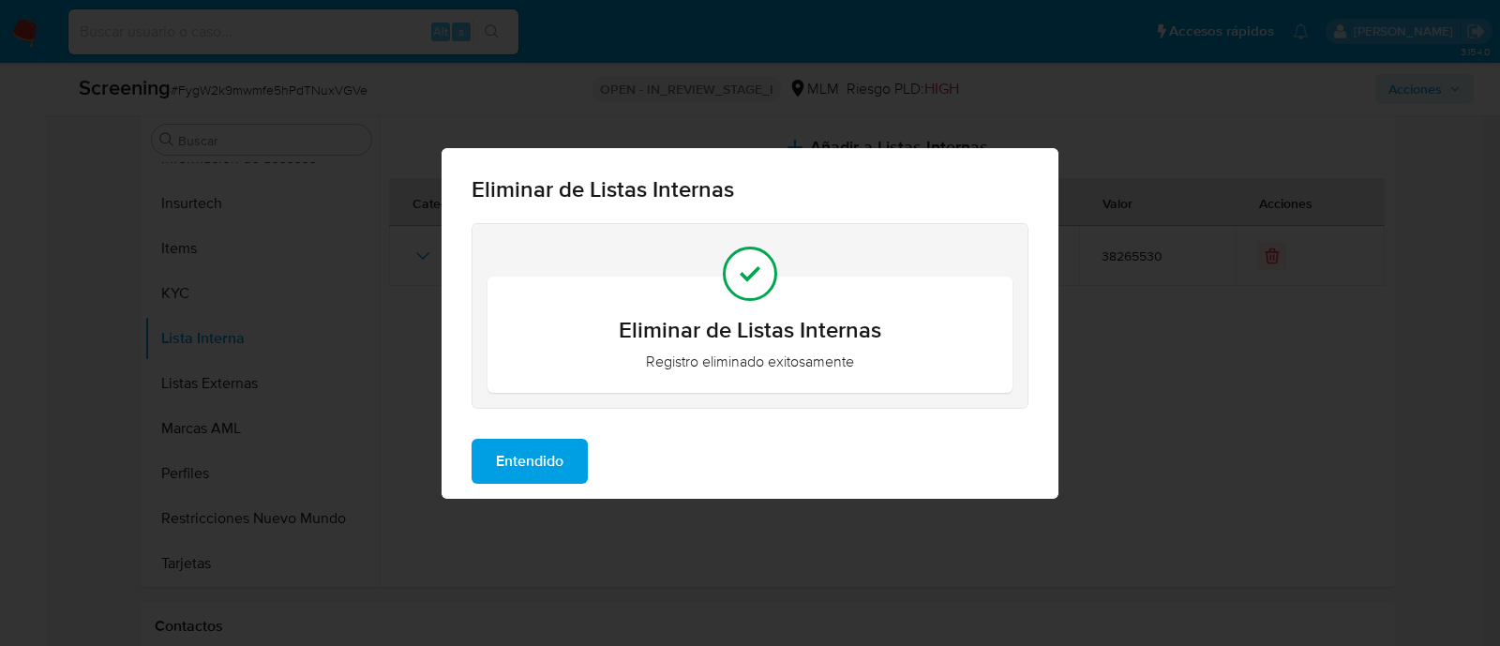
click at [511, 459] on span "Entendido" at bounding box center [530, 461] width 68 height 41
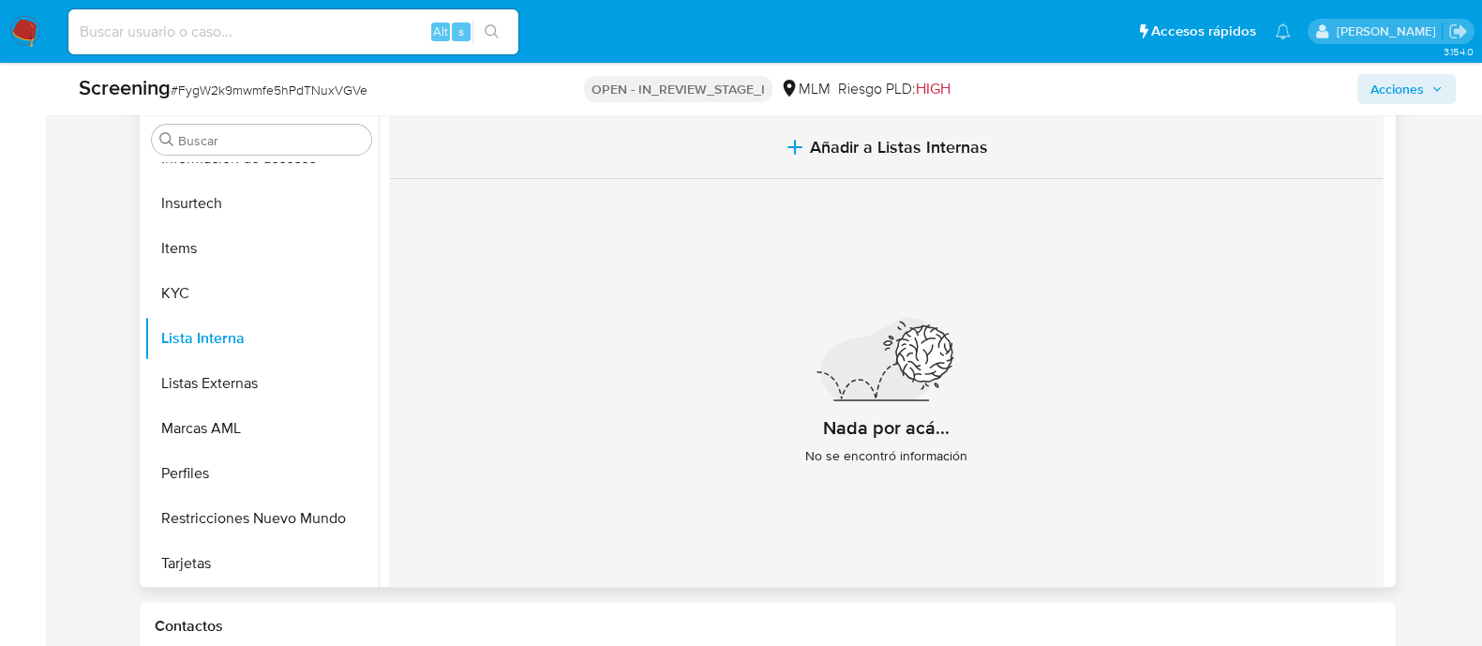
click at [815, 141] on span "Añadir a Listas Internas" at bounding box center [899, 147] width 178 height 21
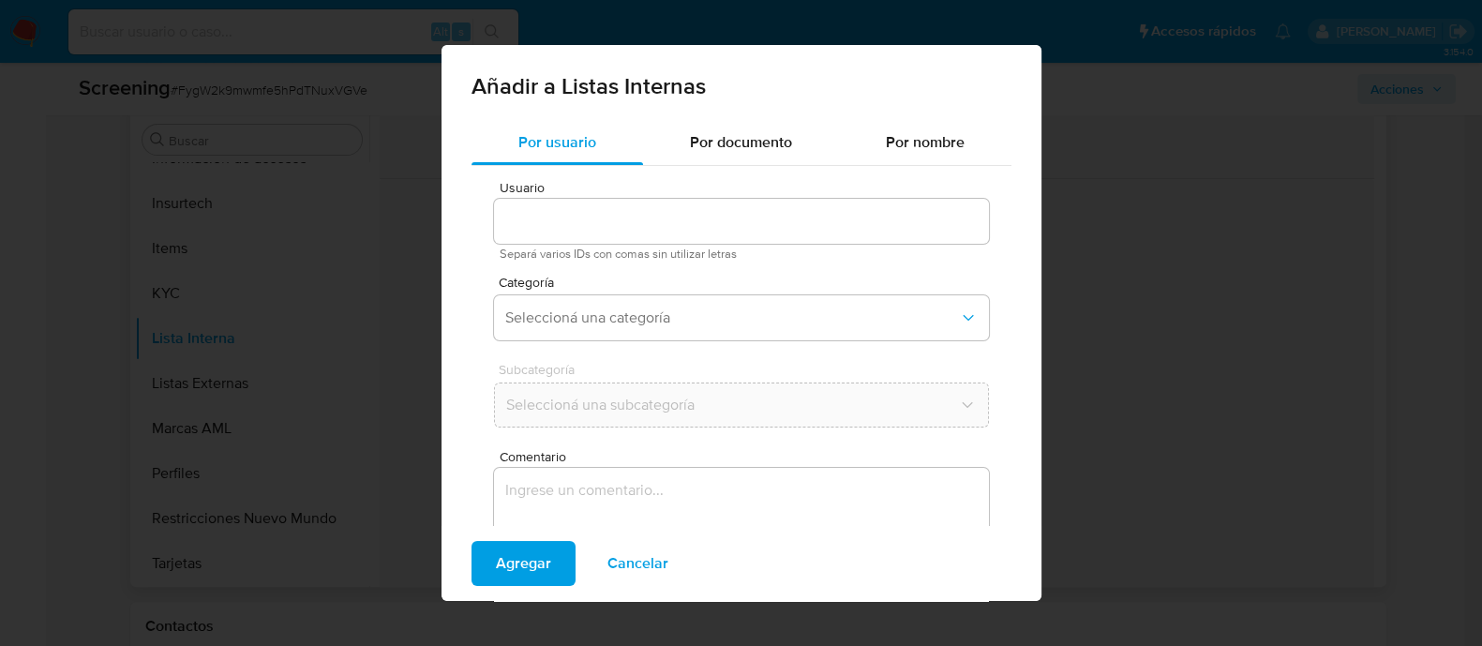
type input "38265530"
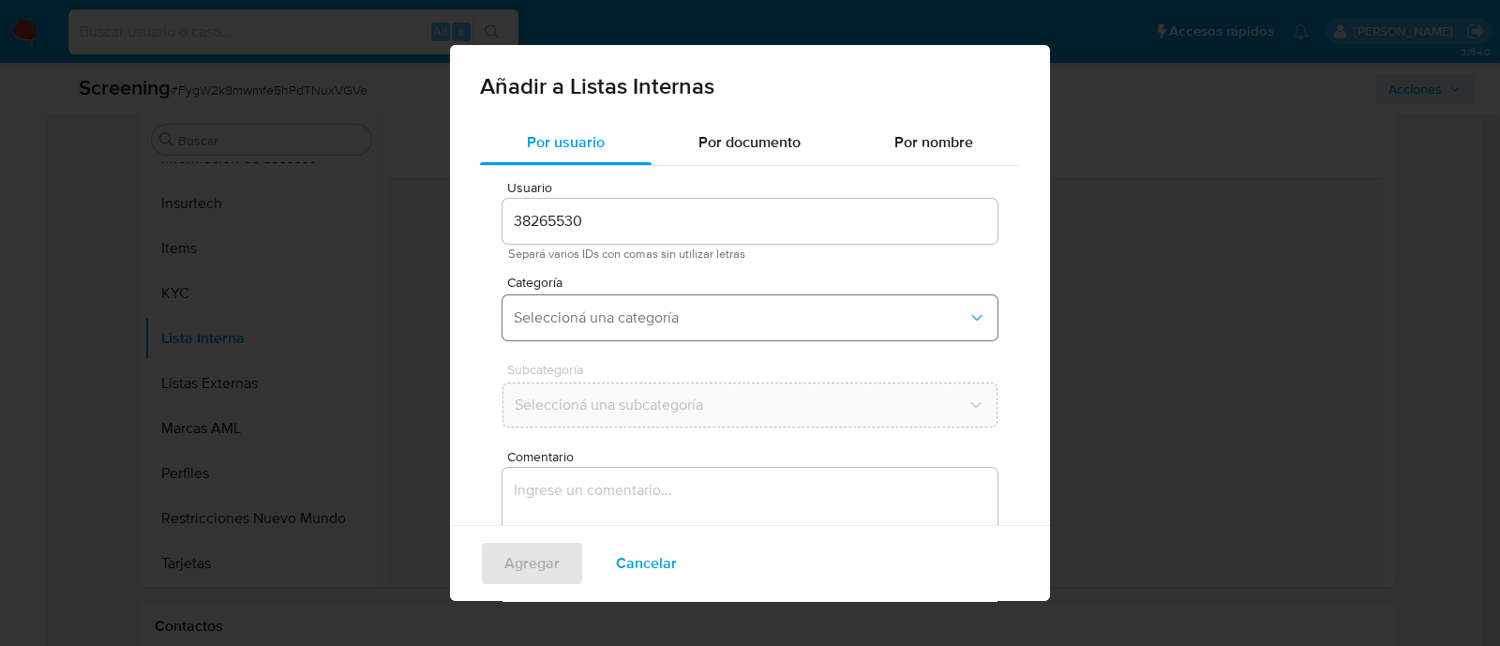
click at [601, 332] on button "Seleccioná una categoría" at bounding box center [750, 317] width 495 height 45
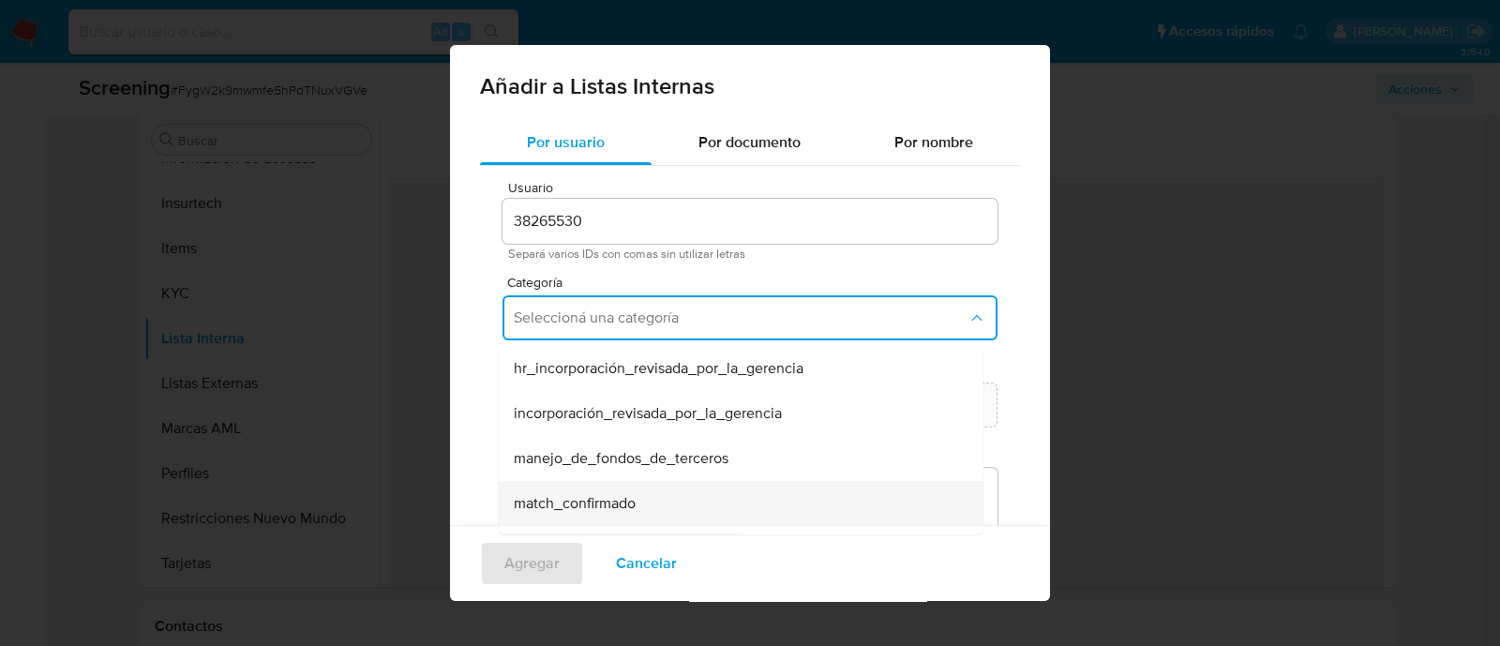
scroll to position [116, 0]
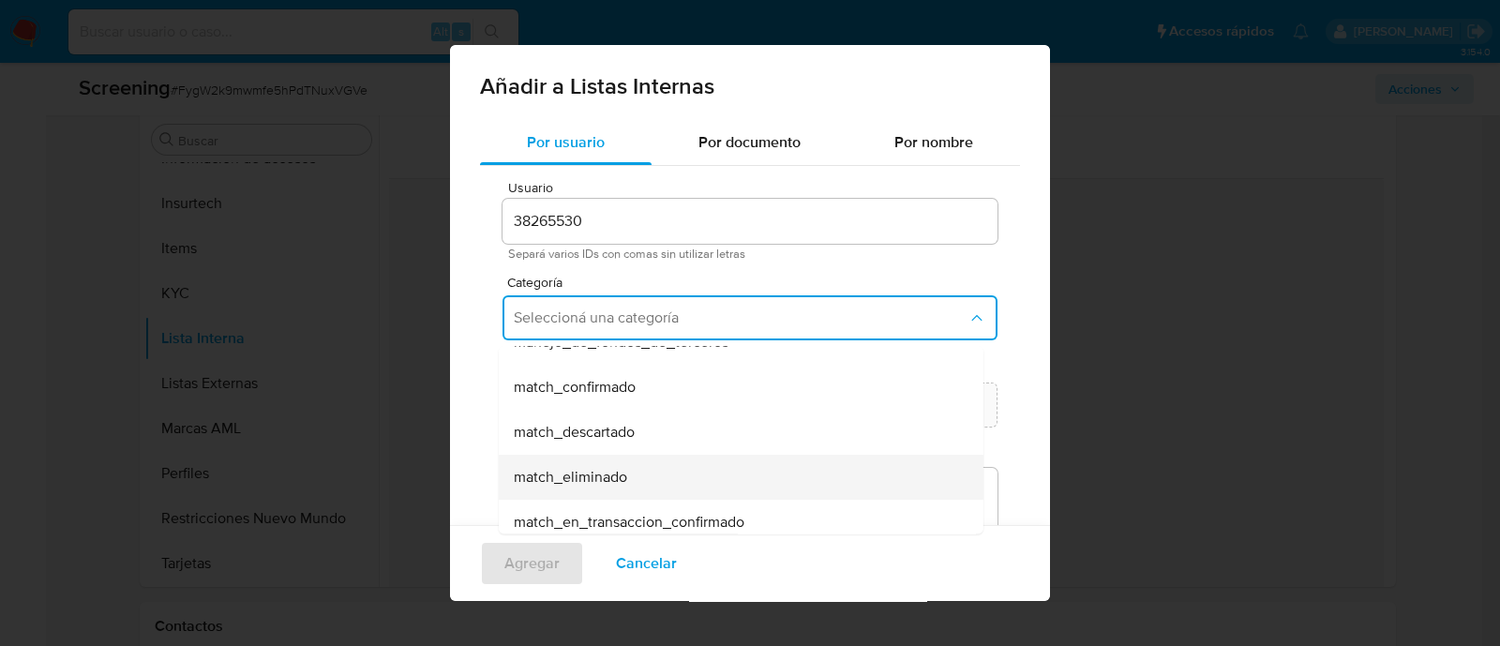
click at [580, 484] on span "match_eliminado" at bounding box center [570, 477] width 113 height 19
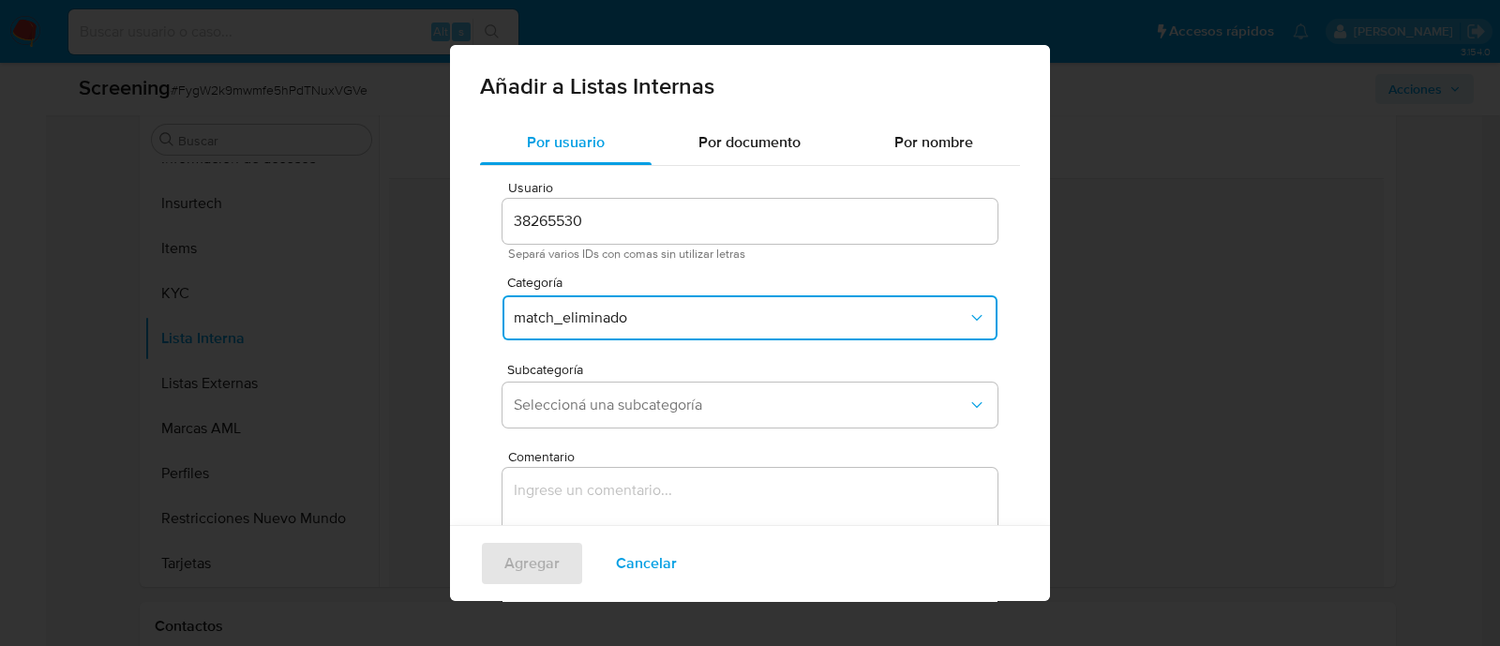
click at [609, 377] on div "Subcategoría Seleccioná una subcategoría" at bounding box center [750, 399] width 495 height 72
click at [593, 403] on span "Seleccioná una subcategoría" at bounding box center [741, 405] width 454 height 19
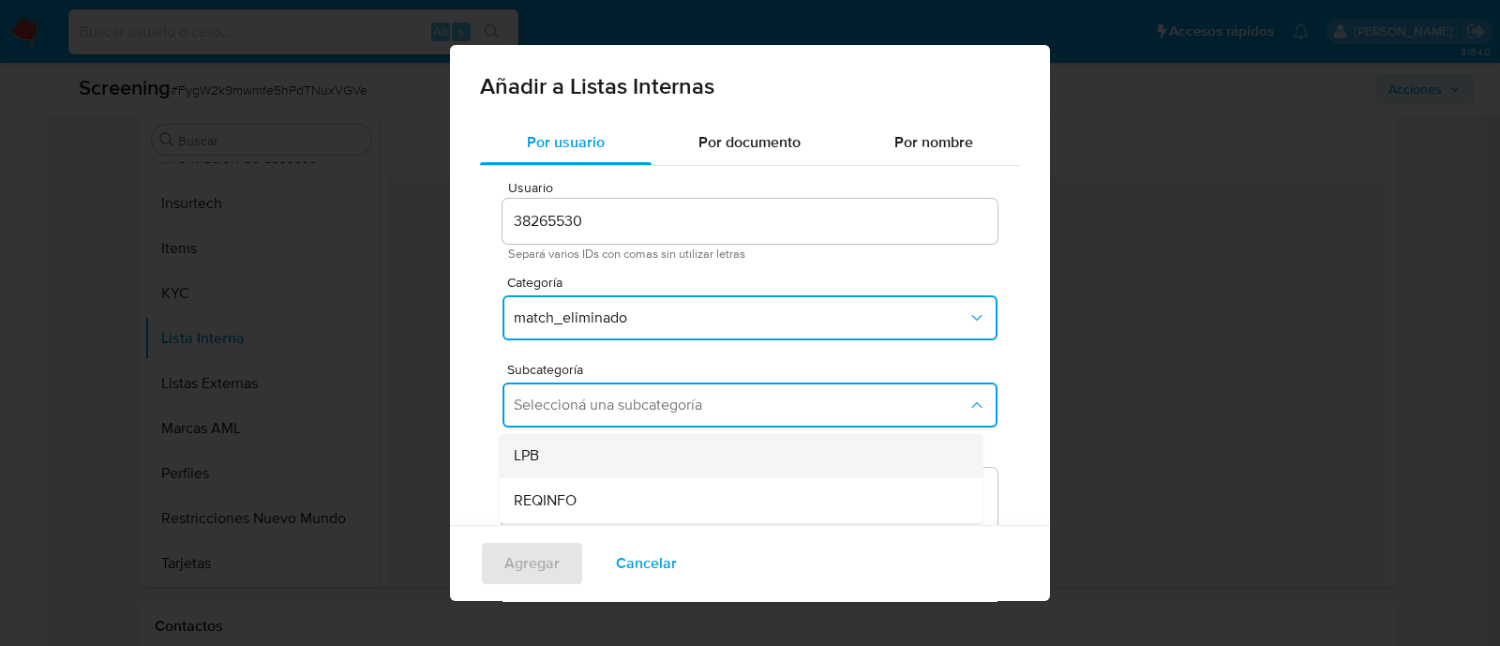
click at [574, 458] on div "LPB" at bounding box center [735, 455] width 443 height 45
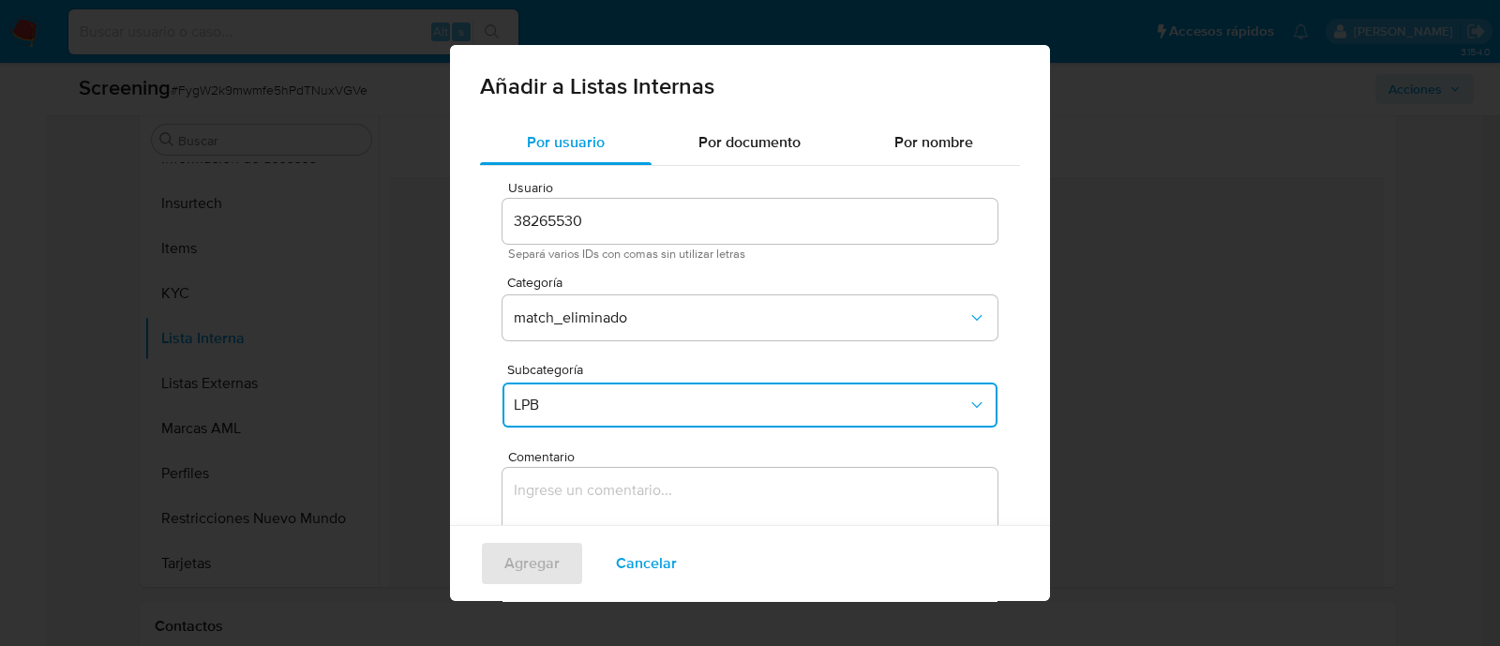
click at [563, 512] on textarea "Comentario" at bounding box center [750, 558] width 495 height 180
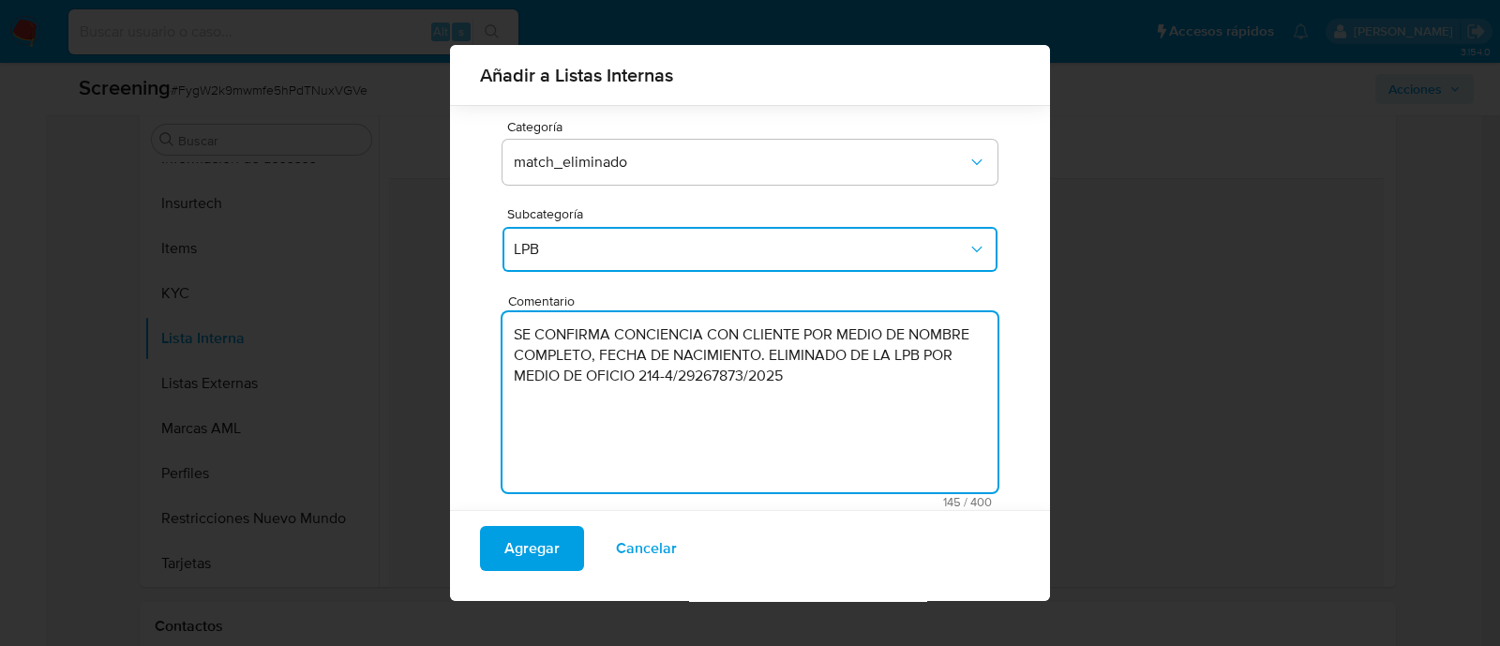
scroll to position [154, 0]
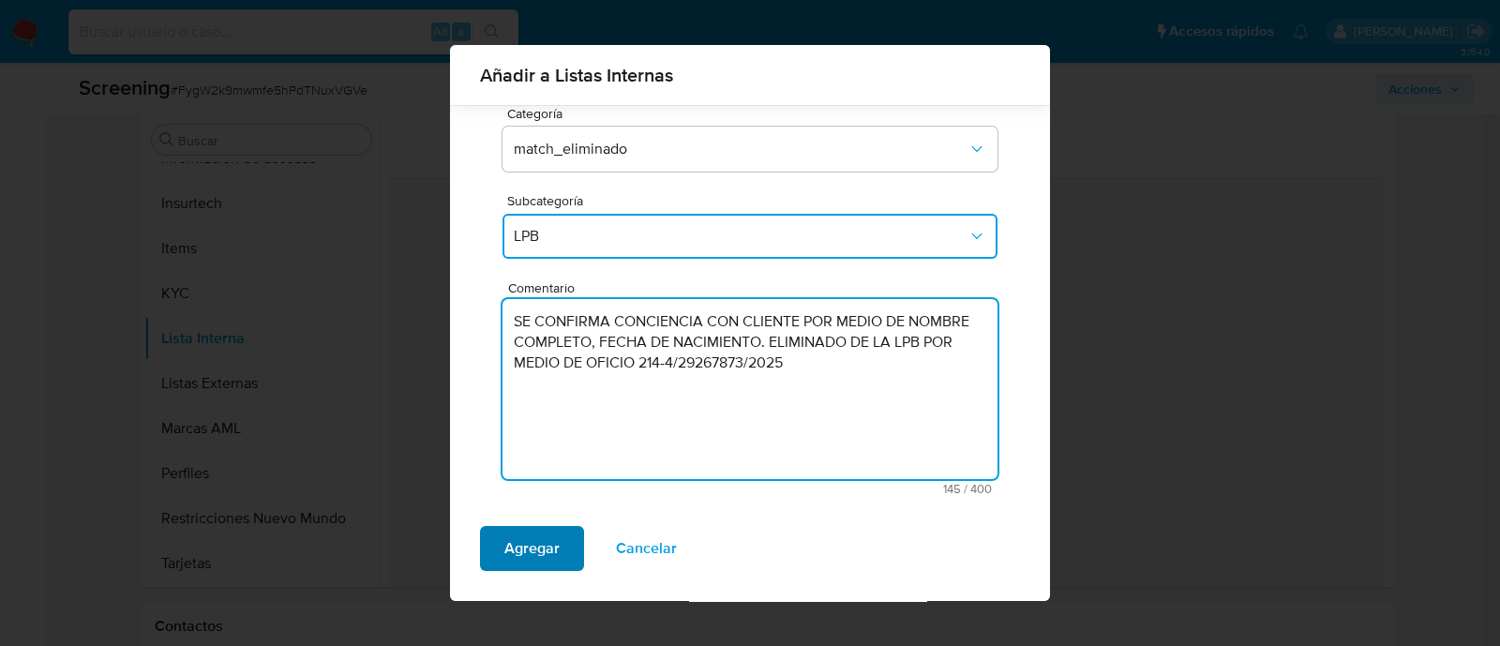
type textarea "SE CONFIRMA CONCIENCIA CON CLIENTE POR MEDIO DE NOMBRE COMPLETO, FECHA DE NACIM…"
click at [530, 571] on div "Agregar Cancelar" at bounding box center [750, 556] width 600 height 90
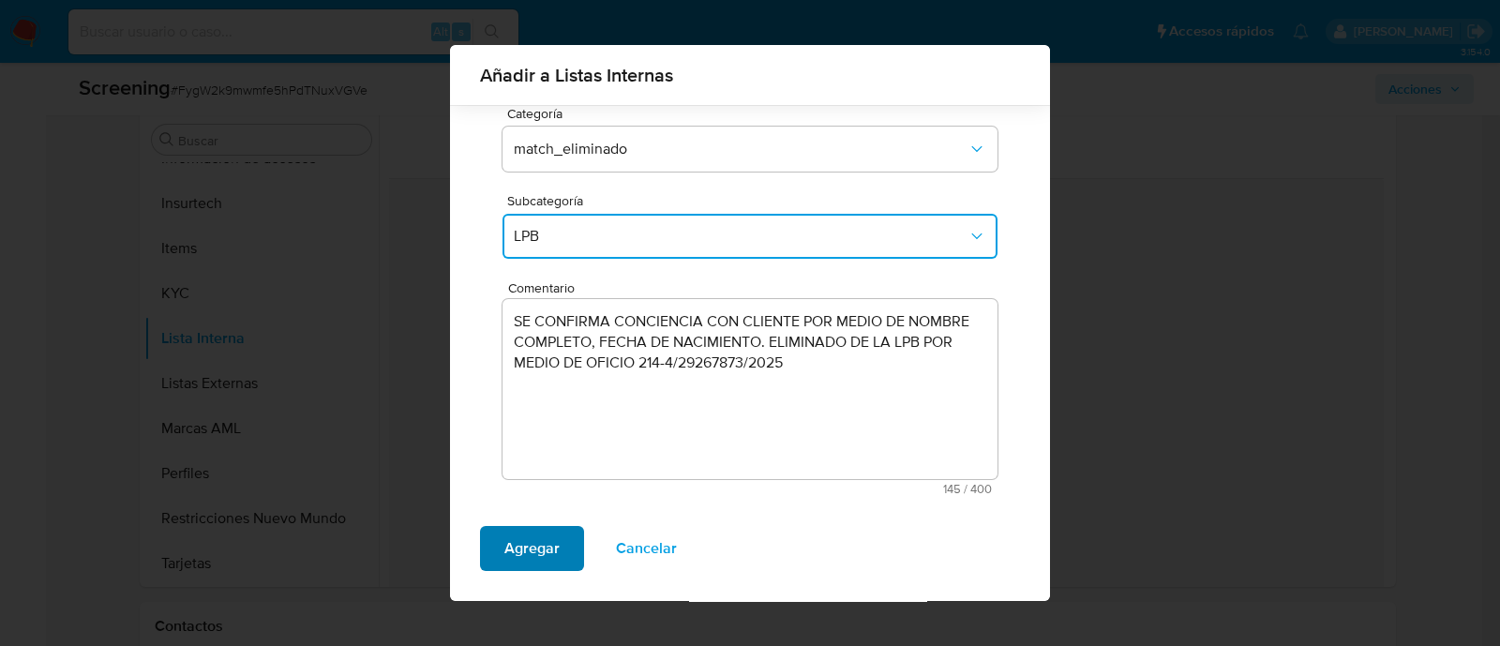
click at [531, 542] on span "Agregar" at bounding box center [531, 548] width 55 height 41
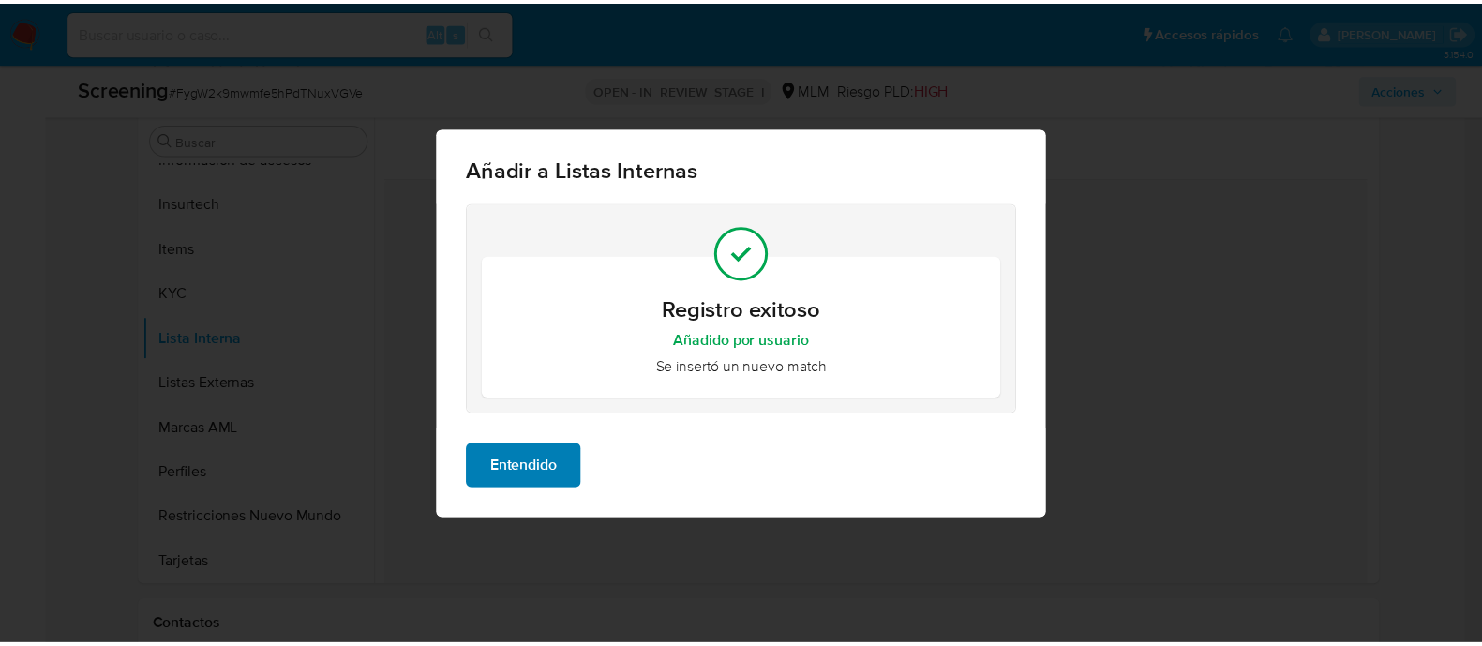
scroll to position [0, 0]
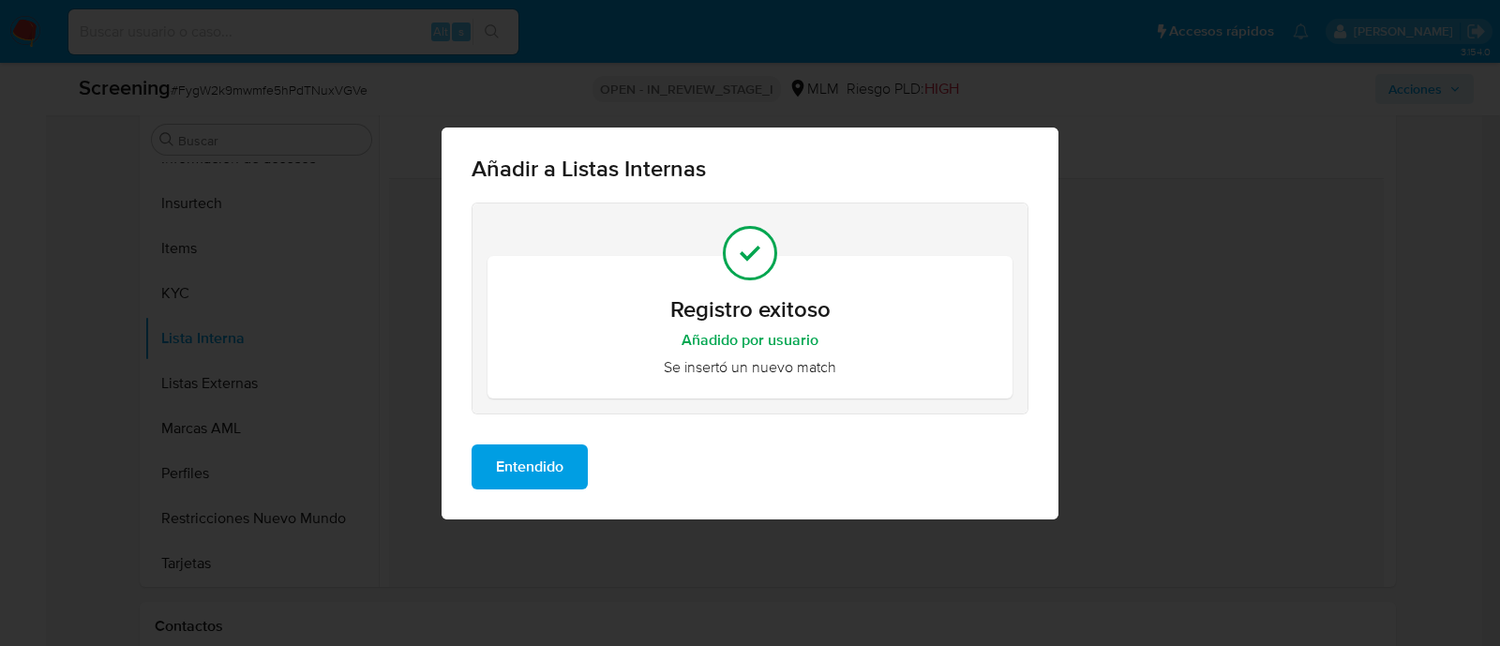
click at [522, 474] on span "Entendido" at bounding box center [530, 466] width 68 height 41
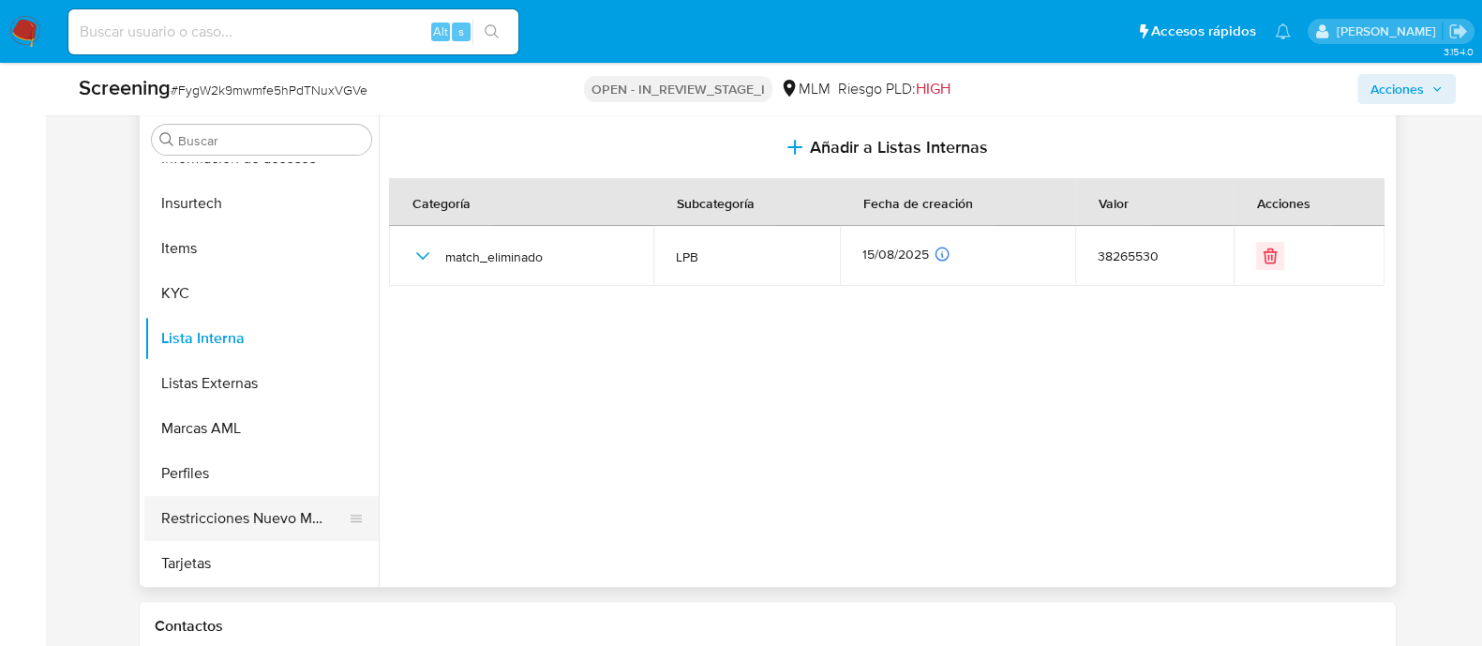
click at [258, 499] on button "Restricciones Nuevo Mundo" at bounding box center [253, 518] width 219 height 45
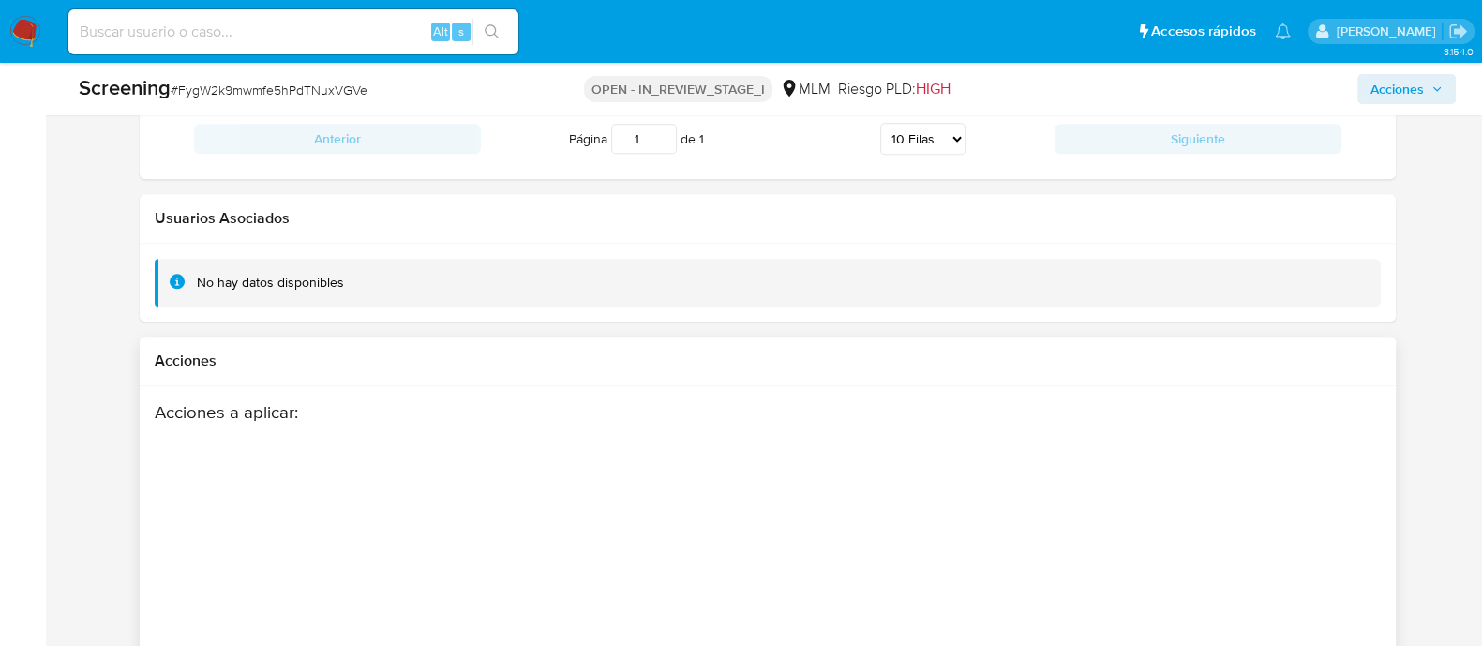
scroll to position [2979, 0]
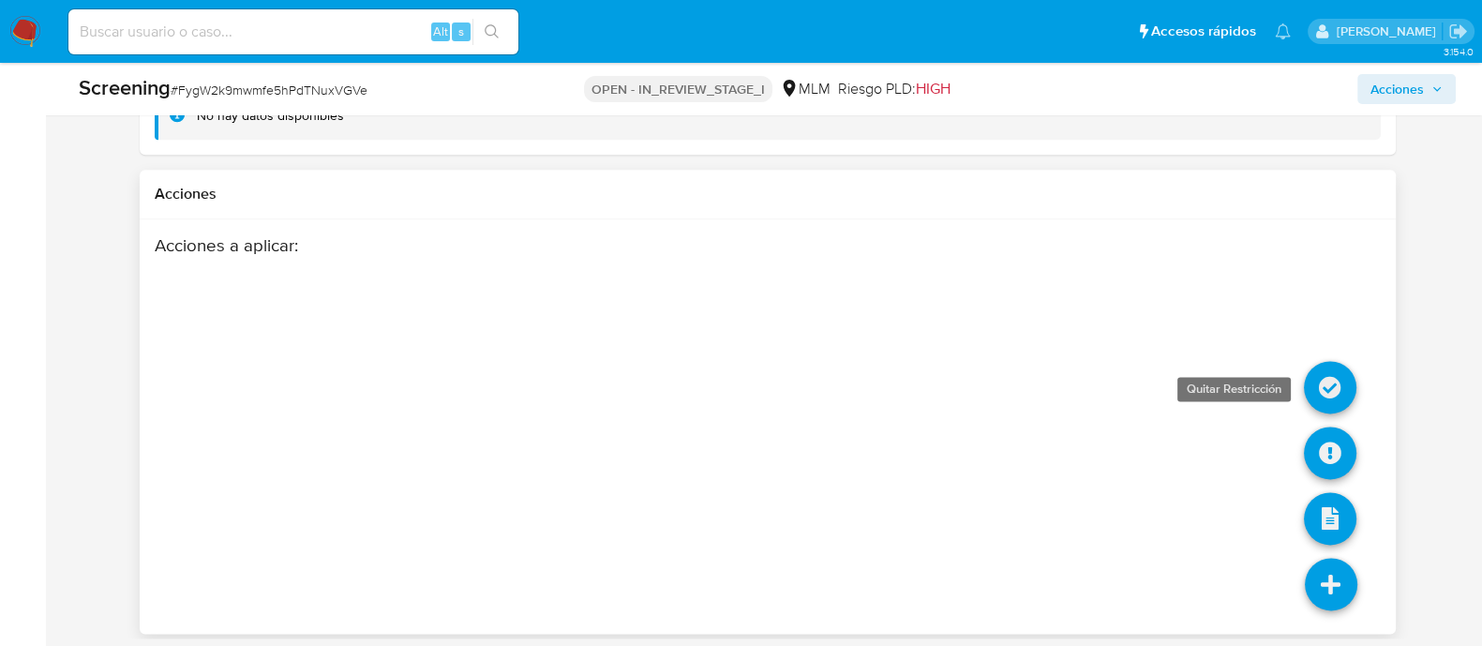
click at [1330, 396] on icon at bounding box center [1330, 387] width 53 height 53
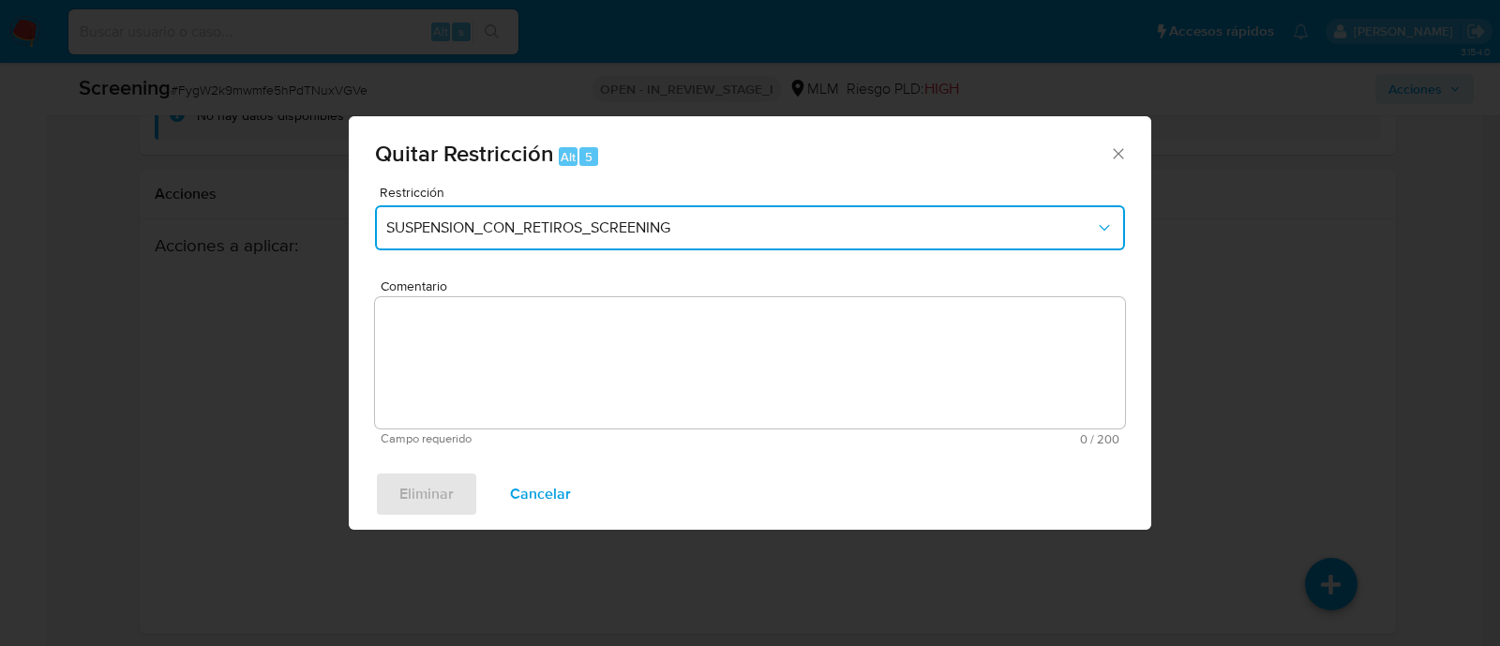
click at [577, 227] on span "SUSPENSION_CON_RETIROS_SCREENING" at bounding box center [740, 227] width 709 height 19
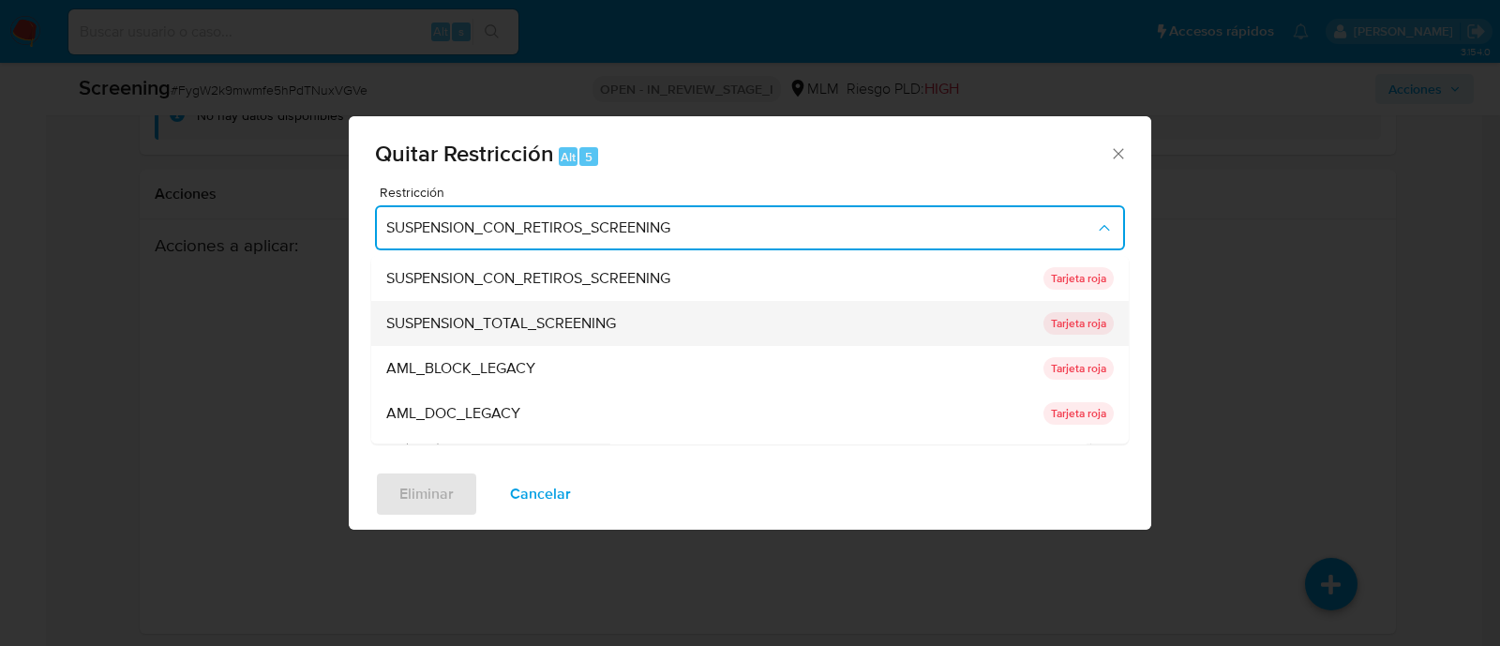
click at [556, 311] on div "SUSPENSION_TOTAL_SCREENING" at bounding box center [709, 324] width 646 height 45
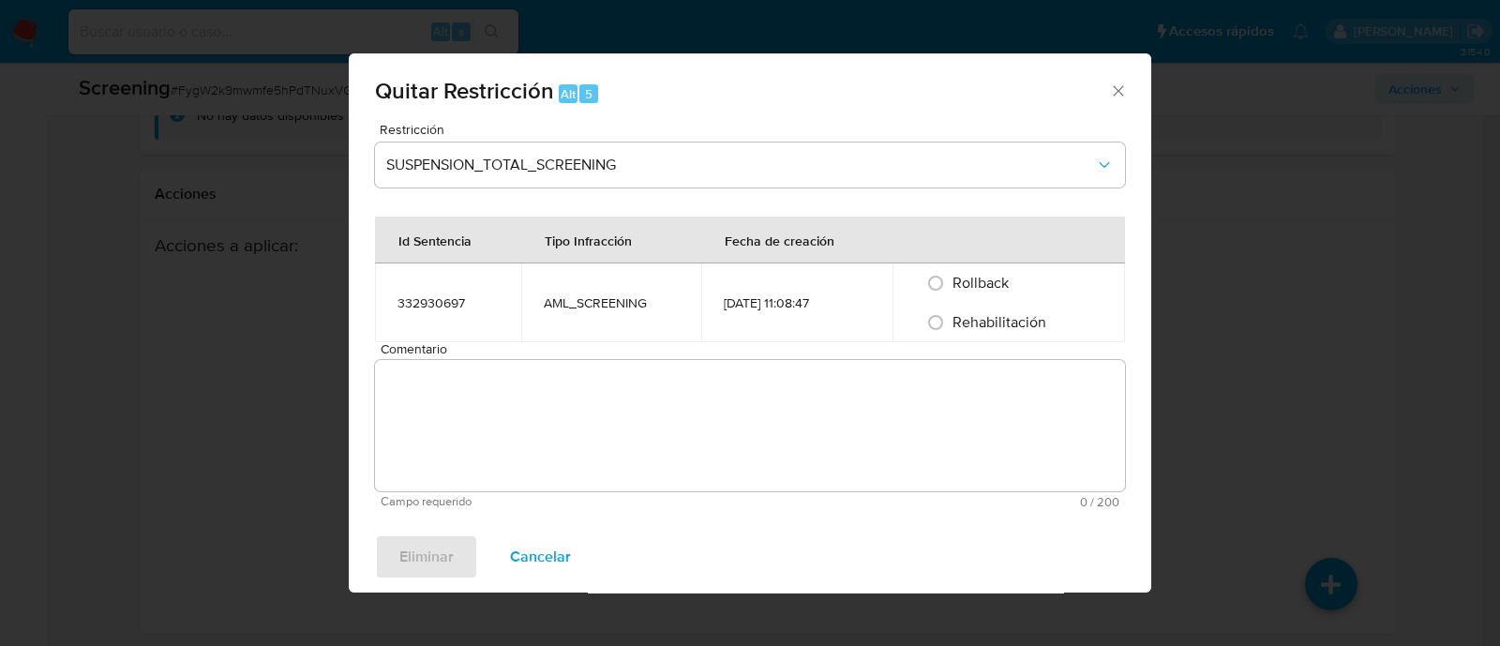
click at [545, 394] on textarea "Comentario" at bounding box center [750, 425] width 750 height 131
click at [928, 329] on input "Rehabilitación" at bounding box center [936, 323] width 30 height 30
radio input "true"
click at [802, 426] on textarea "Comentario" at bounding box center [750, 425] width 750 height 131
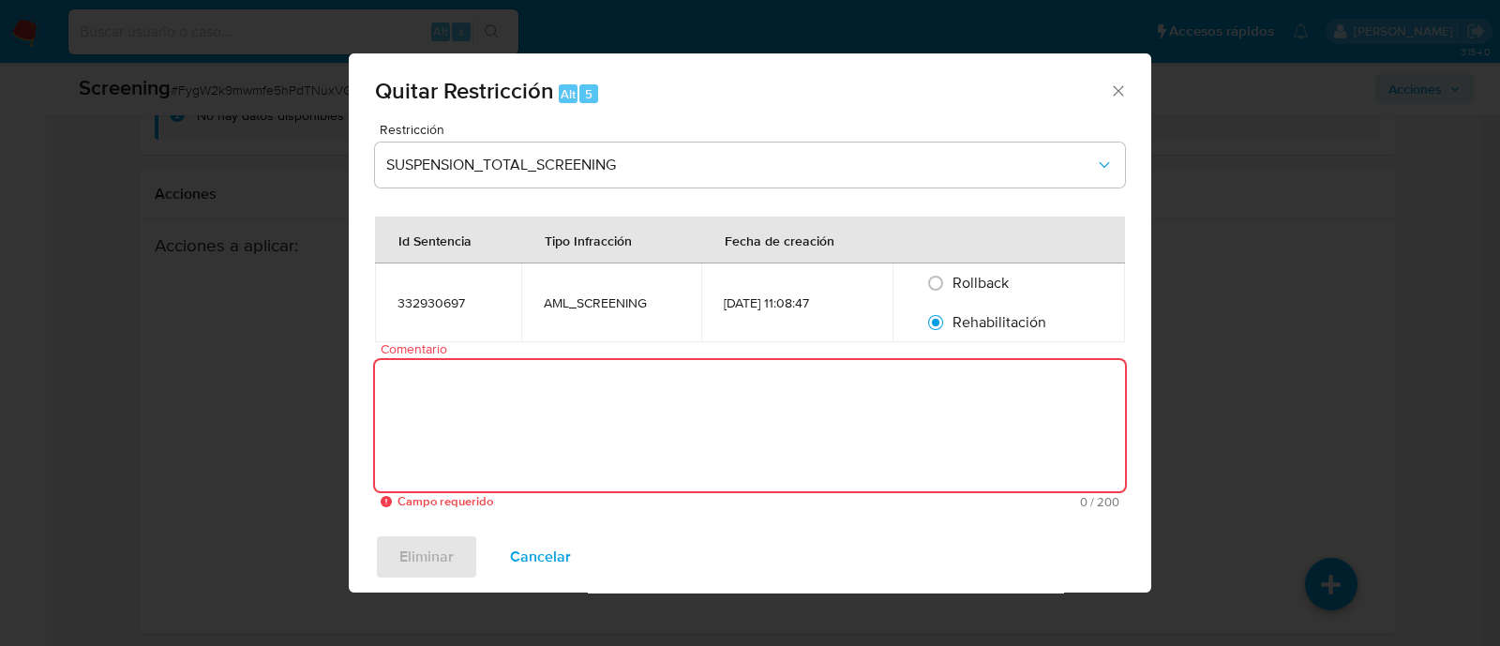
paste textarea "SE CONFIRMA CONCIENCIA CON CLIENTE POR MEDIO DE NOMBRE COMPLETO, FECHA DE NACIM…"
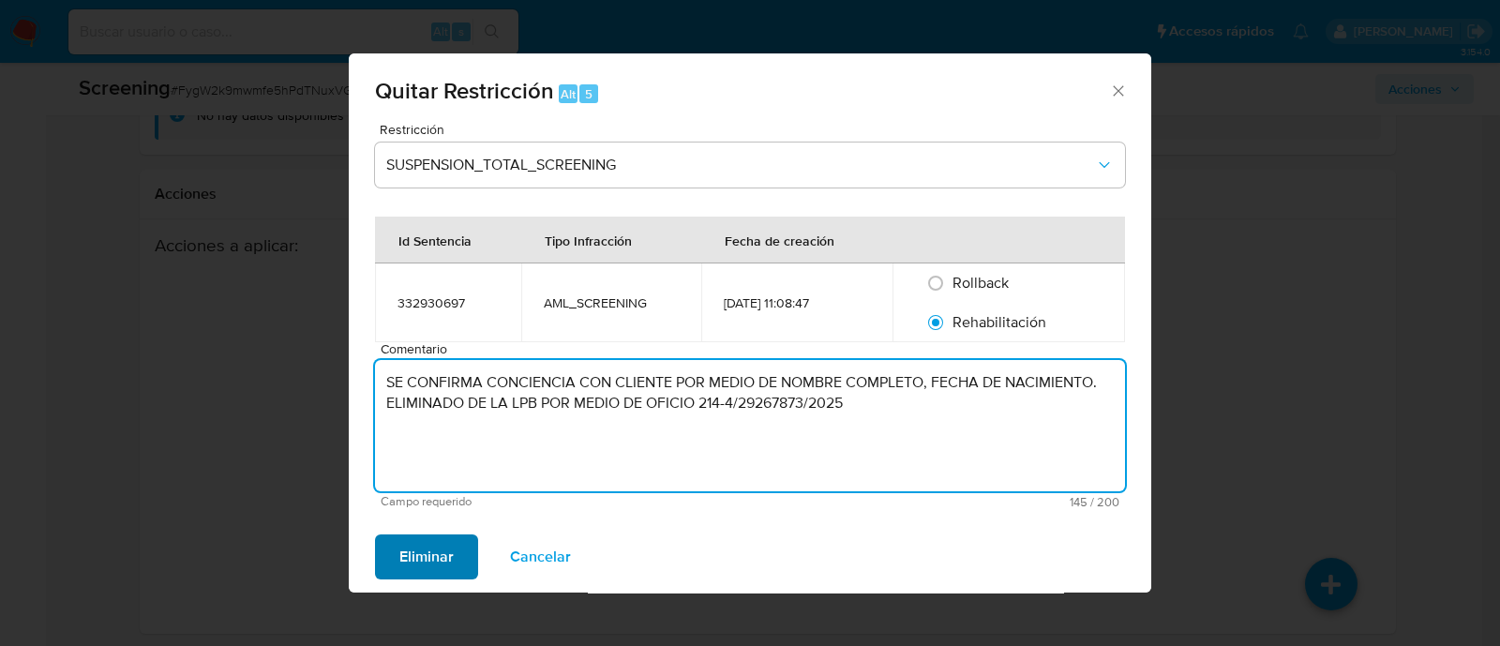
type textarea "SE CONFIRMA CONCIENCIA CON CLIENTE POR MEDIO DE NOMBRE COMPLETO, FECHA DE NACIM…"
click at [410, 554] on span "Eliminar" at bounding box center [426, 556] width 54 height 41
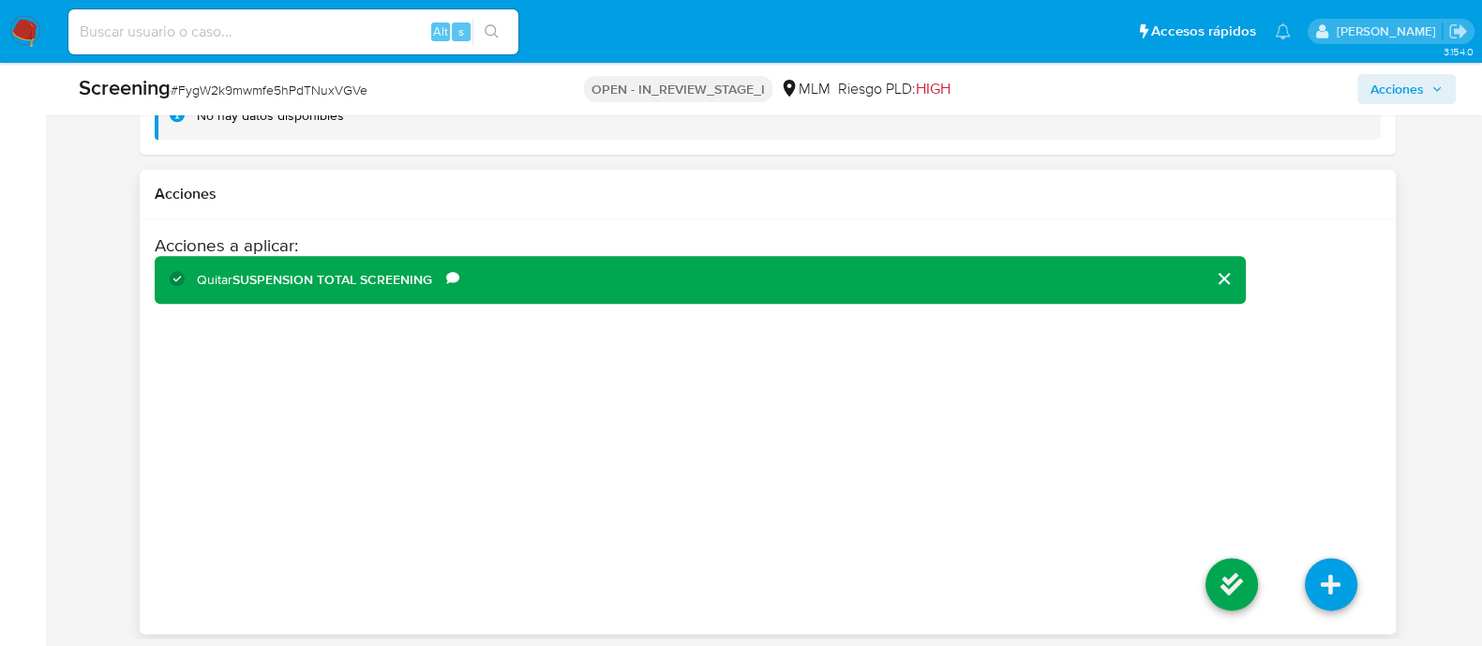
click at [1261, 583] on li at bounding box center [1231, 586] width 99 height 105
click at [1238, 589] on icon at bounding box center [1232, 584] width 53 height 53
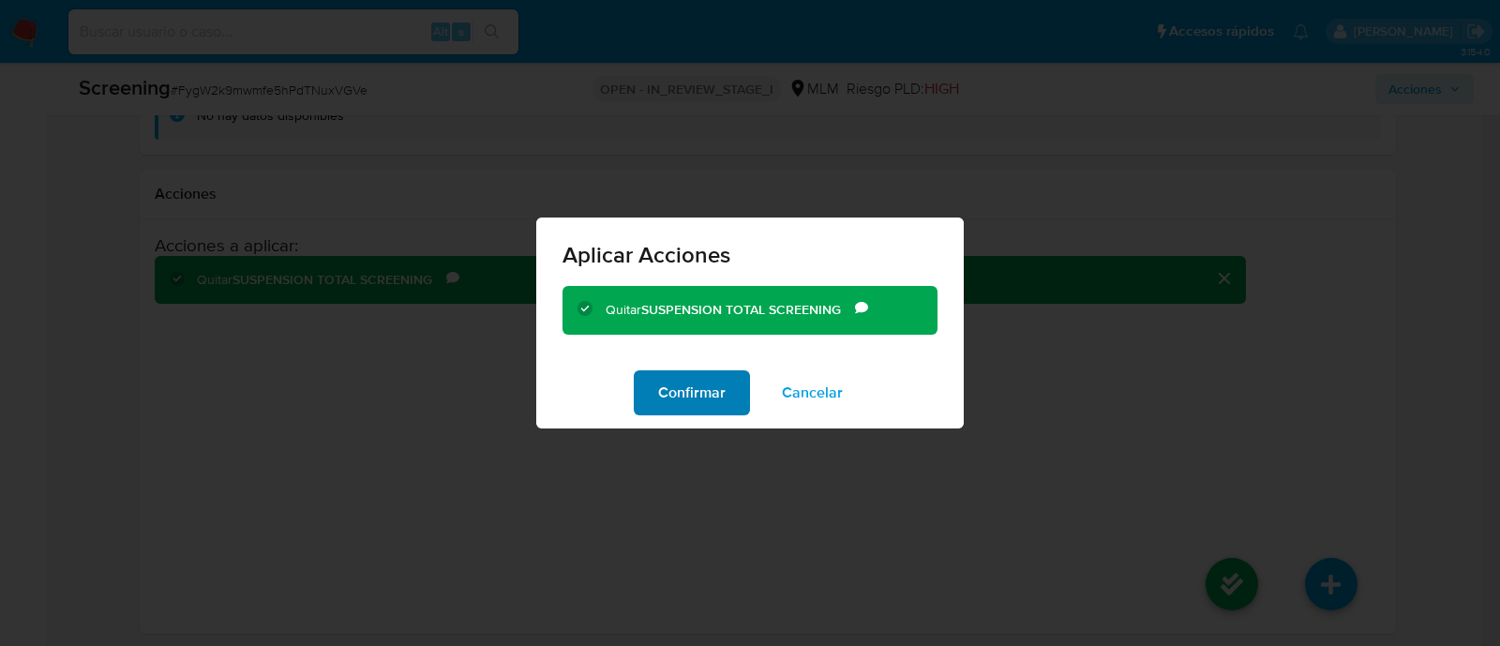
click at [714, 387] on span "Confirmar" at bounding box center [692, 392] width 68 height 41
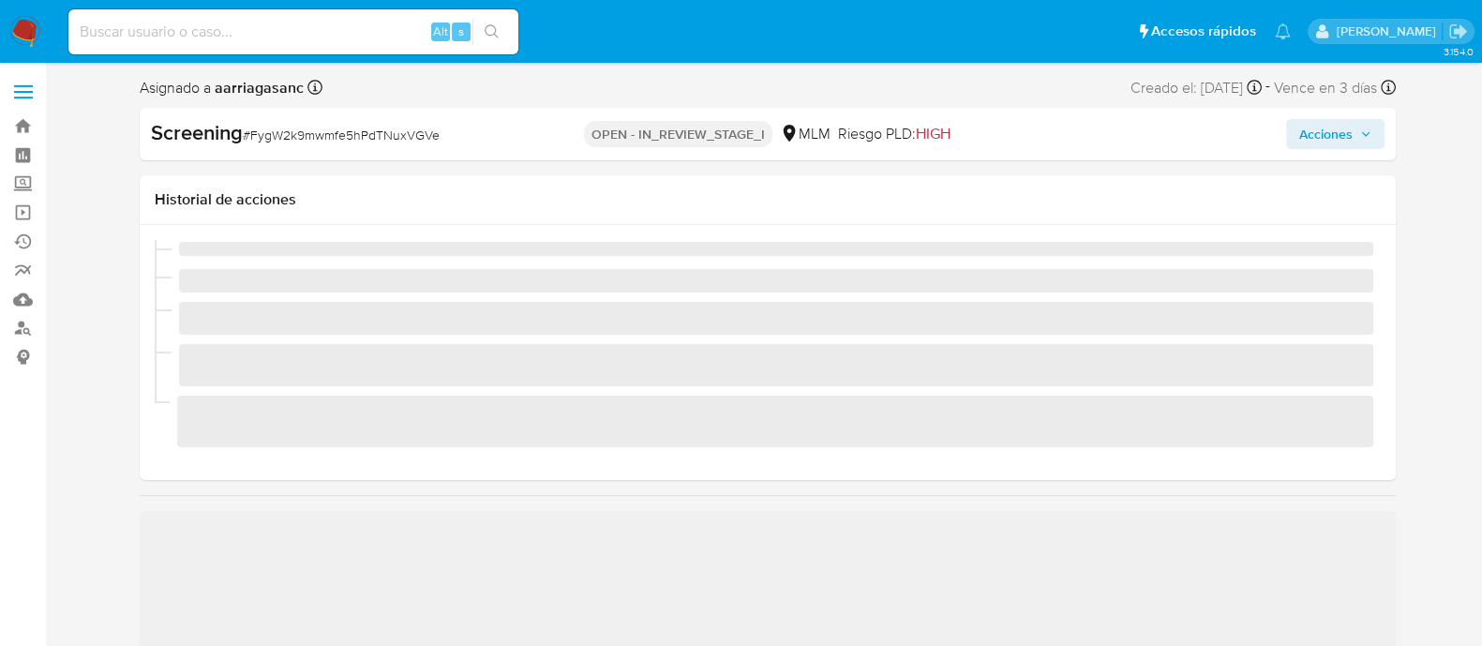
scroll to position [116, 0]
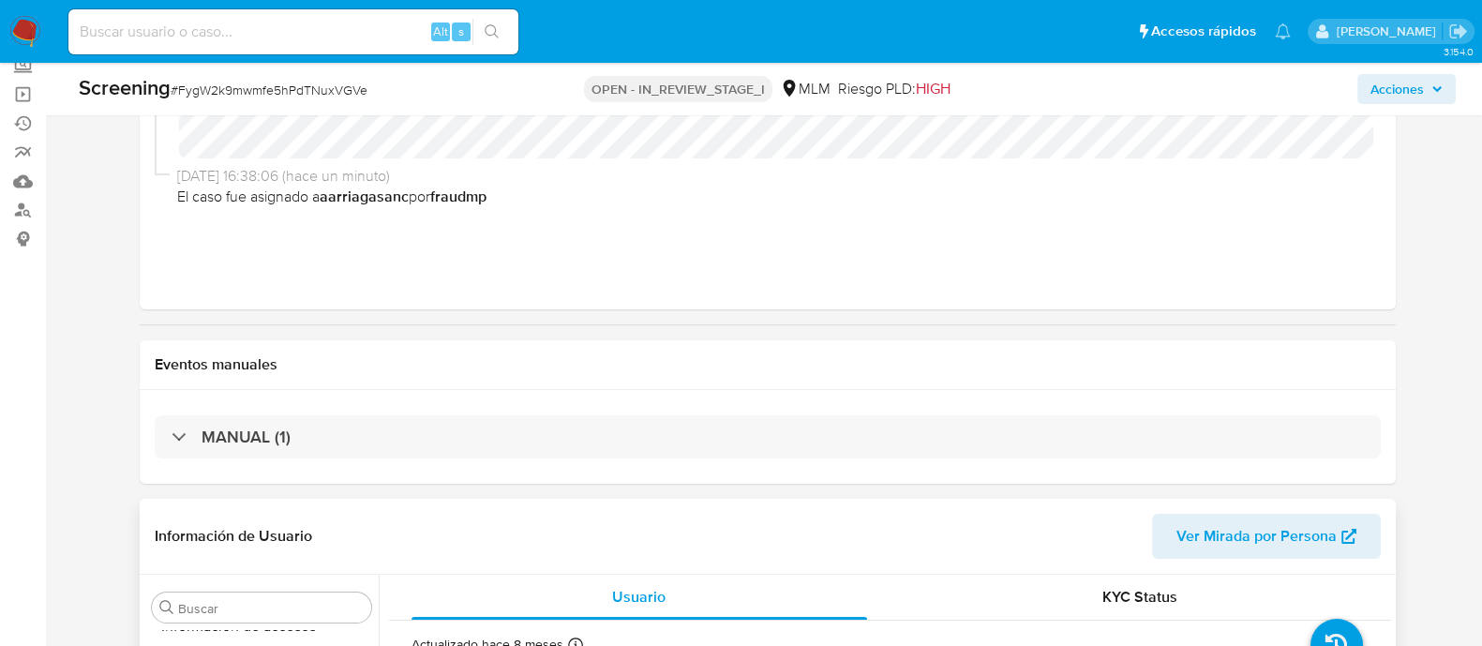
select select "10"
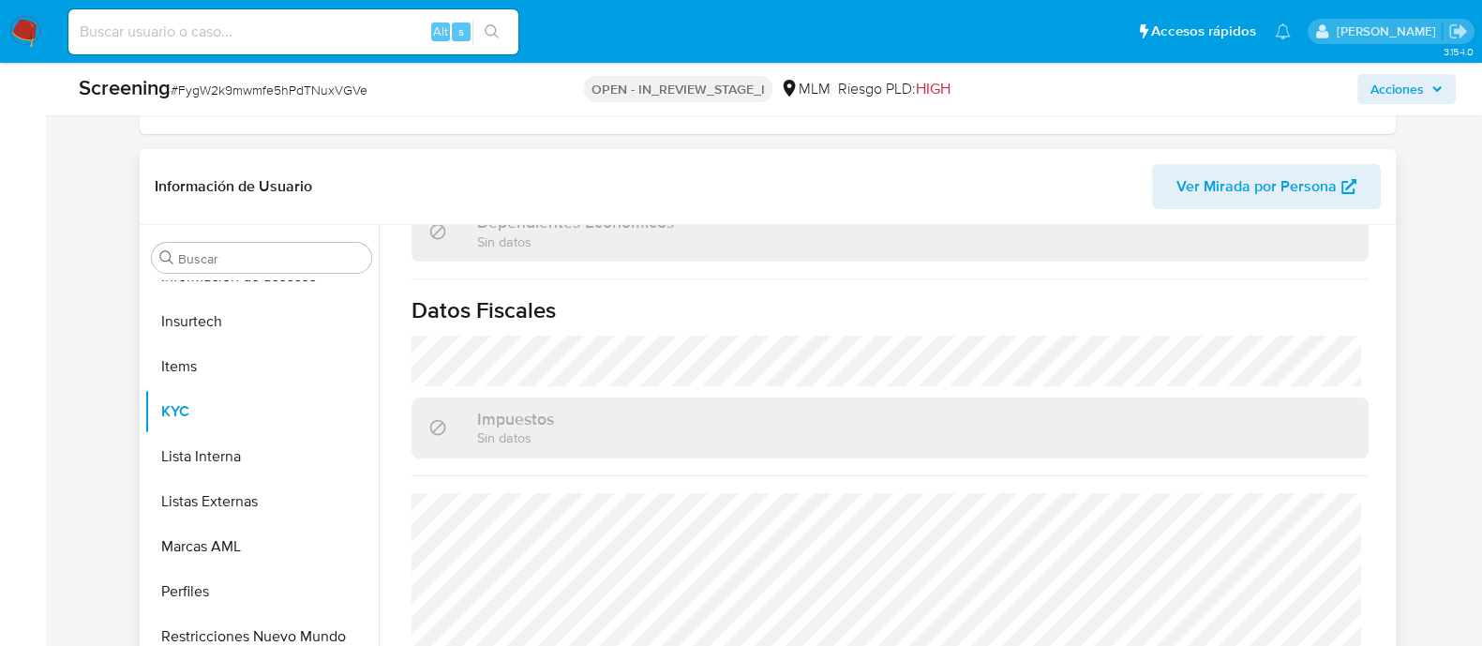
scroll to position [1164, 0]
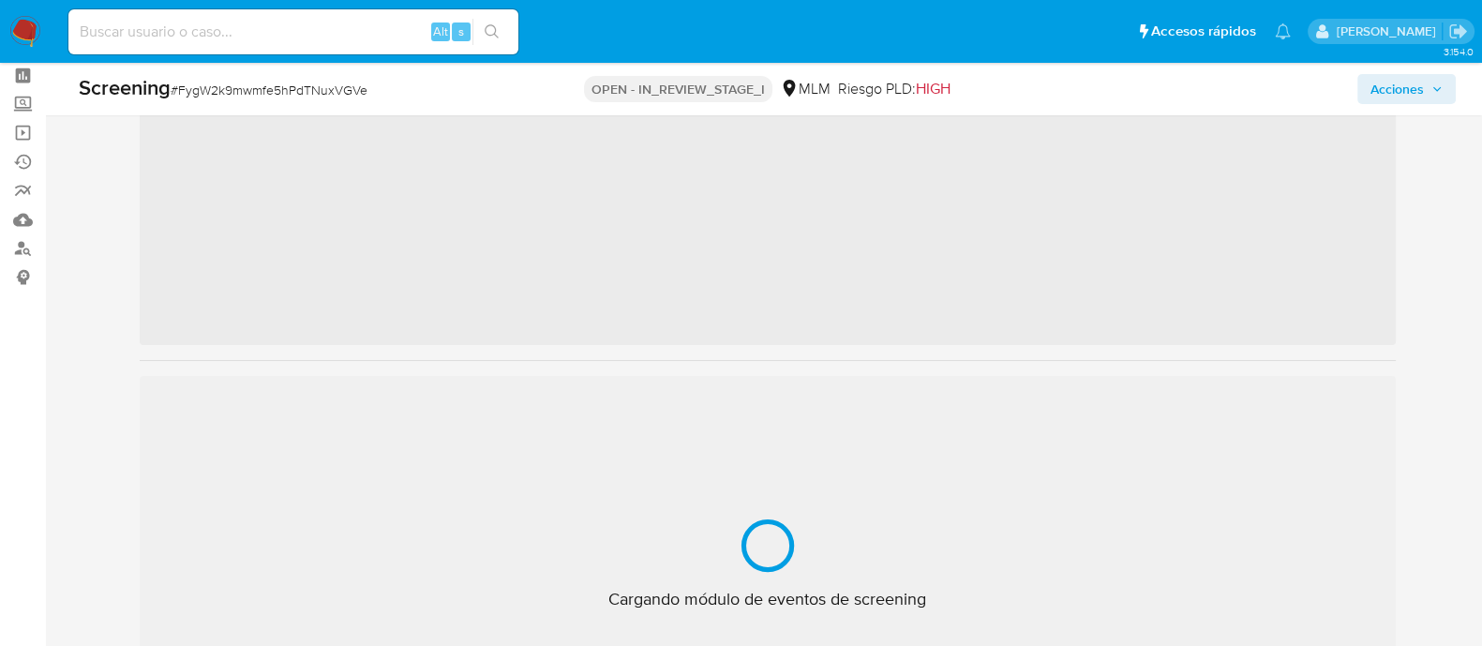
scroll to position [116, 0]
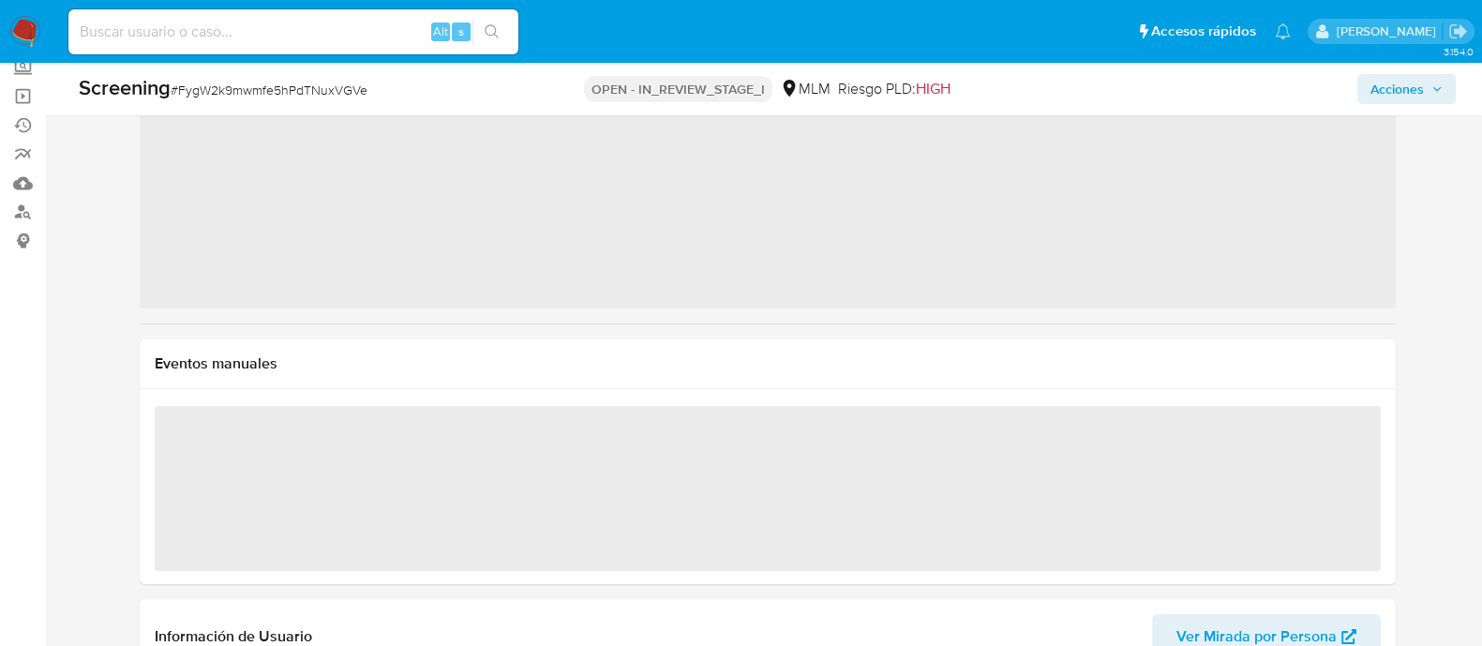
select select "10"
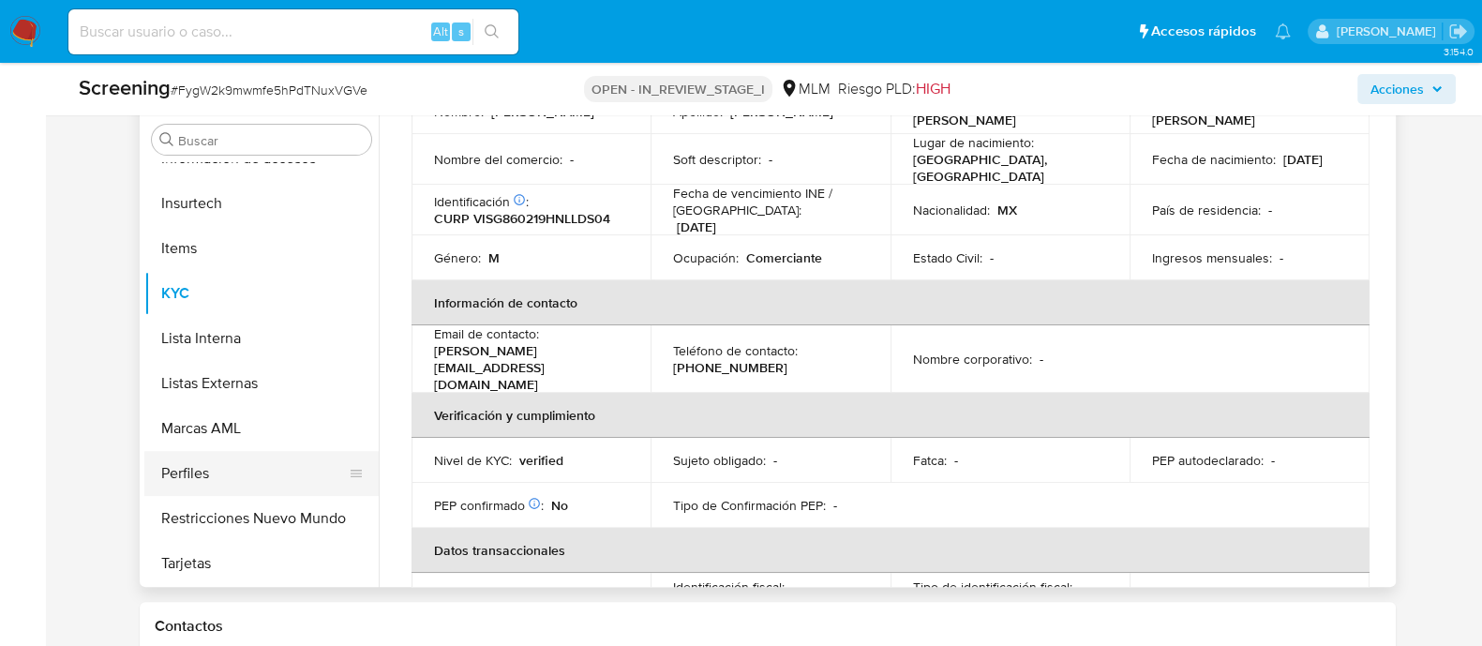
scroll to position [233, 0]
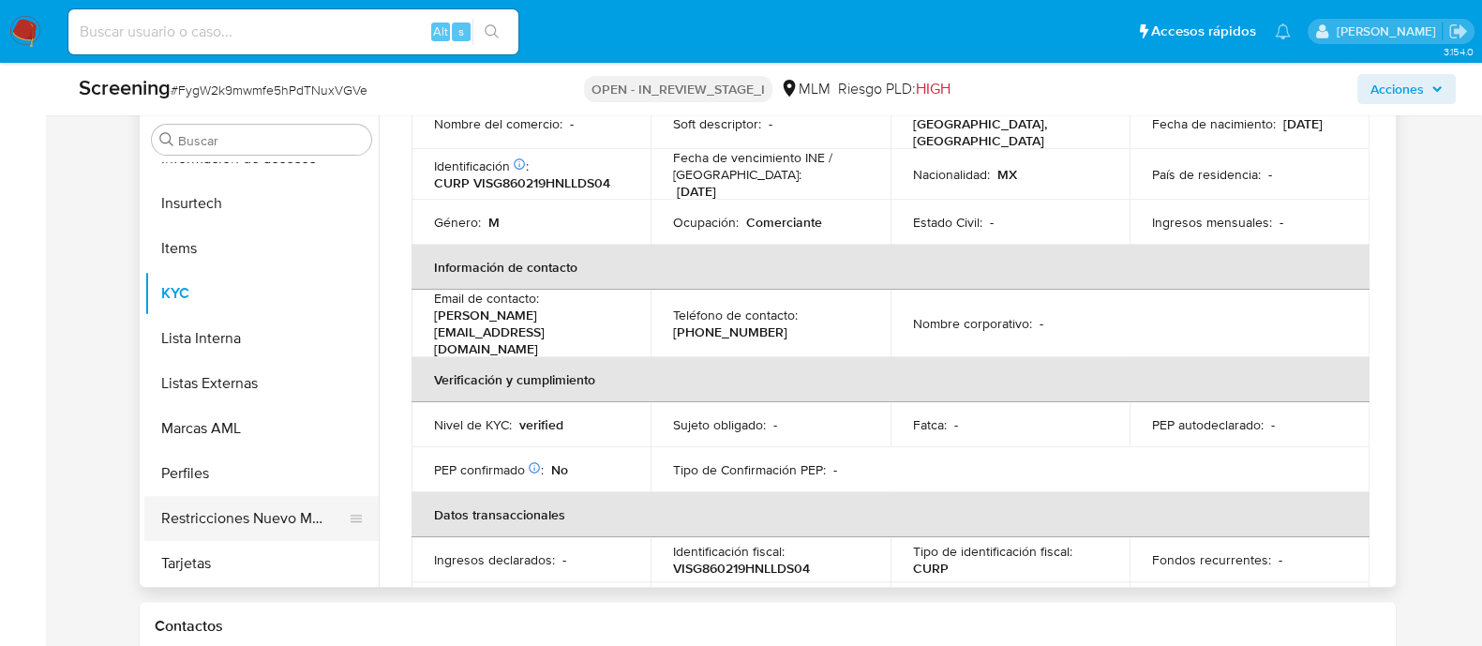
click at [278, 508] on button "Restricciones Nuevo Mundo" at bounding box center [253, 518] width 219 height 45
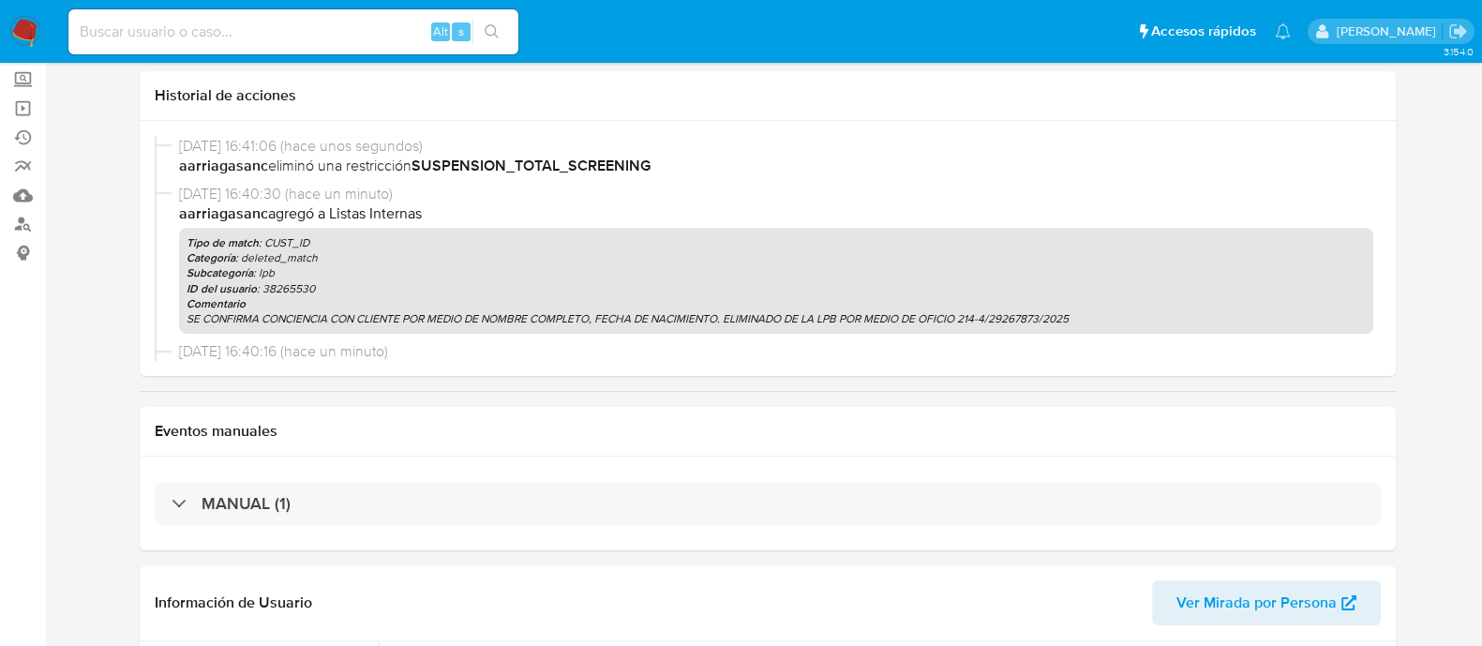
scroll to position [0, 0]
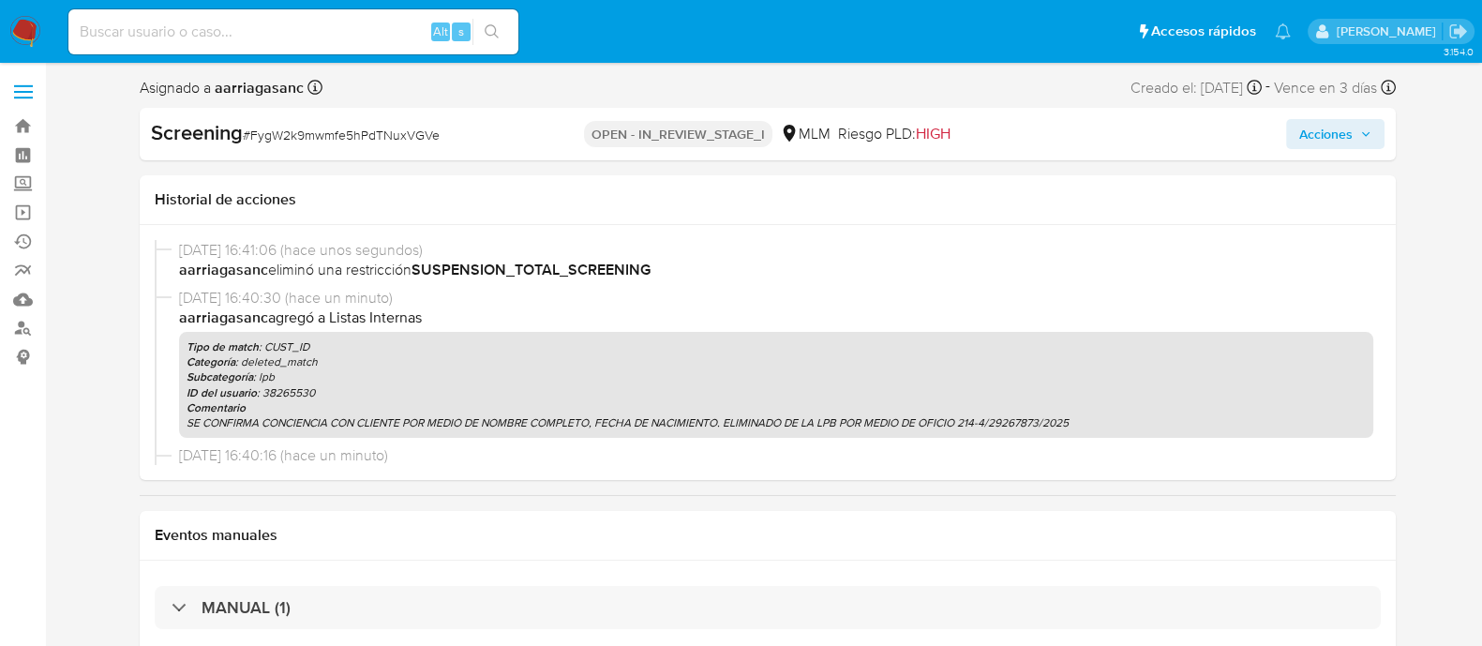
click at [1312, 127] on span "Acciones" at bounding box center [1325, 134] width 53 height 30
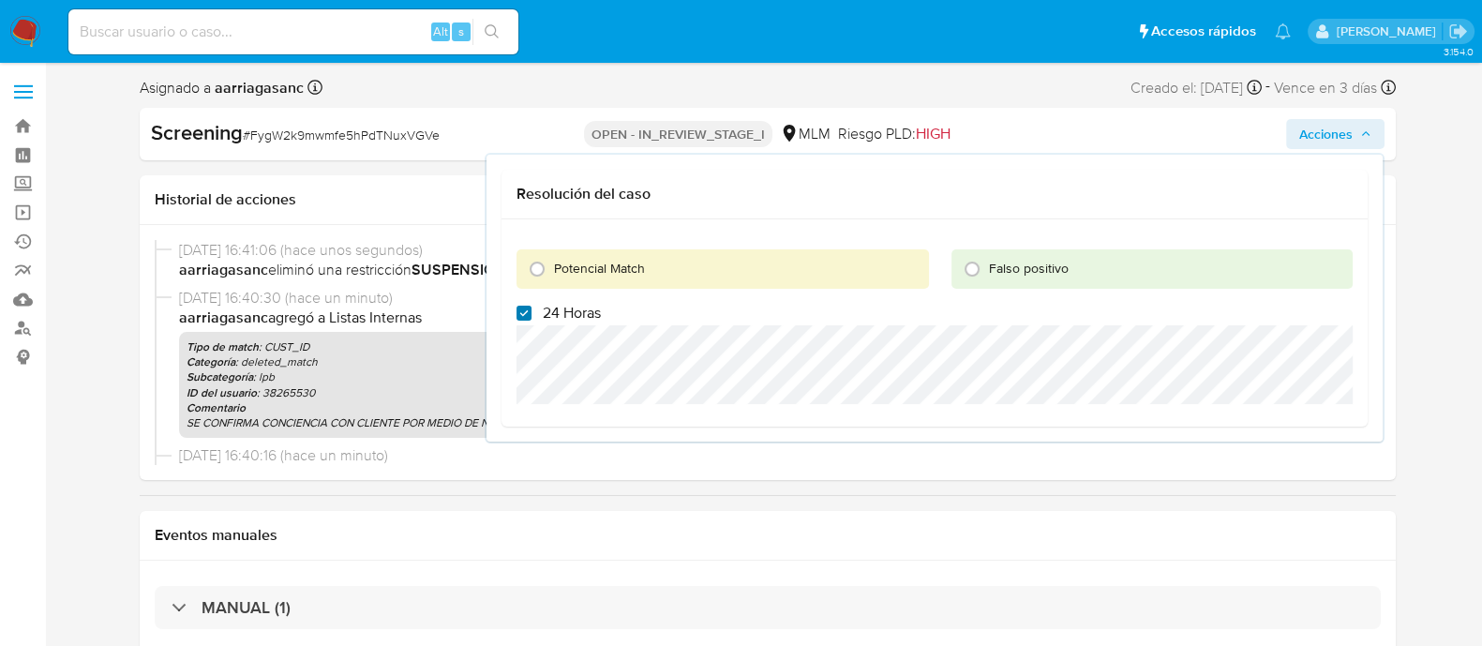
click at [517, 316] on input "24 Horas" at bounding box center [524, 313] width 15 height 15
checkbox input "false"
click at [525, 278] on input "Potencial Match" at bounding box center [537, 269] width 30 height 30
radio input "true"
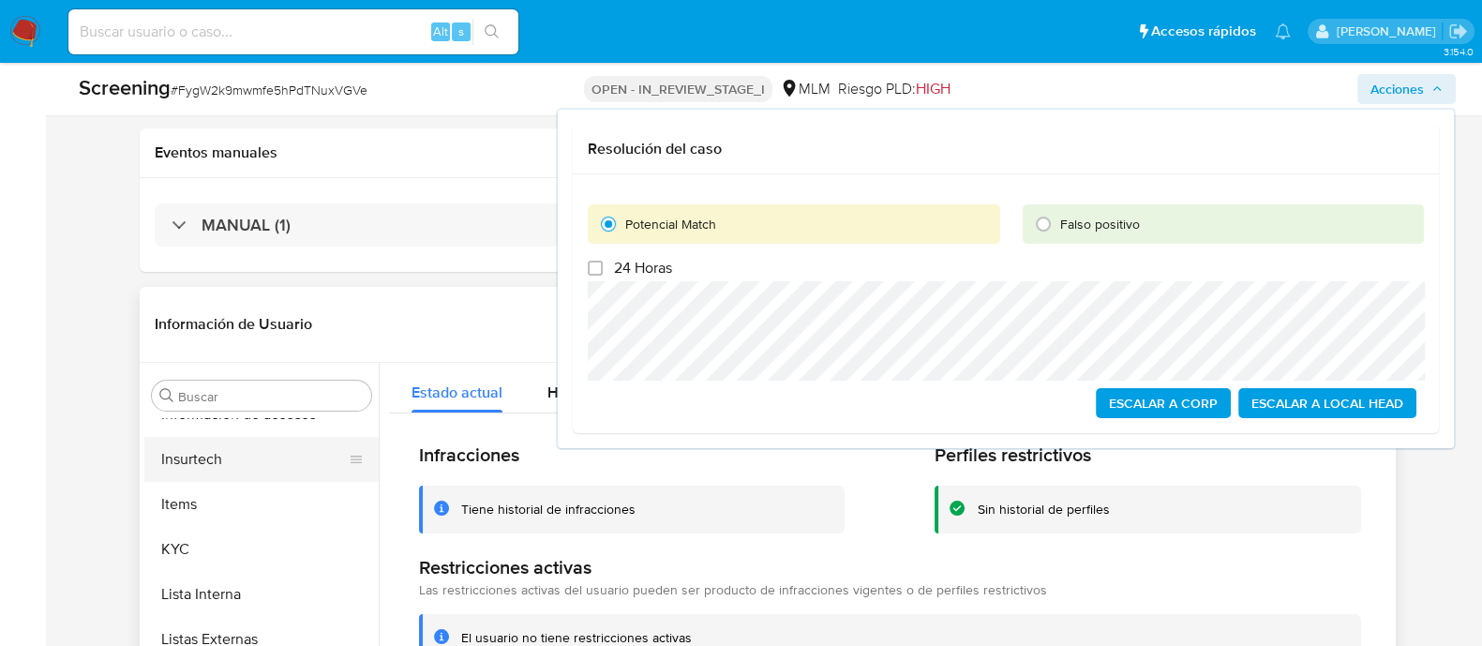
scroll to position [352, 0]
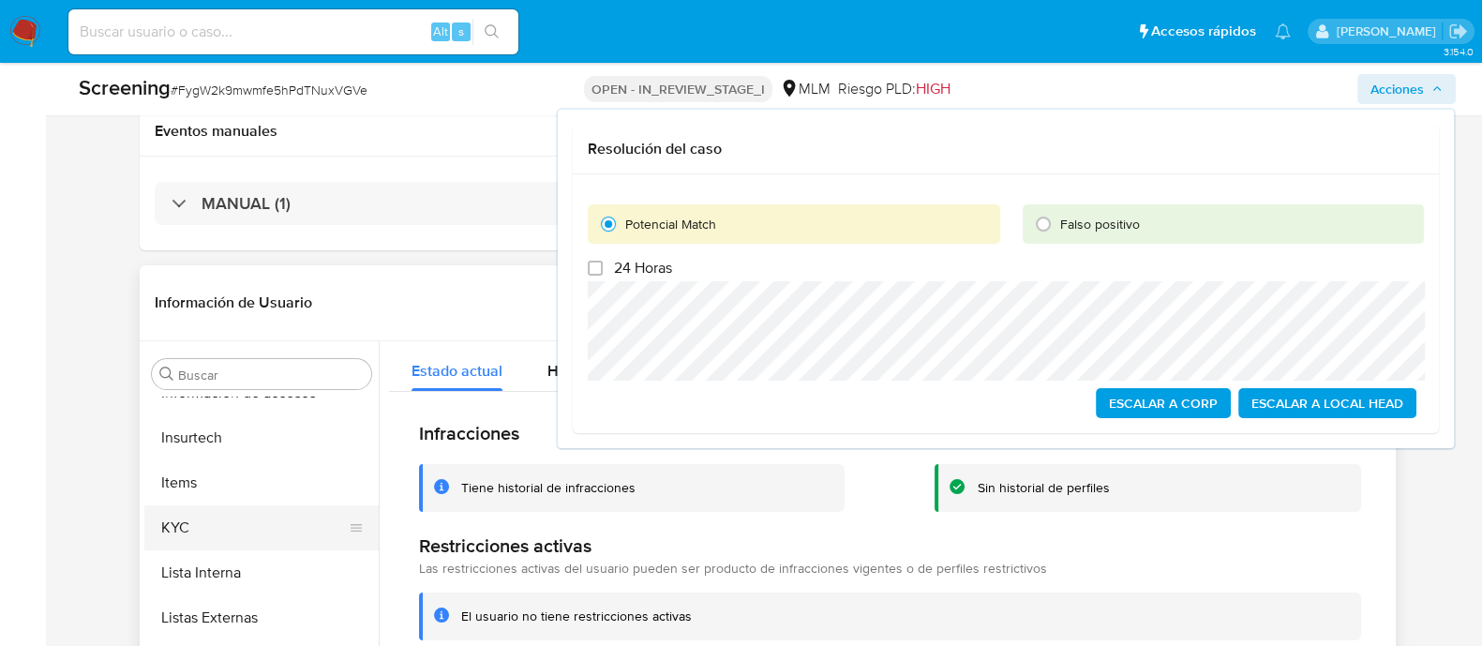
click at [208, 520] on button "KYC" at bounding box center [253, 527] width 219 height 45
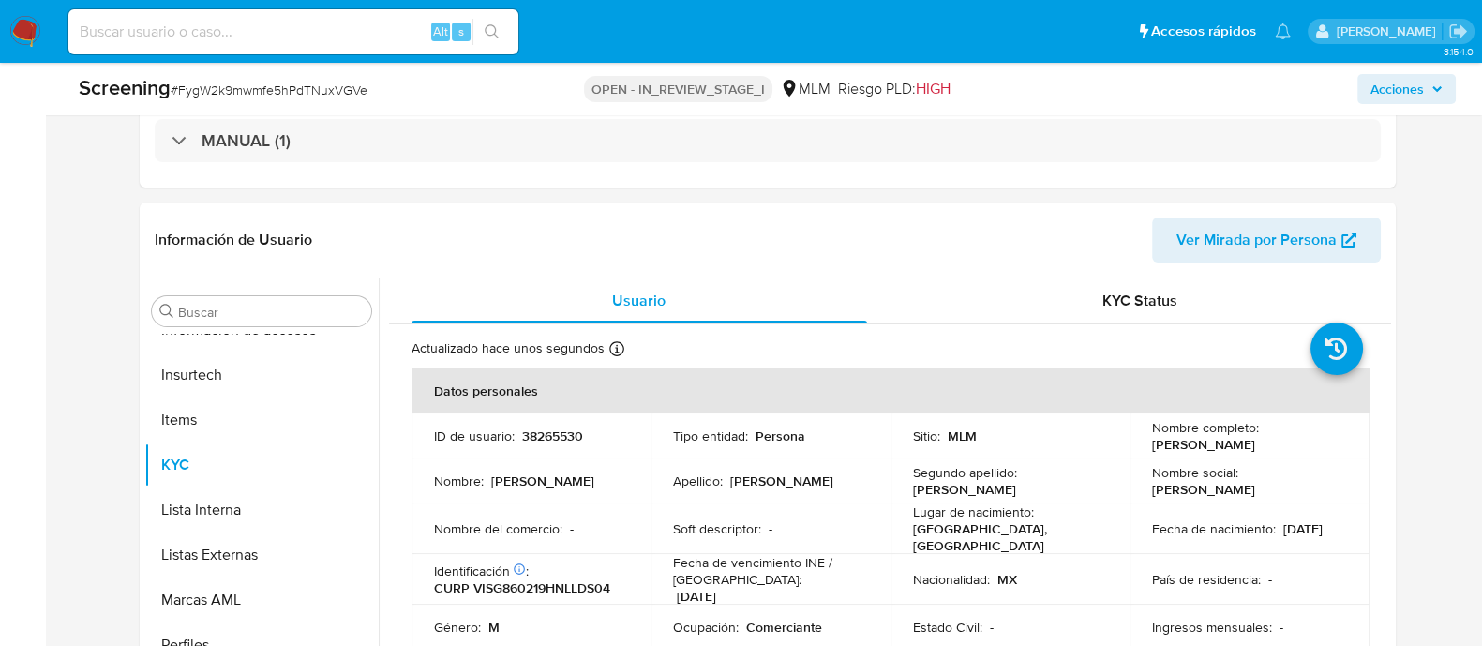
scroll to position [468, 0]
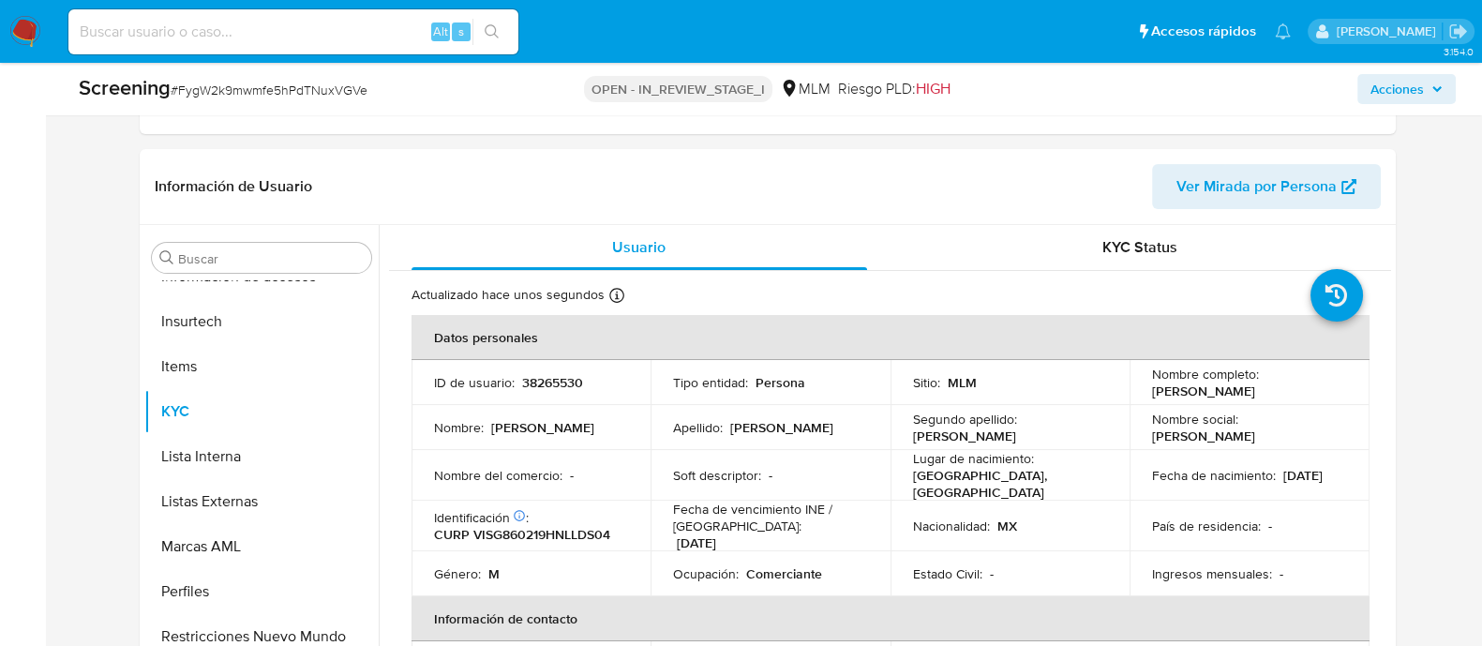
click at [1404, 78] on span "Acciones" at bounding box center [1397, 89] width 53 height 30
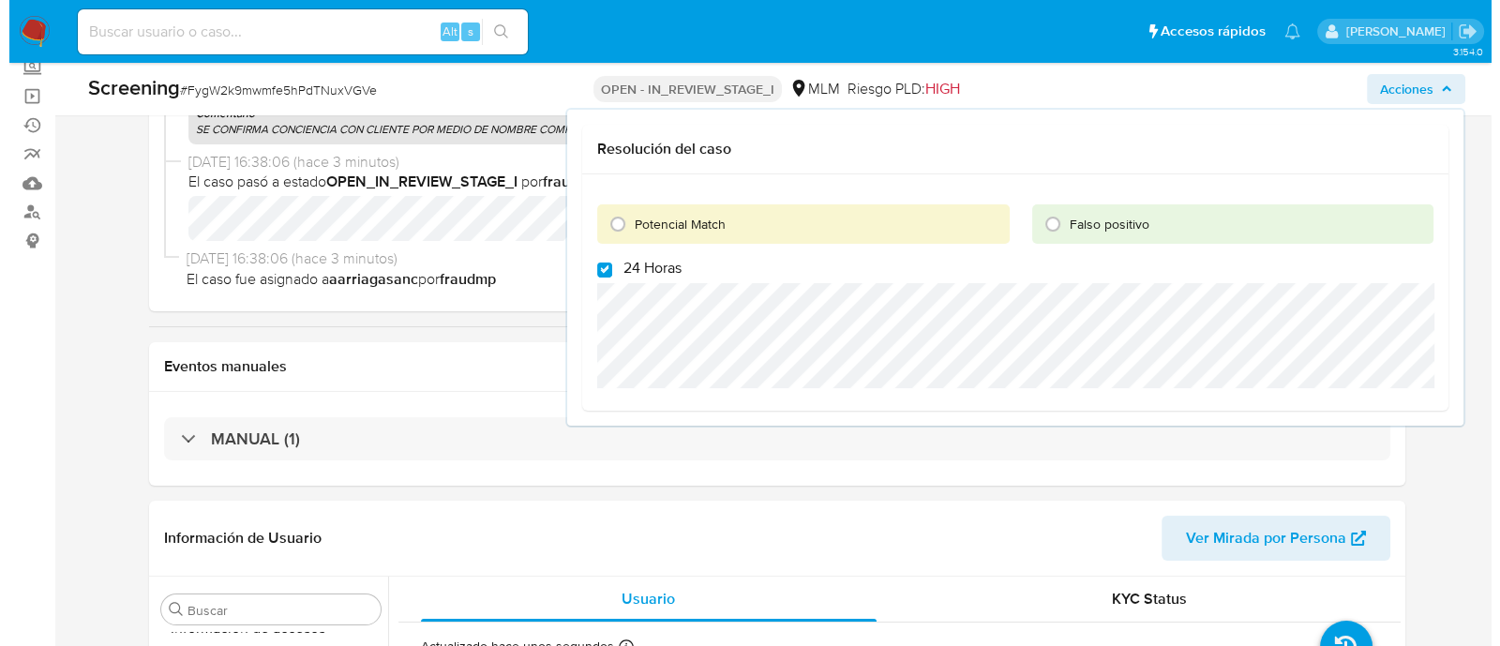
scroll to position [0, 0]
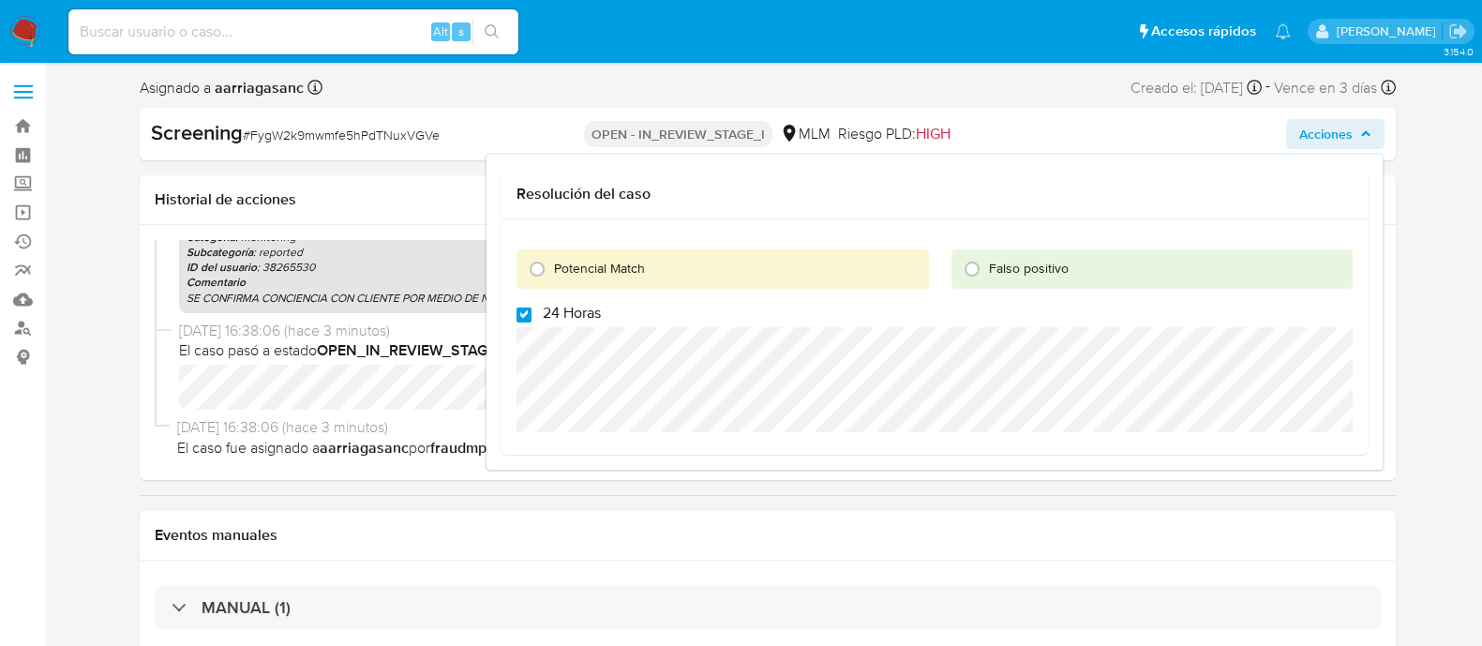
click at [520, 321] on input "24 Horas" at bounding box center [524, 315] width 15 height 15
checkbox input "false"
click at [530, 272] on input "Potencial Match" at bounding box center [537, 269] width 30 height 30
radio input "true"
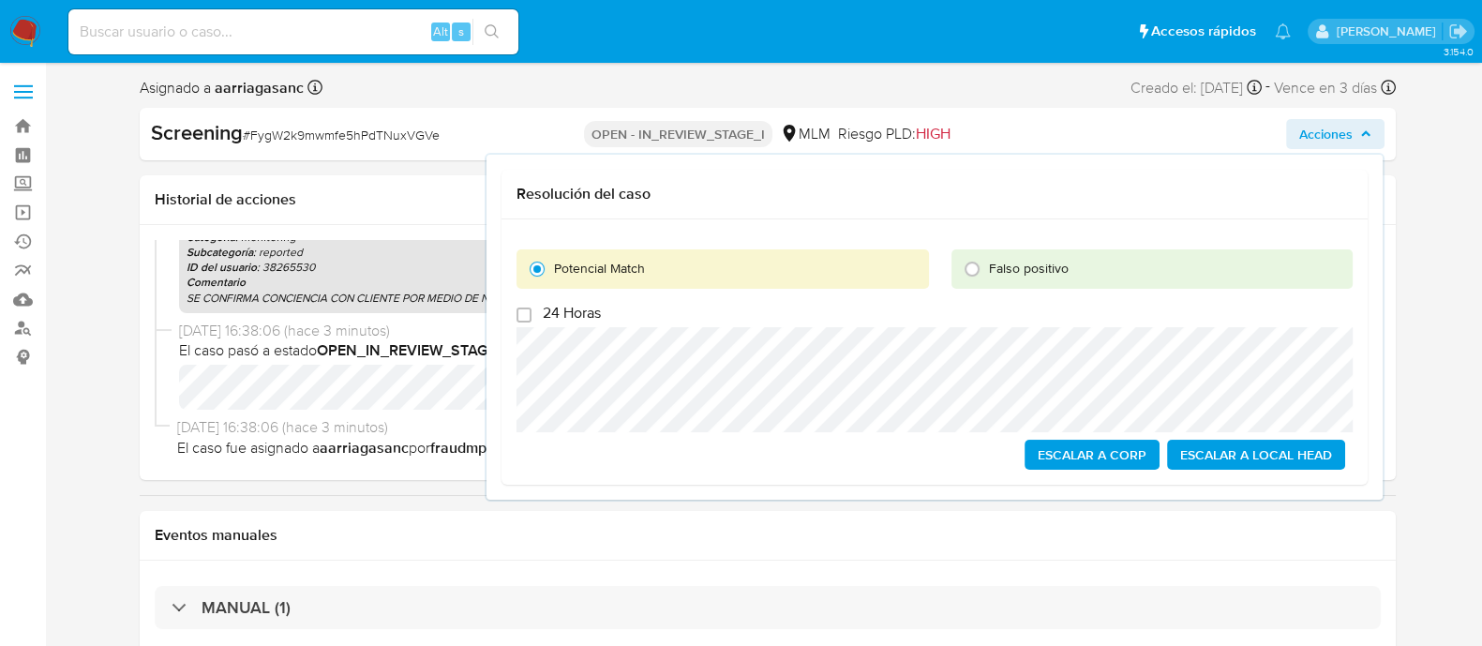
click at [1234, 458] on span "Escalar a Local Head" at bounding box center [1256, 455] width 152 height 26
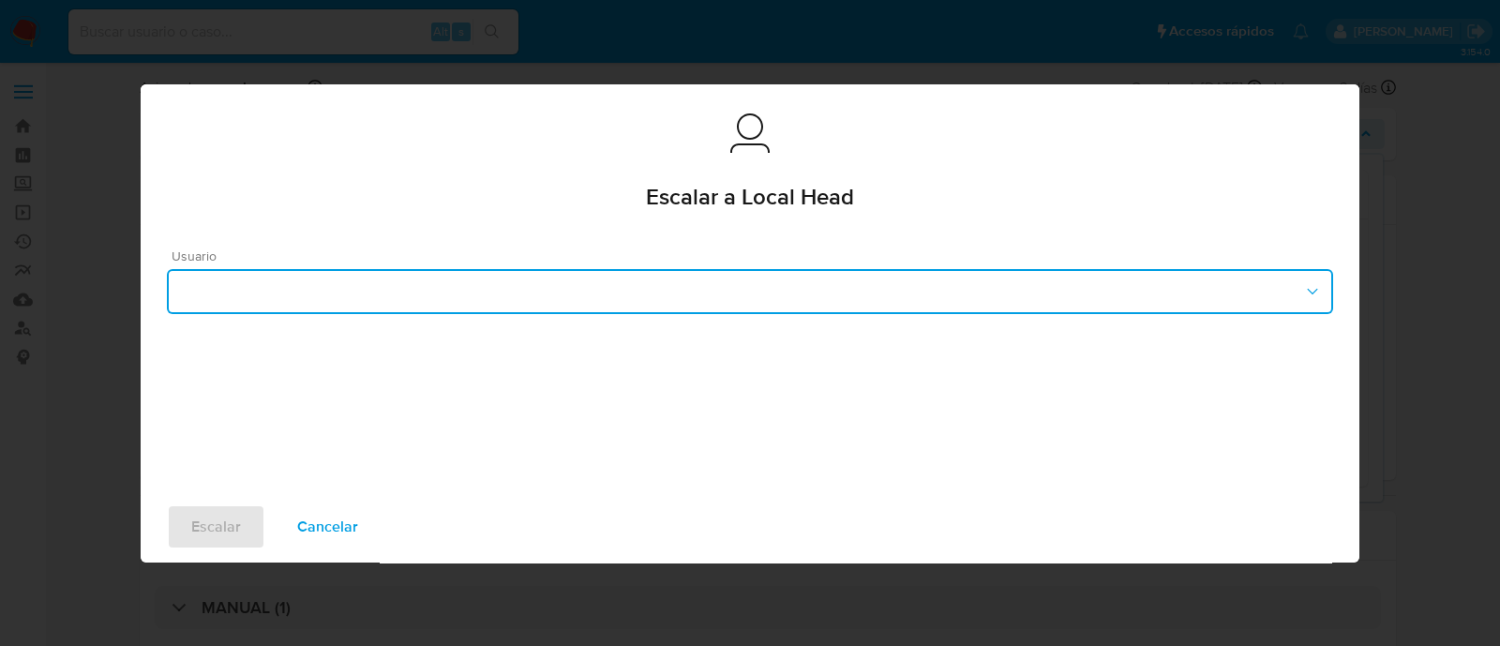
click at [703, 283] on button "button" at bounding box center [750, 291] width 1166 height 45
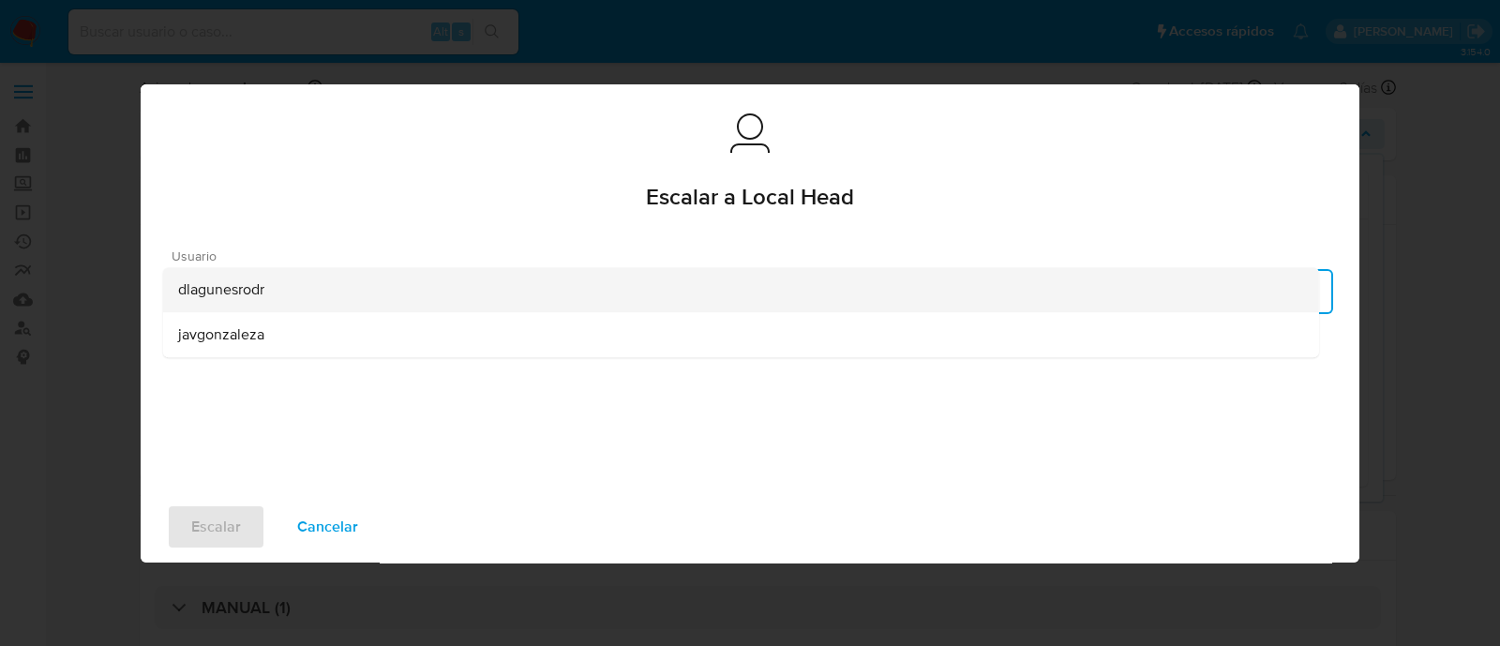
click at [278, 297] on div "dlagunesrodr" at bounding box center [741, 289] width 1126 height 45
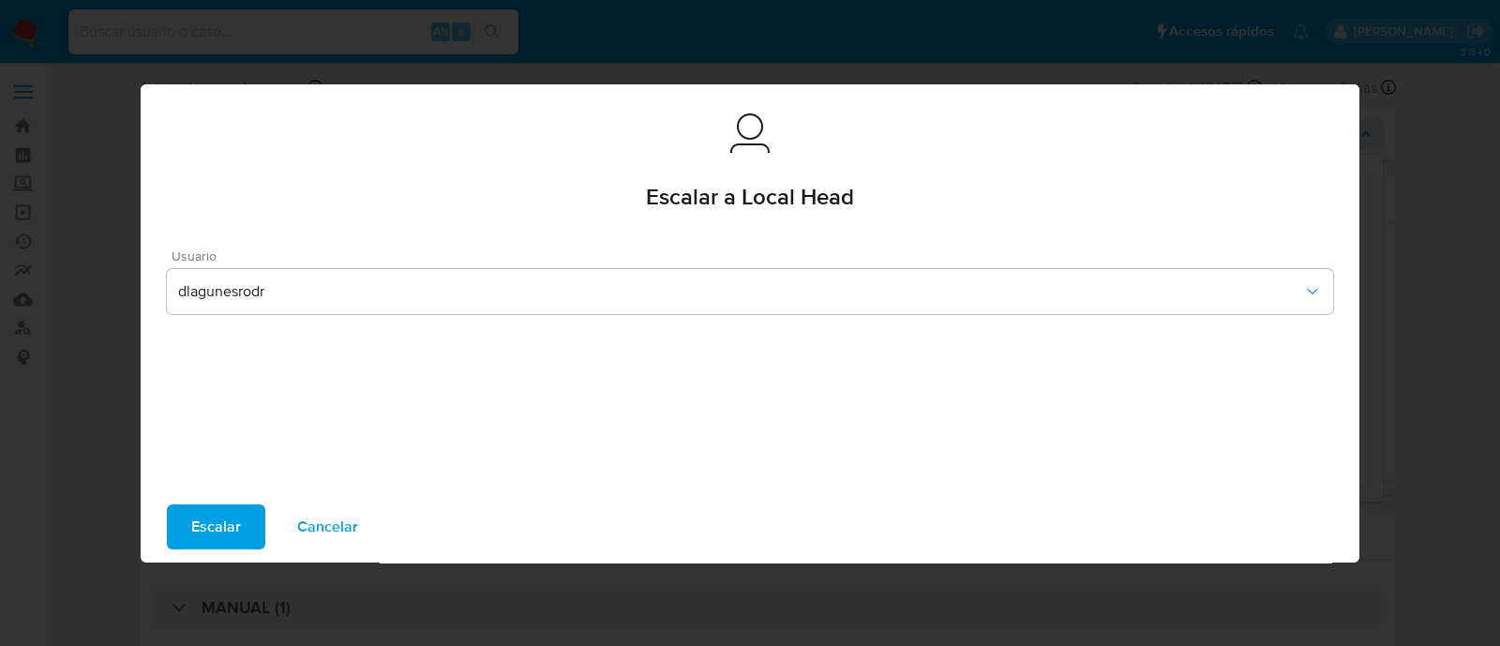
click at [223, 496] on div "Escalar Cancelar" at bounding box center [750, 526] width 1219 height 71
click at [218, 502] on div "Escalar Cancelar" at bounding box center [750, 526] width 1219 height 71
click at [206, 513] on span "Escalar" at bounding box center [216, 526] width 50 height 41
click at [237, 528] on span "Escalar" at bounding box center [216, 526] width 50 height 41
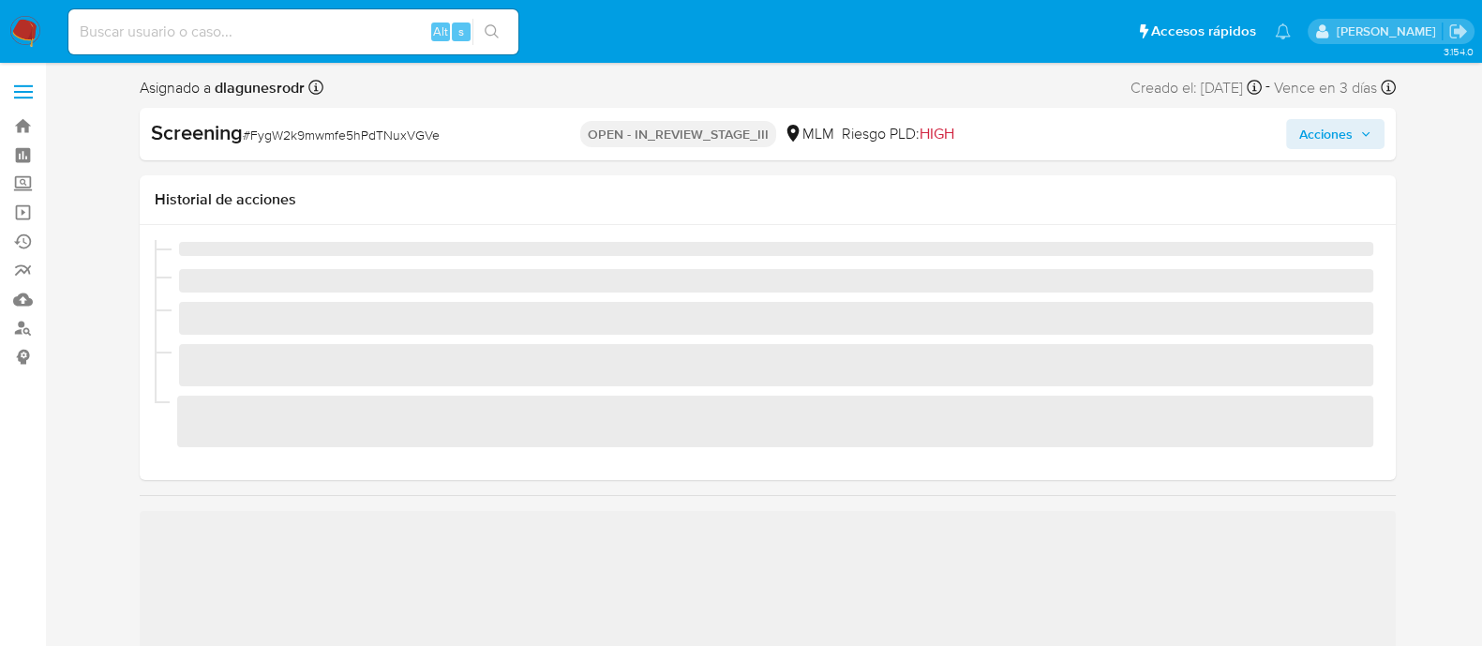
scroll to position [791, 0]
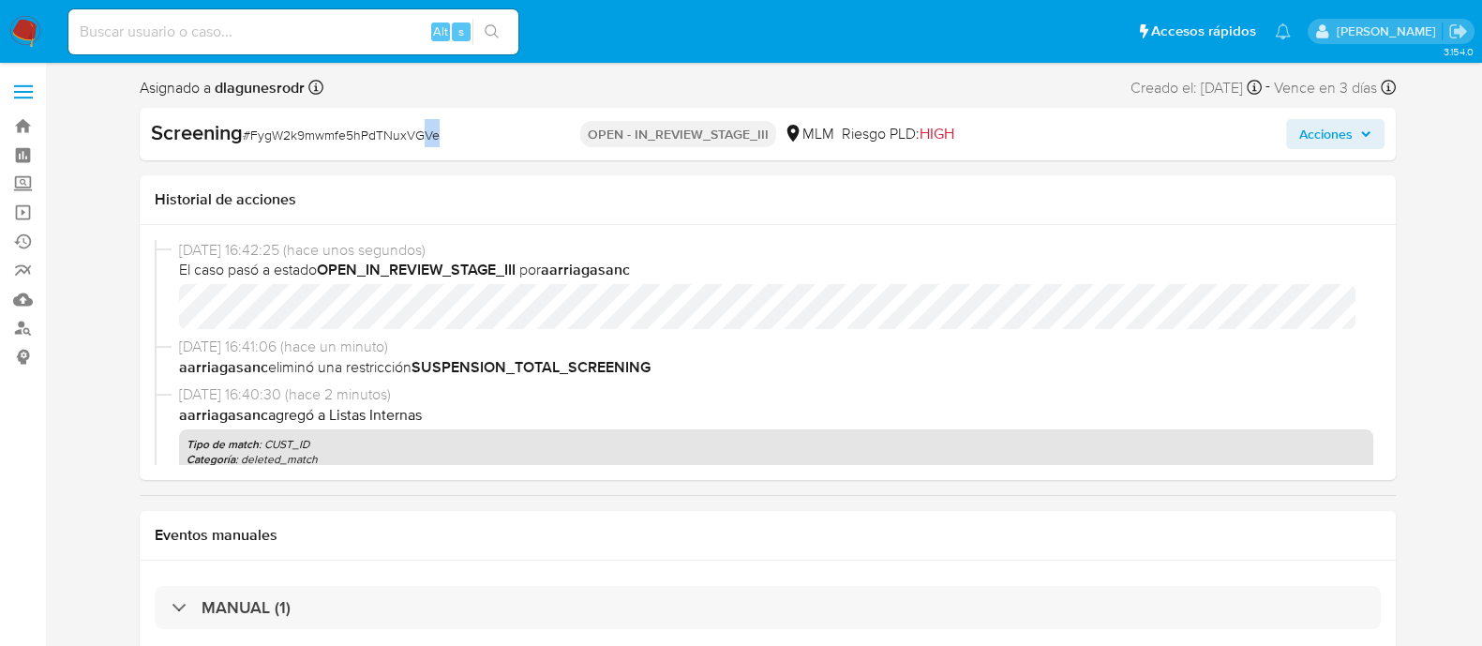
select select "10"
drag, startPoint x: 445, startPoint y: 131, endPoint x: 247, endPoint y: 141, distance: 199.0
click at [247, 141] on div "Screening # FygW2k9mwmfe5hPdTNuxVGVe" at bounding box center [353, 133] width 404 height 28
copy span "# FygW2k9mwmfe5hPdTNuxVGVe"
